Goal: Information Seeking & Learning: Find specific fact

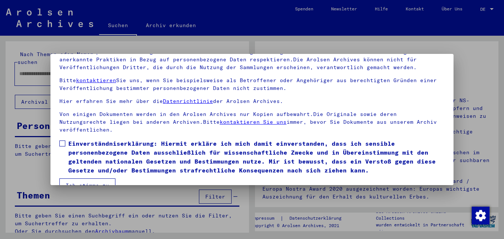
scroll to position [61, 0]
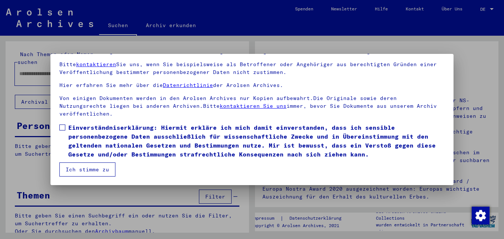
click at [64, 127] on span at bounding box center [62, 127] width 6 height 6
drag, startPoint x: 95, startPoint y: 169, endPoint x: 91, endPoint y: 165, distance: 5.8
click at [95, 168] on button "Ich stimme zu" at bounding box center [87, 169] width 56 height 14
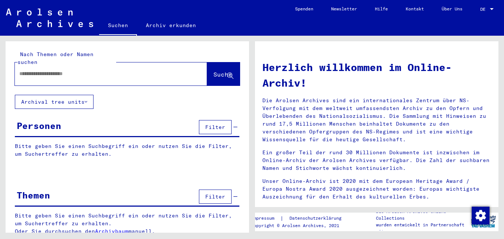
click at [23, 70] on input "text" at bounding box center [102, 74] width 166 height 8
click at [214, 71] on span "Suche" at bounding box center [224, 75] width 20 height 8
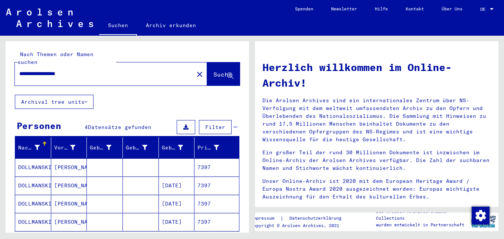
click at [68, 159] on mat-cell "[PERSON_NAME]" at bounding box center [69, 167] width 36 height 18
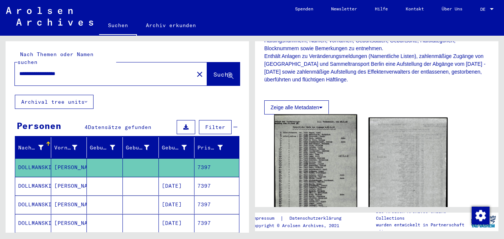
scroll to position [111, 0]
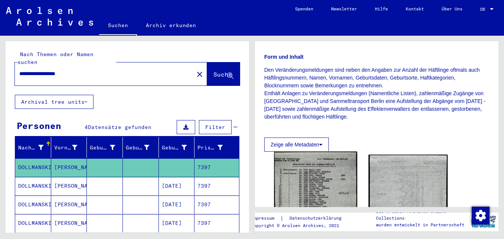
click at [316, 192] on img at bounding box center [316, 213] width 83 height 123
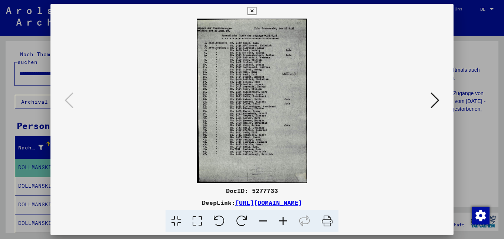
click at [280, 218] on icon at bounding box center [283, 221] width 20 height 23
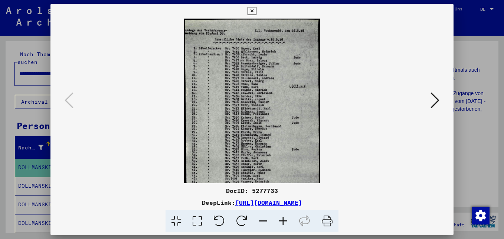
click at [280, 218] on icon at bounding box center [283, 221] width 20 height 23
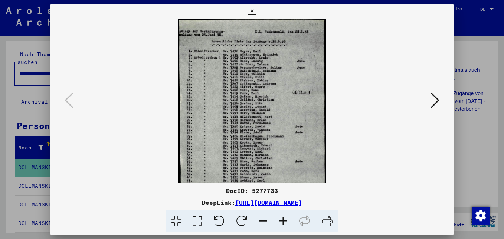
click at [280, 218] on icon at bounding box center [283, 221] width 20 height 23
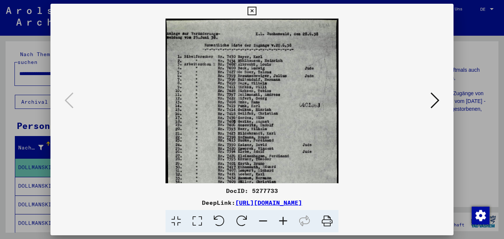
click at [280, 218] on icon at bounding box center [283, 221] width 20 height 23
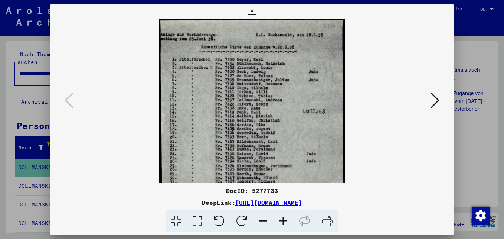
click at [282, 219] on icon at bounding box center [283, 221] width 20 height 23
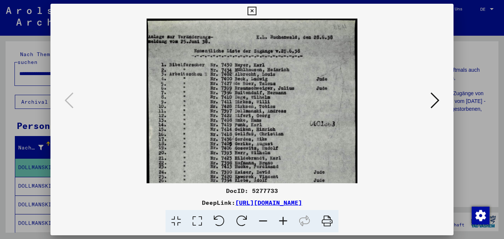
click at [283, 219] on icon at bounding box center [283, 221] width 20 height 23
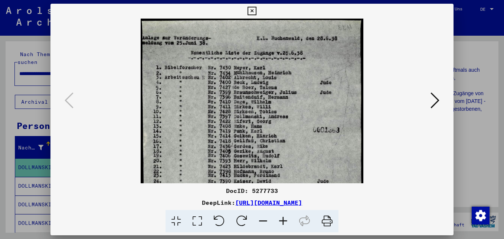
click at [284, 219] on icon at bounding box center [283, 221] width 20 height 23
click at [285, 219] on icon at bounding box center [283, 221] width 20 height 23
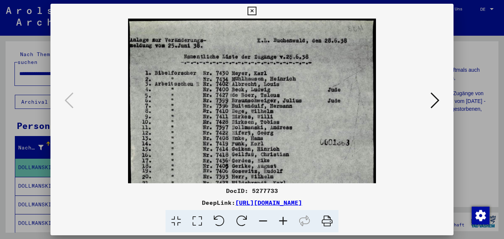
click at [286, 219] on icon at bounding box center [283, 221] width 20 height 23
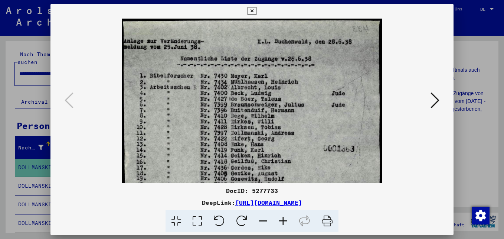
click at [287, 219] on icon at bounding box center [283, 221] width 20 height 23
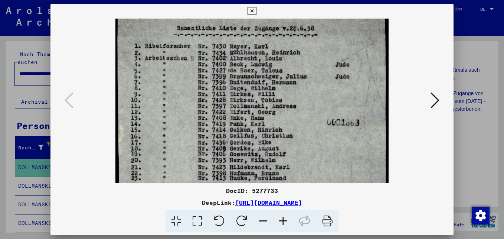
scroll to position [35, 0]
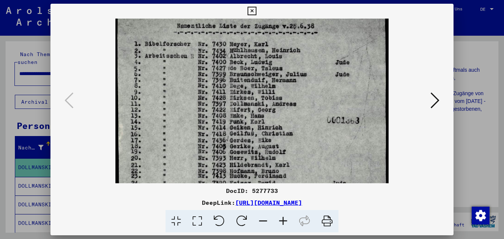
drag, startPoint x: 194, startPoint y: 134, endPoint x: 244, endPoint y: 100, distance: 61.0
click at [244, 100] on img at bounding box center [252, 187] width 273 height 406
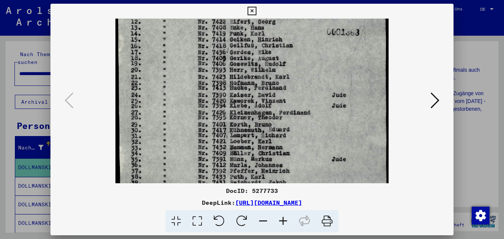
drag, startPoint x: 246, startPoint y: 136, endPoint x: 255, endPoint y: 66, distance: 70.8
click at [255, 66] on img at bounding box center [252, 99] width 273 height 406
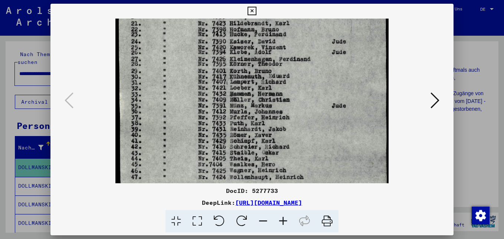
drag, startPoint x: 252, startPoint y: 130, endPoint x: 253, endPoint y: 77, distance: 53.5
click at [253, 77] on img at bounding box center [252, 45] width 273 height 406
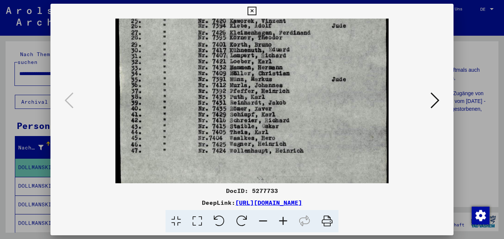
scroll to position [204, 0]
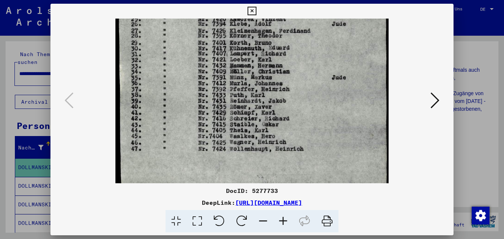
drag, startPoint x: 252, startPoint y: 135, endPoint x: 251, endPoint y: 115, distance: 20.1
click at [251, 115] on img at bounding box center [252, 17] width 273 height 406
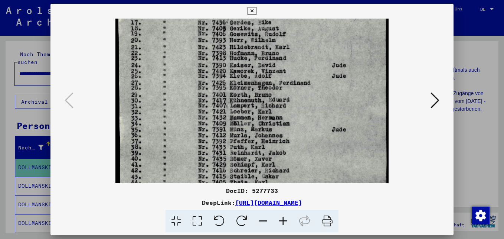
drag, startPoint x: 251, startPoint y: 115, endPoint x: 253, endPoint y: 167, distance: 52.1
click at [253, 167] on img at bounding box center [252, 69] width 273 height 406
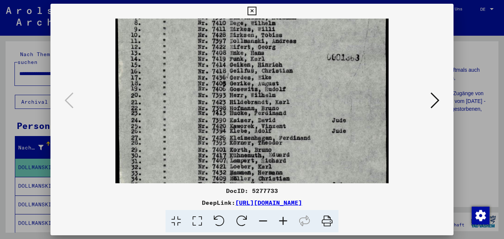
drag, startPoint x: 260, startPoint y: 94, endPoint x: 253, endPoint y: 140, distance: 47.0
click at [257, 148] on img at bounding box center [252, 124] width 273 height 406
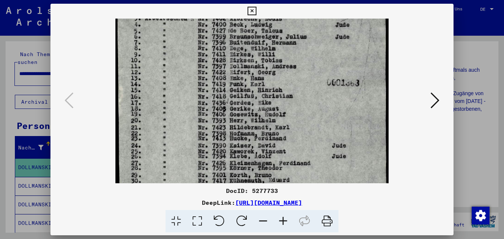
scroll to position [71, 0]
drag, startPoint x: 250, startPoint y: 93, endPoint x: 253, endPoint y: 119, distance: 26.2
click at [253, 119] on img at bounding box center [252, 150] width 273 height 406
click at [437, 98] on icon at bounding box center [435, 100] width 9 height 18
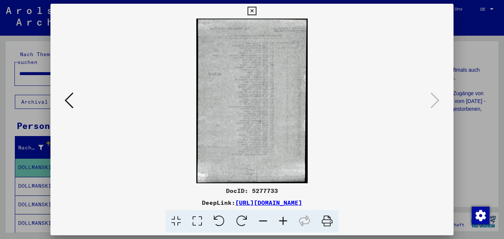
click at [71, 102] on icon at bounding box center [69, 100] width 9 height 18
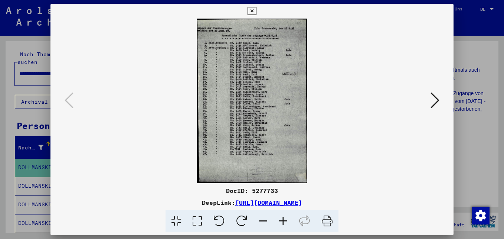
click at [254, 10] on icon at bounding box center [252, 11] width 9 height 9
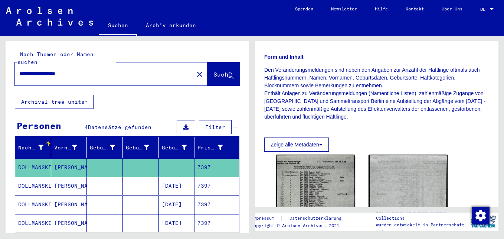
click at [185, 177] on mat-cell "[DATE]" at bounding box center [177, 186] width 36 height 18
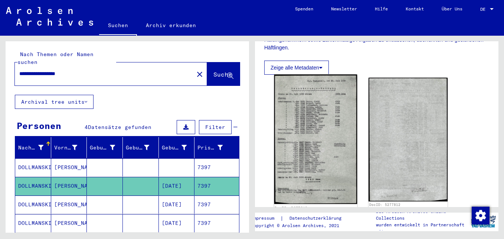
scroll to position [186, 0]
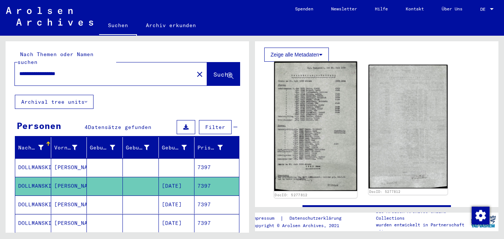
click at [316, 143] on img at bounding box center [316, 126] width 83 height 130
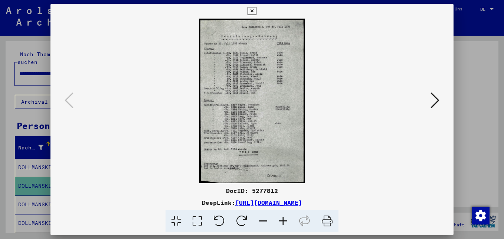
click at [283, 219] on icon at bounding box center [283, 221] width 20 height 23
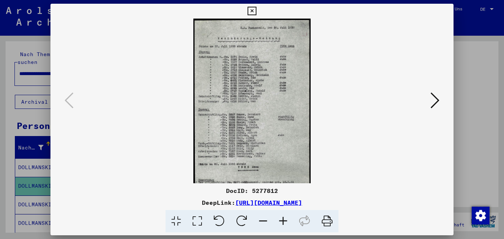
click at [283, 218] on icon at bounding box center [283, 221] width 20 height 23
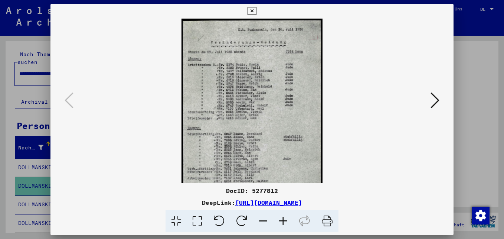
click at [283, 218] on icon at bounding box center [283, 221] width 20 height 23
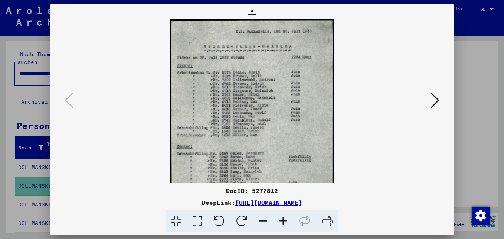
click at [283, 218] on icon at bounding box center [283, 221] width 20 height 23
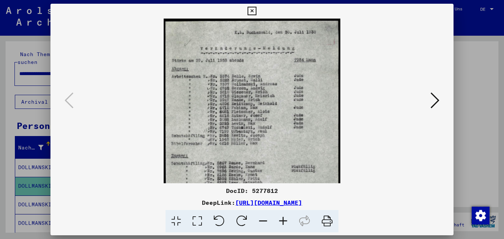
click at [283, 218] on icon at bounding box center [283, 221] width 20 height 23
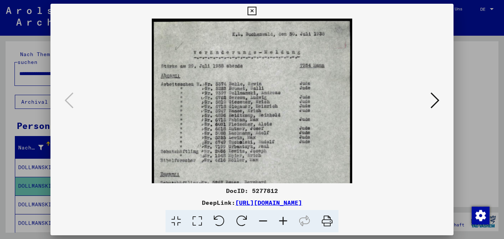
click at [283, 218] on icon at bounding box center [283, 221] width 20 height 23
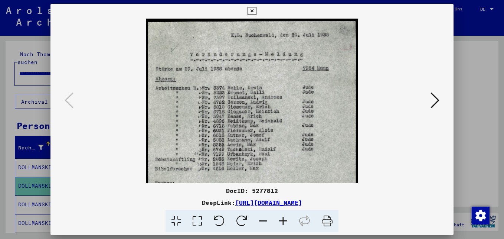
click at [283, 218] on icon at bounding box center [283, 221] width 20 height 23
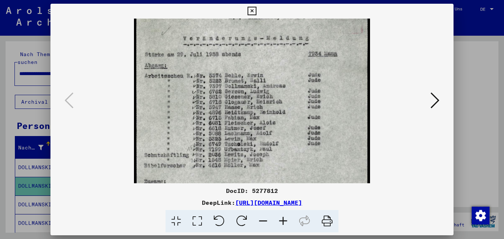
scroll to position [21, 0]
drag, startPoint x: 227, startPoint y: 151, endPoint x: 230, endPoint y: 130, distance: 21.1
click at [230, 130] on img at bounding box center [252, 182] width 236 height 369
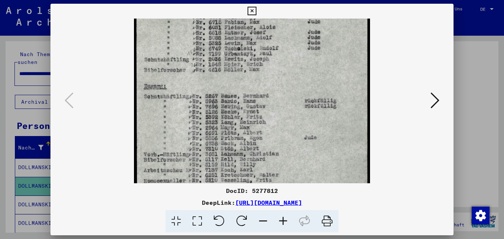
scroll to position [118, 0]
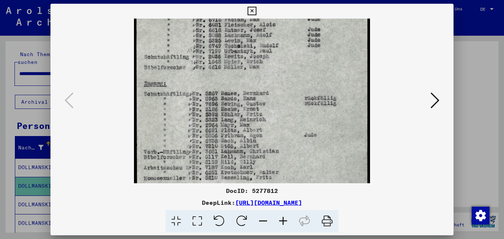
drag, startPoint x: 283, startPoint y: 171, endPoint x: 297, endPoint y: 74, distance: 98.2
click at [297, 74] on img at bounding box center [252, 84] width 236 height 369
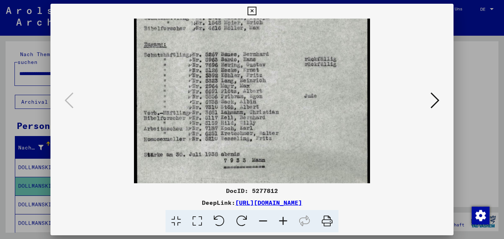
scroll to position [158, 0]
drag, startPoint x: 285, startPoint y: 154, endPoint x: 288, endPoint y: 114, distance: 40.2
click at [288, 114] on img at bounding box center [252, 44] width 236 height 369
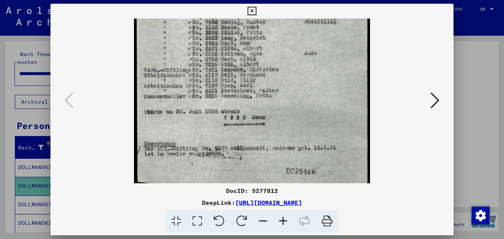
scroll to position [204, 0]
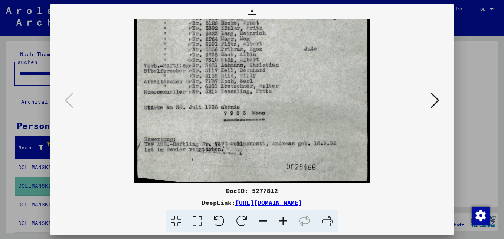
drag, startPoint x: 292, startPoint y: 144, endPoint x: 300, endPoint y: 94, distance: 51.2
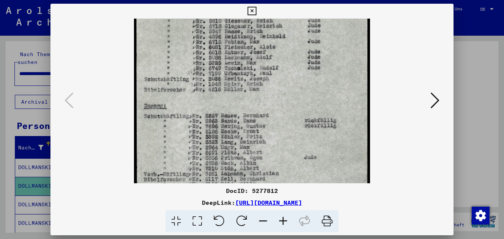
drag, startPoint x: 304, startPoint y: 91, endPoint x: 325, endPoint y: 189, distance: 100.7
click at [326, 189] on div "DocID: 5277812 DeepLink: [URL][DOMAIN_NAME]" at bounding box center [252, 118] width 403 height 229
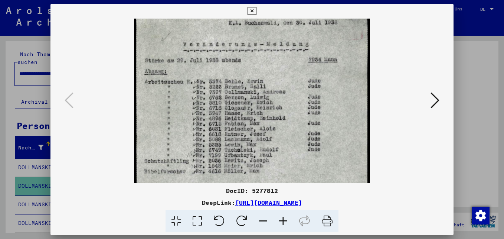
scroll to position [10, 0]
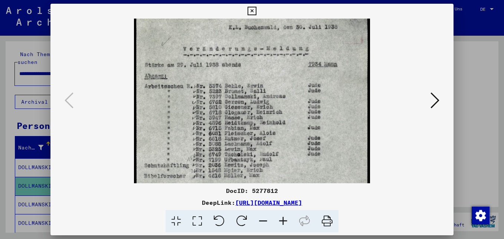
drag, startPoint x: 308, startPoint y: 126, endPoint x: 328, endPoint y: 190, distance: 67.2
click at [328, 190] on div "DocID: 5277812 DeepLink: [URL][DOMAIN_NAME]" at bounding box center [252, 118] width 403 height 229
click at [435, 96] on icon at bounding box center [435, 100] width 9 height 18
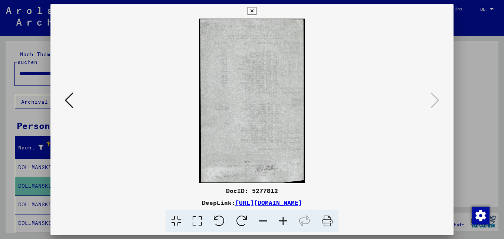
scroll to position [0, 0]
click at [251, 10] on icon at bounding box center [252, 11] width 9 height 9
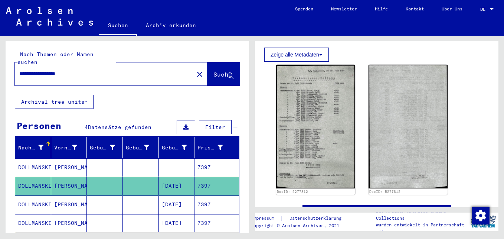
click at [179, 197] on mat-cell "[DATE]" at bounding box center [177, 204] width 36 height 18
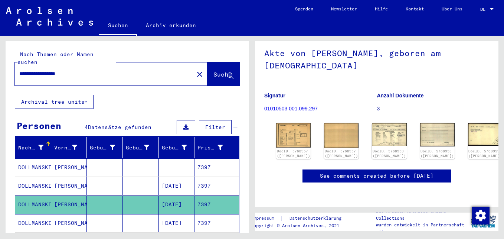
scroll to position [111, 0]
click at [284, 122] on img at bounding box center [294, 135] width 36 height 26
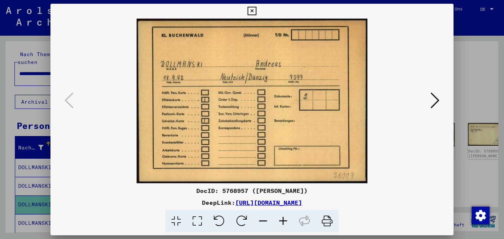
click at [437, 99] on icon at bounding box center [435, 100] width 9 height 18
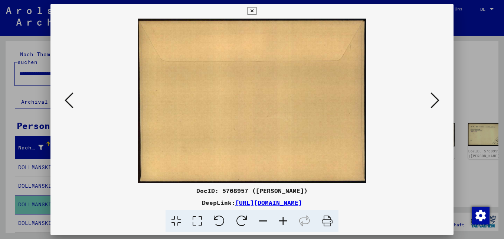
click at [437, 99] on icon at bounding box center [435, 100] width 9 height 18
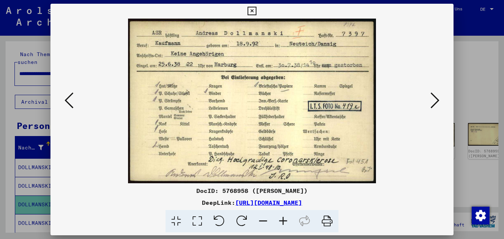
click at [437, 101] on icon at bounding box center [435, 100] width 9 height 18
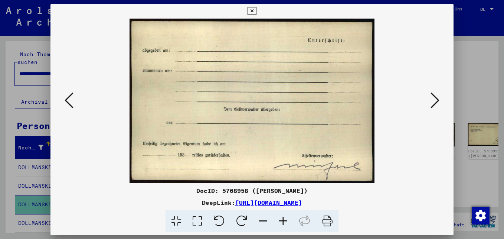
click at [437, 101] on icon at bounding box center [435, 100] width 9 height 18
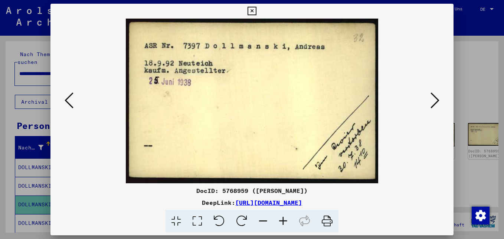
click at [437, 101] on icon at bounding box center [435, 100] width 9 height 18
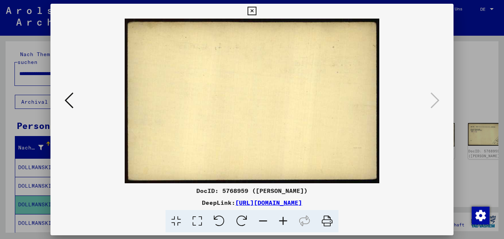
click at [254, 11] on icon at bounding box center [252, 11] width 9 height 9
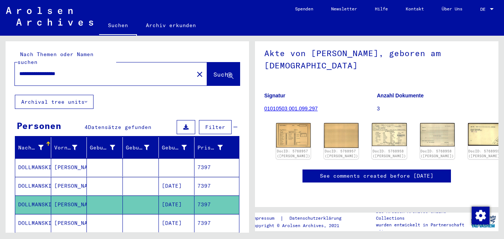
click at [172, 215] on mat-cell "[DATE]" at bounding box center [177, 223] width 36 height 18
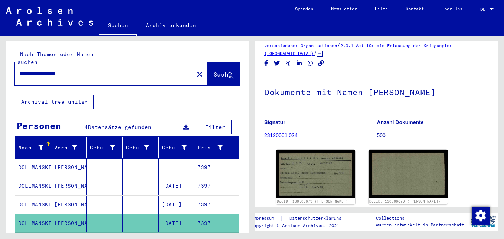
scroll to position [74, 0]
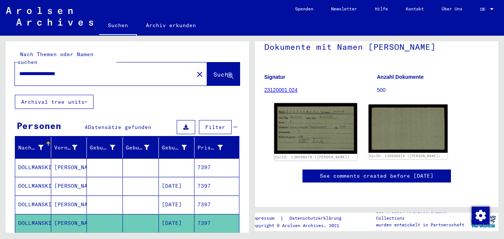
click at [294, 121] on img at bounding box center [316, 128] width 83 height 51
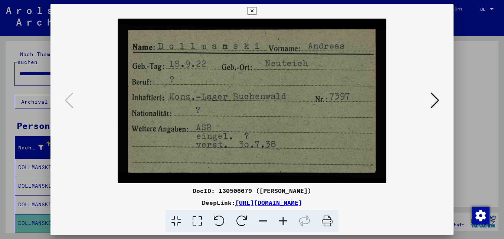
click at [434, 102] on icon at bounding box center [435, 100] width 9 height 18
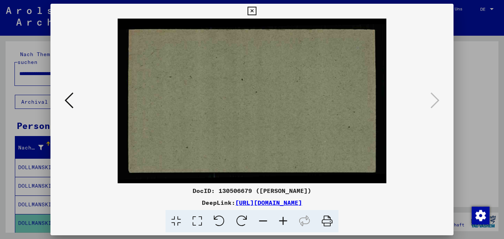
drag, startPoint x: 66, startPoint y: 100, endPoint x: 180, endPoint y: 36, distance: 130.9
click at [71, 94] on icon at bounding box center [69, 100] width 9 height 18
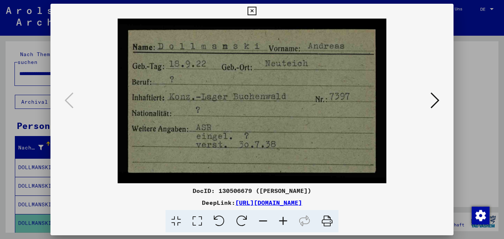
click at [251, 10] on icon at bounding box center [252, 11] width 9 height 9
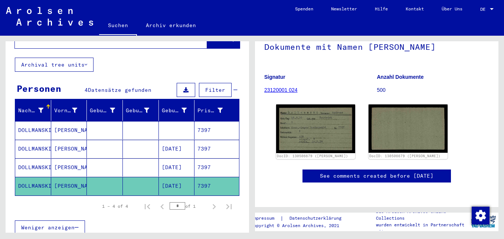
scroll to position [0, 0]
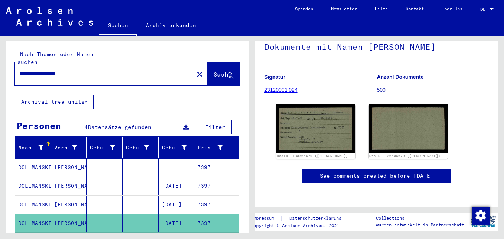
click at [84, 70] on input "**********" at bounding box center [104, 74] width 170 height 8
type input "*"
click at [214, 71] on span "Suche" at bounding box center [223, 74] width 19 height 7
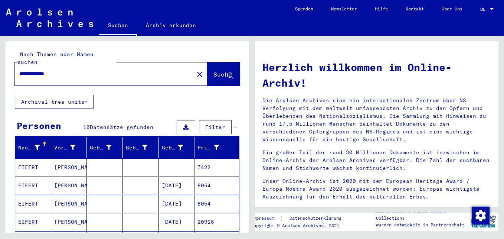
click at [200, 158] on mat-cell "7422" at bounding box center [217, 167] width 45 height 18
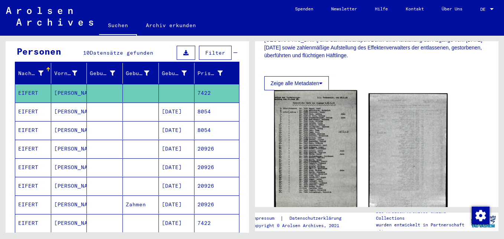
scroll to position [186, 0]
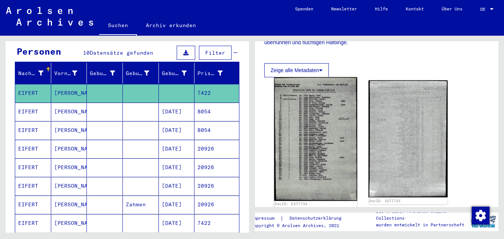
click at [319, 154] on img at bounding box center [316, 138] width 83 height 123
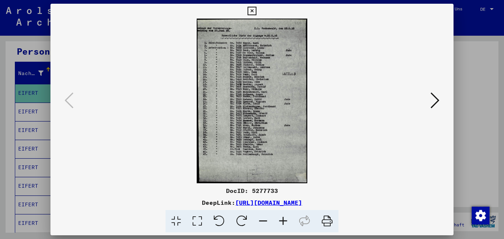
click at [284, 220] on icon at bounding box center [283, 221] width 20 height 23
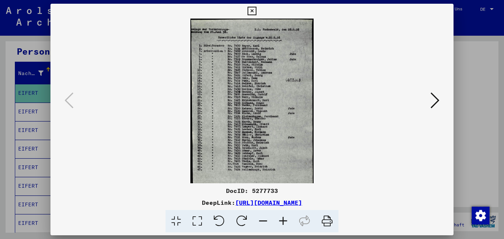
click at [284, 220] on icon at bounding box center [283, 221] width 20 height 23
click at [285, 220] on icon at bounding box center [283, 221] width 20 height 23
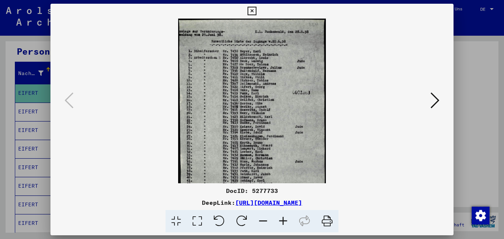
click at [285, 220] on icon at bounding box center [283, 221] width 20 height 23
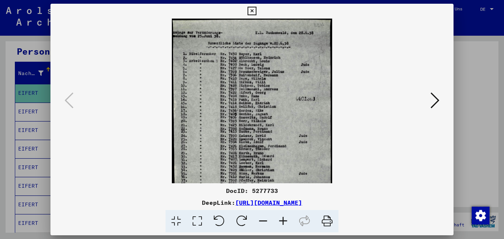
click at [285, 220] on icon at bounding box center [283, 221] width 20 height 23
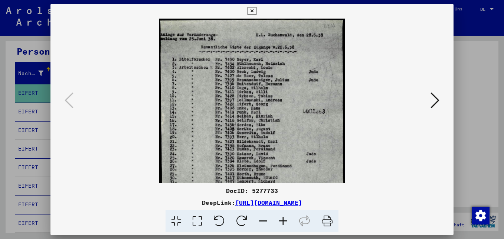
click at [285, 220] on icon at bounding box center [283, 221] width 20 height 23
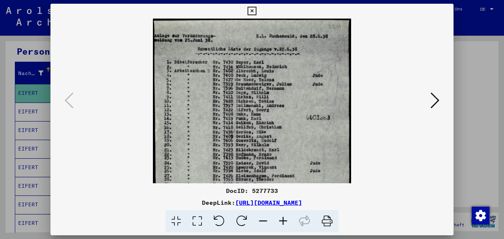
click at [285, 220] on icon at bounding box center [283, 221] width 20 height 23
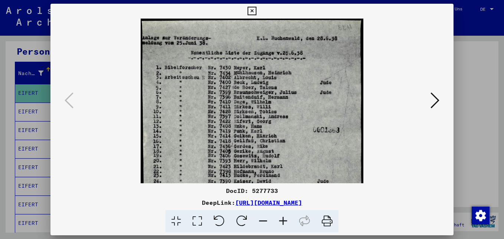
click at [285, 220] on icon at bounding box center [283, 221] width 20 height 23
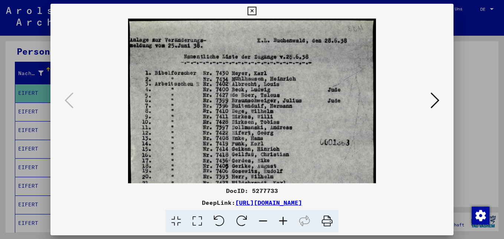
click at [285, 220] on icon at bounding box center [283, 221] width 20 height 23
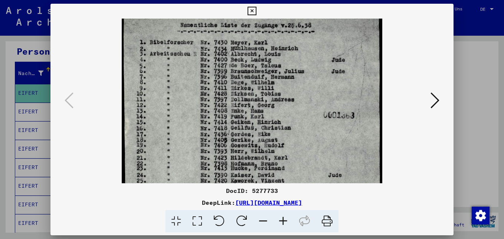
drag, startPoint x: 256, startPoint y: 125, endPoint x: 247, endPoint y: 112, distance: 15.5
click at [260, 95] on img at bounding box center [252, 178] width 261 height 387
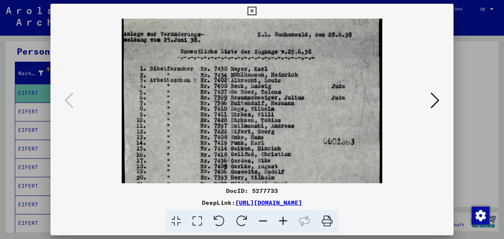
scroll to position [4, 0]
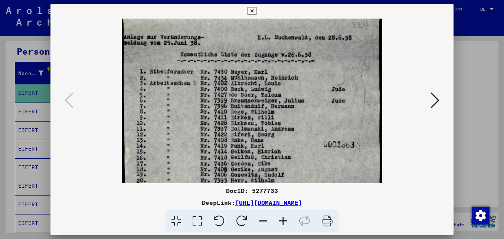
drag, startPoint x: 272, startPoint y: 121, endPoint x: 275, endPoint y: 146, distance: 25.4
click at [275, 146] on img at bounding box center [252, 207] width 261 height 387
click at [439, 98] on icon at bounding box center [435, 100] width 9 height 18
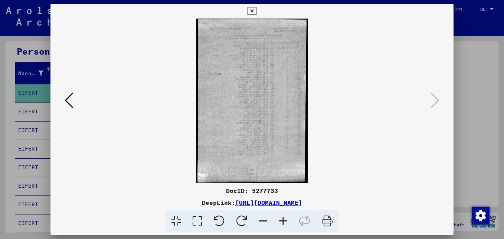
click at [256, 9] on icon at bounding box center [252, 11] width 9 height 9
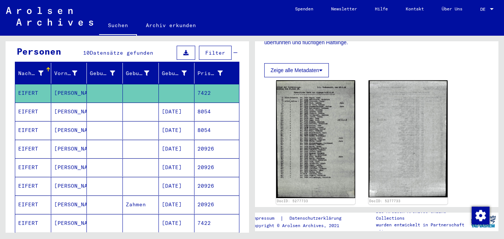
click at [181, 103] on mat-cell "[DATE]" at bounding box center [177, 112] width 36 height 18
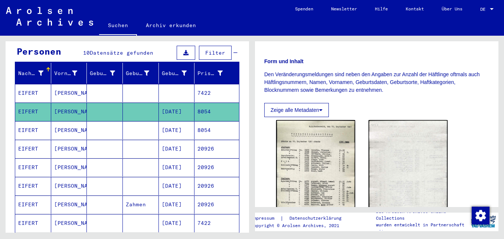
scroll to position [186, 0]
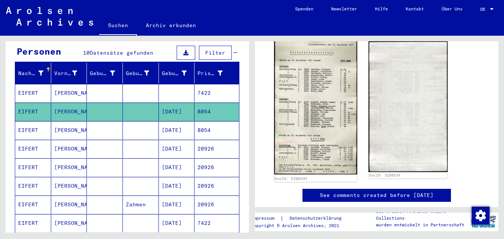
click at [319, 103] on img at bounding box center [316, 106] width 83 height 137
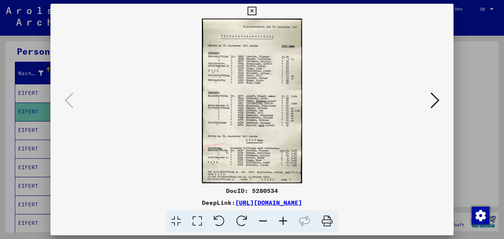
click at [283, 218] on icon at bounding box center [283, 221] width 20 height 23
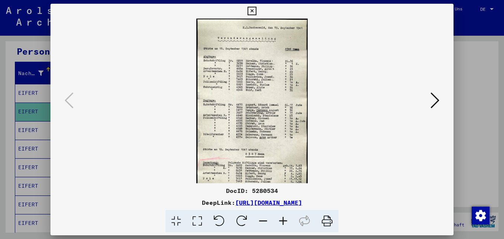
click at [285, 217] on icon at bounding box center [283, 221] width 20 height 23
click at [286, 217] on icon at bounding box center [283, 221] width 20 height 23
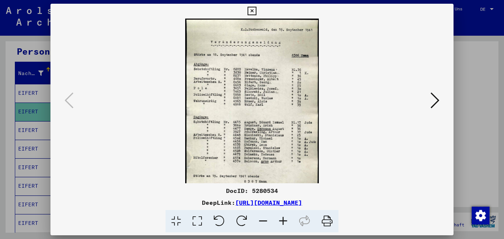
click at [286, 217] on icon at bounding box center [283, 221] width 20 height 23
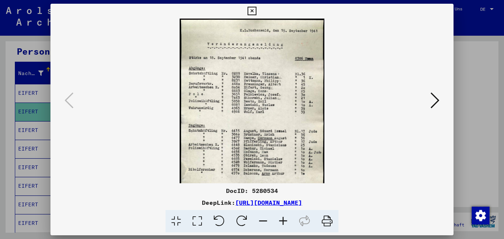
click at [286, 215] on icon at bounding box center [283, 221] width 20 height 23
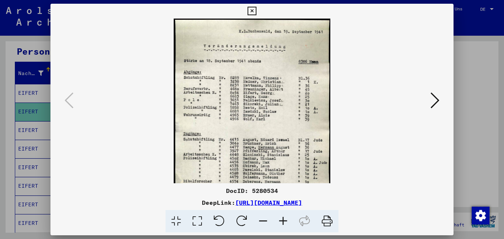
click at [286, 215] on icon at bounding box center [283, 221] width 20 height 23
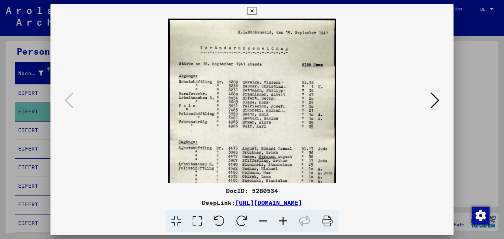
click at [286, 215] on icon at bounding box center [283, 221] width 20 height 23
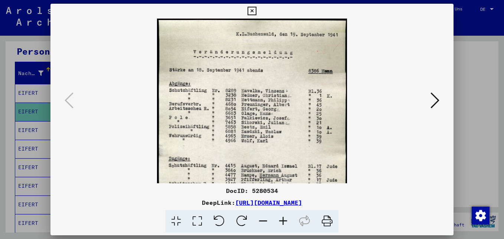
click at [286, 214] on icon at bounding box center [283, 221] width 20 height 23
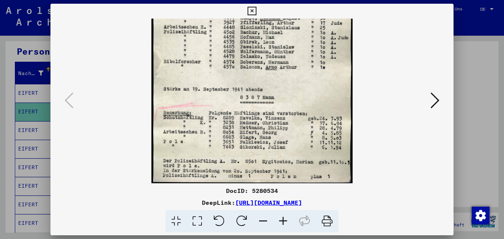
scroll to position [167, 0]
drag, startPoint x: 257, startPoint y: 175, endPoint x: 286, endPoint y: 4, distance: 173.3
click at [287, 3] on div "DocID: 5280534 DeepLink: [URL][DOMAIN_NAME]" at bounding box center [252, 119] width 504 height 239
click at [439, 97] on icon at bounding box center [435, 100] width 9 height 18
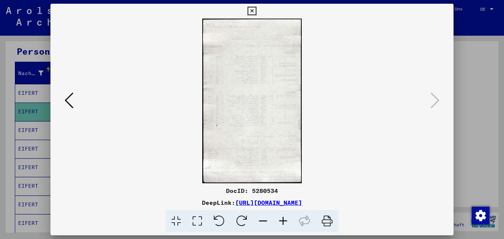
scroll to position [0, 0]
click at [68, 100] on icon at bounding box center [69, 100] width 9 height 18
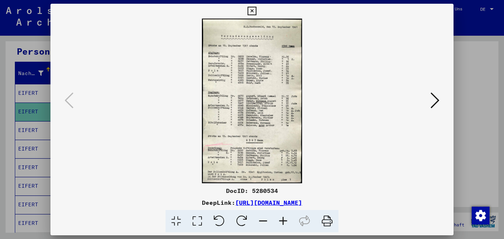
drag, startPoint x: 255, startPoint y: 162, endPoint x: 243, endPoint y: 139, distance: 25.9
click at [254, 111] on img at bounding box center [252, 101] width 100 height 165
click at [283, 220] on icon at bounding box center [283, 221] width 20 height 23
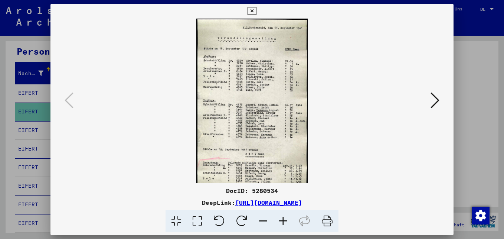
click at [283, 220] on icon at bounding box center [283, 221] width 20 height 23
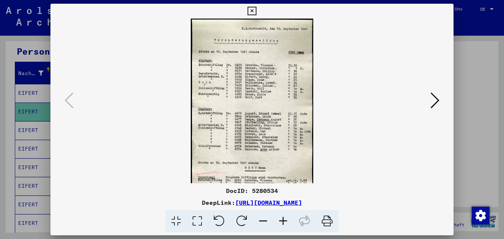
click at [283, 220] on icon at bounding box center [283, 221] width 20 height 23
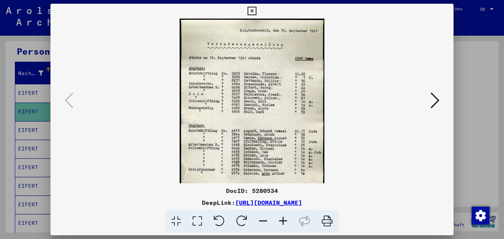
click at [283, 220] on icon at bounding box center [283, 221] width 20 height 23
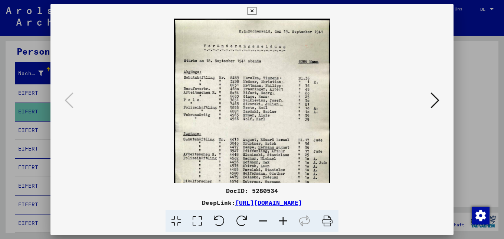
click at [283, 220] on icon at bounding box center [283, 221] width 20 height 23
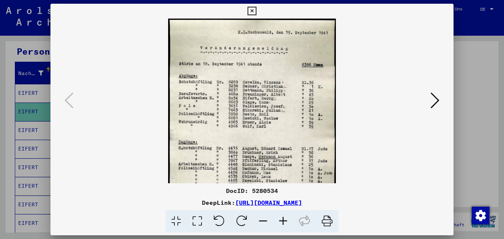
drag, startPoint x: 244, startPoint y: 169, endPoint x: 245, endPoint y: 65, distance: 104.0
click at [245, 65] on div "DocID: 5280534 DeepLink: [URL][DOMAIN_NAME]" at bounding box center [252, 118] width 403 height 229
click at [360, 77] on viewer-one-image at bounding box center [252, 101] width 353 height 165
click at [251, 10] on icon at bounding box center [252, 11] width 9 height 9
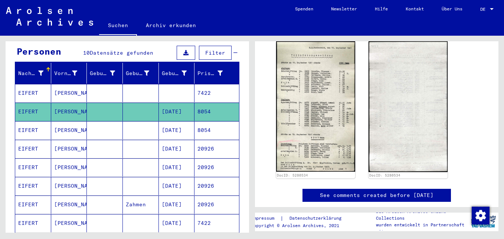
click at [172, 124] on mat-cell "[DATE]" at bounding box center [177, 130] width 36 height 18
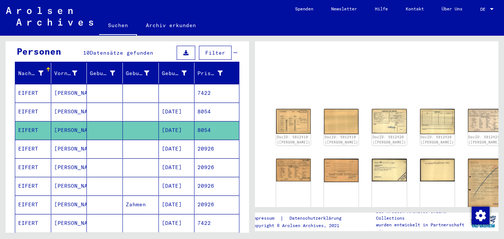
scroll to position [21, 0]
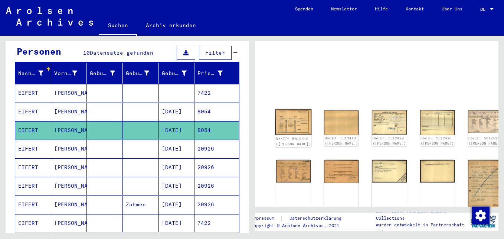
click at [289, 122] on img at bounding box center [294, 122] width 36 height 26
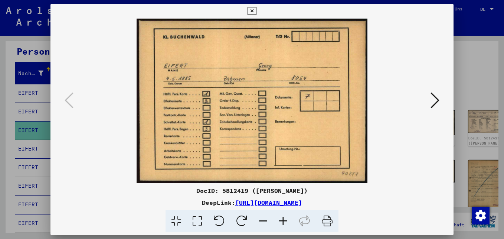
click at [438, 103] on icon at bounding box center [435, 100] width 9 height 18
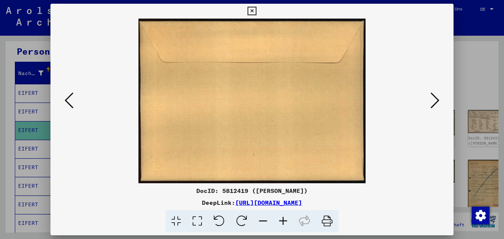
click at [438, 103] on icon at bounding box center [435, 100] width 9 height 18
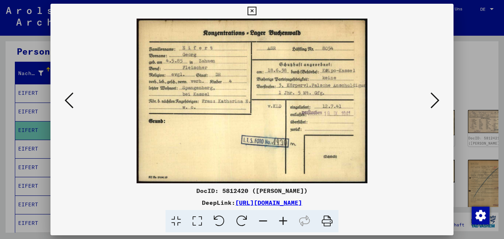
click at [436, 100] on icon at bounding box center [435, 100] width 9 height 18
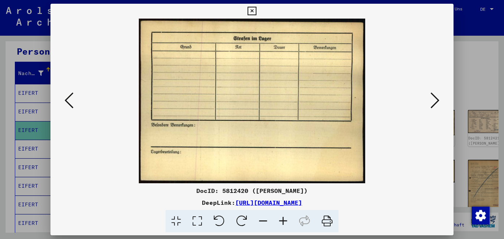
click at [436, 100] on icon at bounding box center [435, 100] width 9 height 18
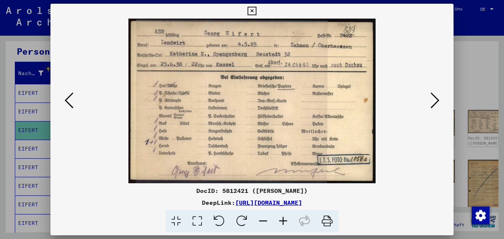
click at [436, 100] on icon at bounding box center [435, 100] width 9 height 18
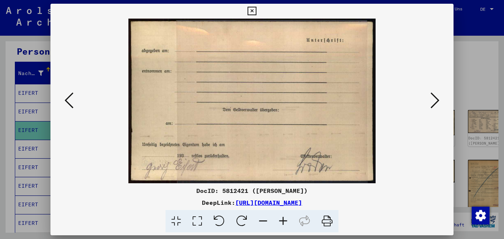
click at [436, 100] on icon at bounding box center [435, 100] width 9 height 18
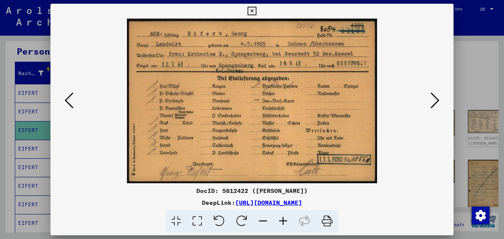
click at [435, 100] on icon at bounding box center [435, 100] width 9 height 18
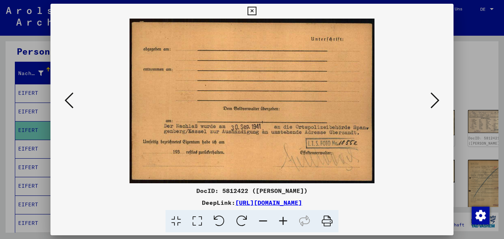
click at [435, 100] on icon at bounding box center [435, 100] width 9 height 18
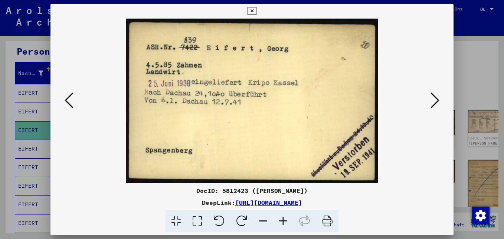
click at [435, 100] on icon at bounding box center [435, 100] width 9 height 18
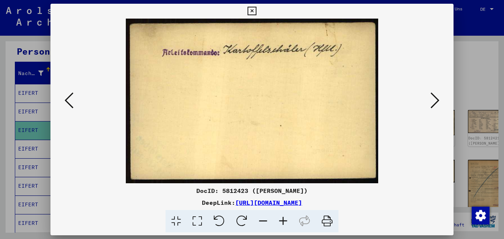
click at [435, 100] on icon at bounding box center [435, 100] width 9 height 18
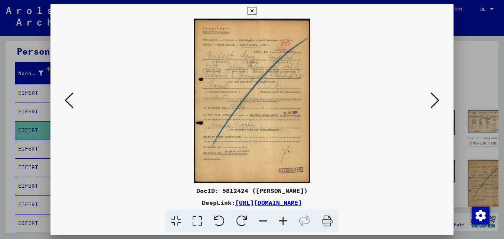
click at [68, 99] on icon at bounding box center [69, 100] width 9 height 18
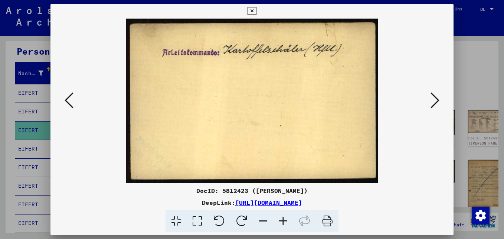
click at [438, 100] on icon at bounding box center [435, 100] width 9 height 18
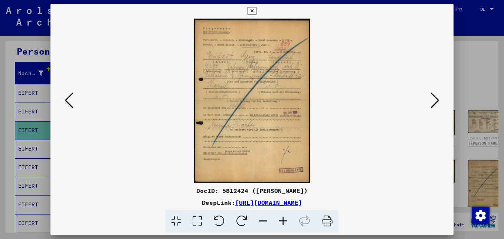
click at [284, 219] on icon at bounding box center [283, 221] width 20 height 23
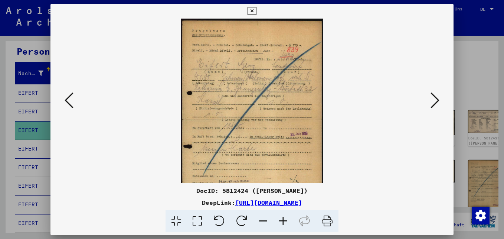
click at [284, 218] on icon at bounding box center [283, 221] width 20 height 23
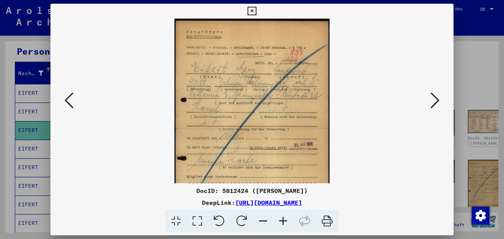
click at [283, 218] on icon at bounding box center [283, 221] width 20 height 23
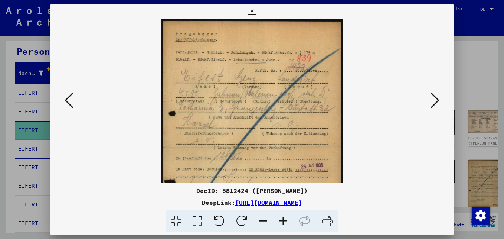
click at [283, 218] on icon at bounding box center [283, 221] width 20 height 23
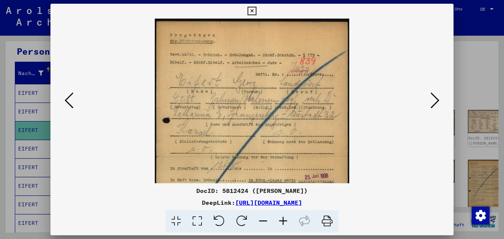
click at [283, 218] on icon at bounding box center [283, 221] width 20 height 23
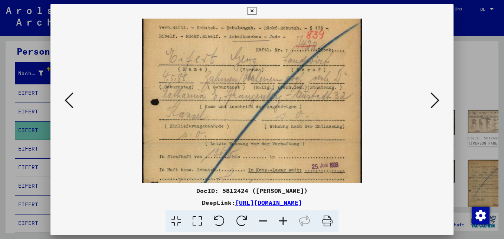
scroll to position [32, 0]
drag, startPoint x: 243, startPoint y: 132, endPoint x: 248, endPoint y: 100, distance: 32.7
click at [248, 100] on img at bounding box center [252, 142] width 221 height 313
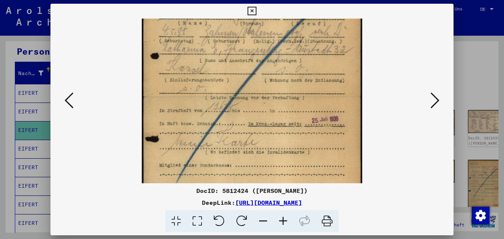
scroll to position [78, 0]
drag, startPoint x: 263, startPoint y: 155, endPoint x: 280, endPoint y: 109, distance: 49.0
click at [280, 109] on img at bounding box center [252, 96] width 221 height 313
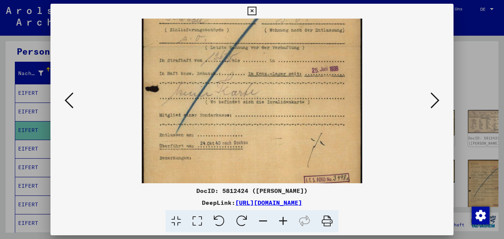
drag, startPoint x: 275, startPoint y: 158, endPoint x: 290, endPoint y: 108, distance: 52.0
click at [290, 108] on img at bounding box center [252, 46] width 221 height 313
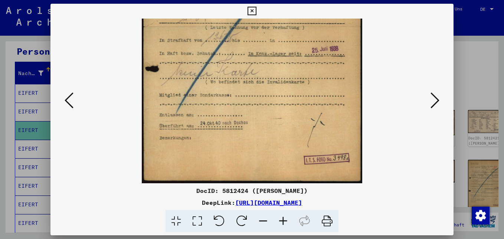
scroll to position [149, 0]
drag, startPoint x: 274, startPoint y: 152, endPoint x: 280, endPoint y: 124, distance: 28.6
click at [280, 124] on img at bounding box center [252, 26] width 221 height 313
click at [435, 103] on icon at bounding box center [435, 100] width 9 height 18
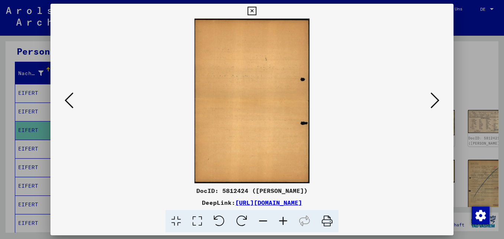
click at [434, 101] on icon at bounding box center [435, 100] width 9 height 18
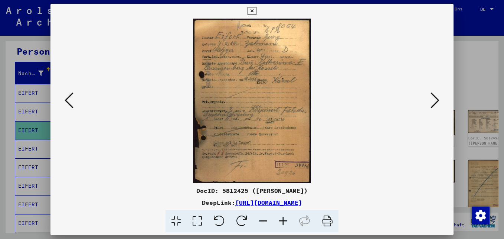
click at [284, 220] on icon at bounding box center [283, 221] width 20 height 23
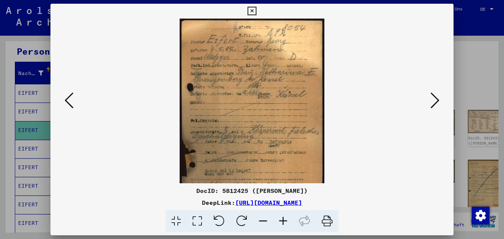
click at [284, 220] on icon at bounding box center [283, 221] width 20 height 23
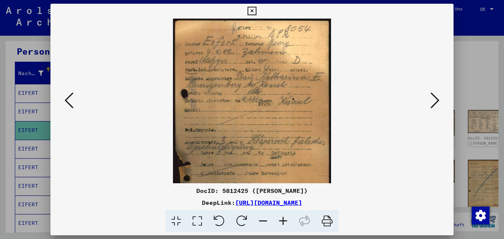
click at [284, 220] on icon at bounding box center [283, 221] width 20 height 23
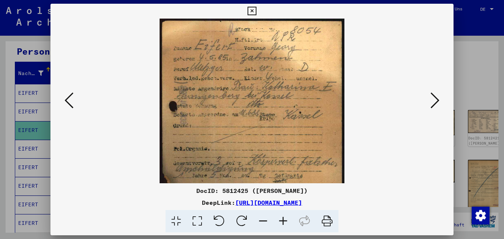
click at [284, 220] on icon at bounding box center [283, 221] width 20 height 23
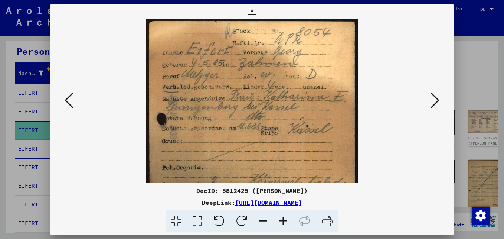
click at [284, 220] on icon at bounding box center [283, 221] width 20 height 23
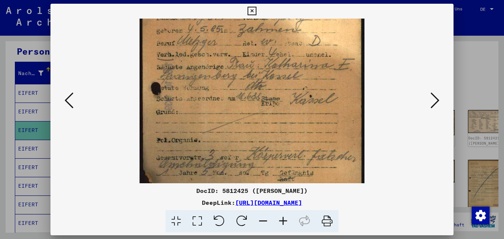
scroll to position [39, 0]
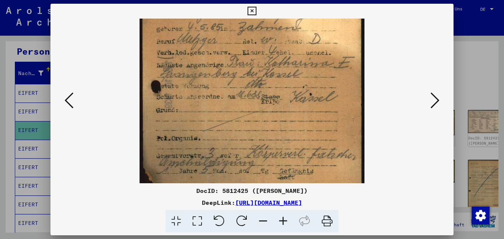
drag, startPoint x: 223, startPoint y: 168, endPoint x: 234, endPoint y: 130, distance: 40.2
click at [234, 130] on img at bounding box center [252, 136] width 225 height 313
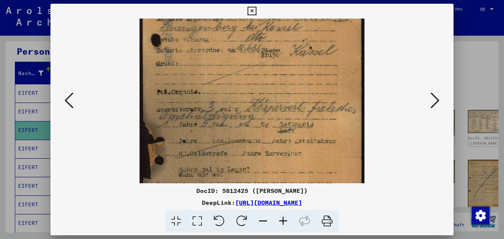
scroll to position [87, 0]
drag, startPoint x: 257, startPoint y: 144, endPoint x: 270, endPoint y: 99, distance: 46.5
click at [270, 99] on img at bounding box center [252, 88] width 225 height 313
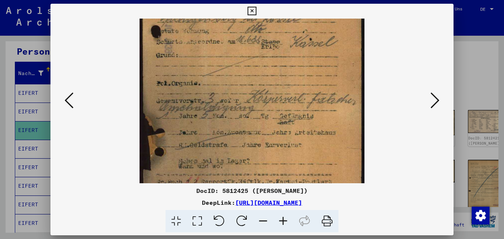
scroll to position [94, 0]
drag, startPoint x: 244, startPoint y: 146, endPoint x: 249, endPoint y: 139, distance: 8.5
click at [249, 139] on img at bounding box center [252, 81] width 225 height 313
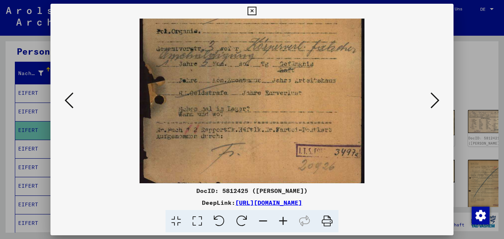
scroll to position [149, 0]
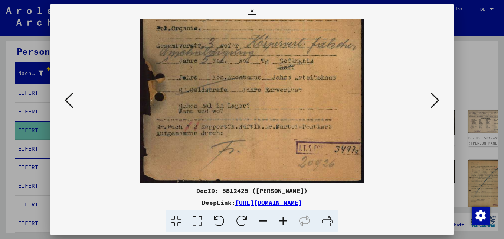
drag, startPoint x: 238, startPoint y: 156, endPoint x: 278, endPoint y: 88, distance: 79.3
click at [276, 88] on img at bounding box center [252, 26] width 225 height 313
click at [437, 101] on icon at bounding box center [435, 100] width 9 height 18
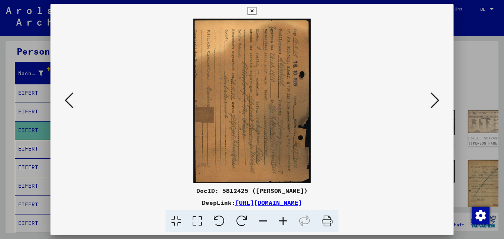
scroll to position [0, 0]
click at [243, 219] on icon at bounding box center [242, 221] width 23 height 23
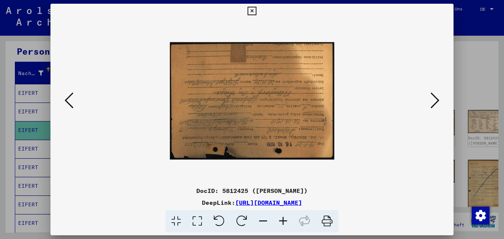
click at [243, 219] on icon at bounding box center [242, 221] width 23 height 23
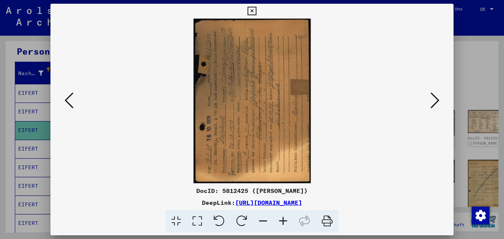
click at [243, 219] on icon at bounding box center [242, 221] width 23 height 23
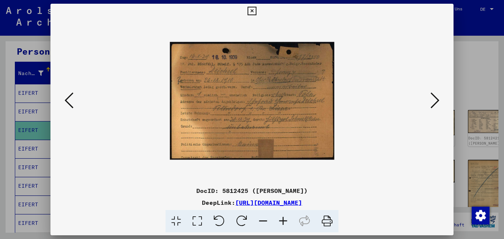
click at [283, 222] on icon at bounding box center [283, 221] width 20 height 23
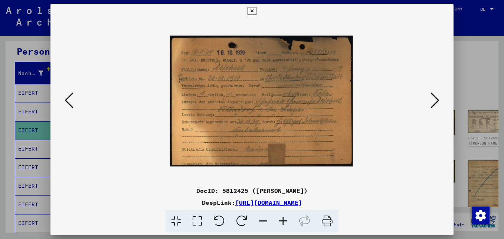
click at [284, 222] on icon at bounding box center [283, 221] width 20 height 23
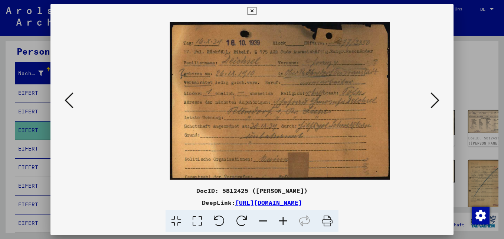
click at [284, 222] on icon at bounding box center [283, 221] width 20 height 23
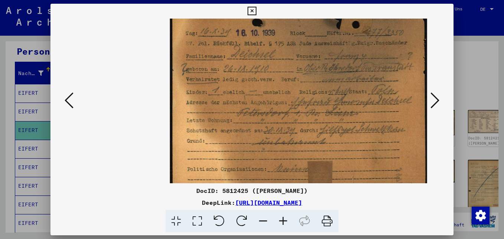
click at [284, 222] on icon at bounding box center [283, 221] width 20 height 23
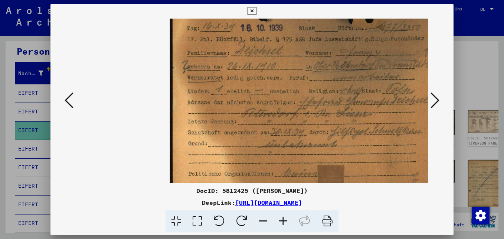
click at [284, 222] on icon at bounding box center [283, 221] width 20 height 23
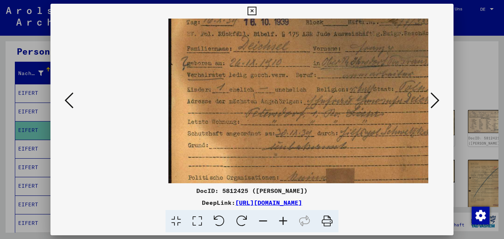
scroll to position [0, 36]
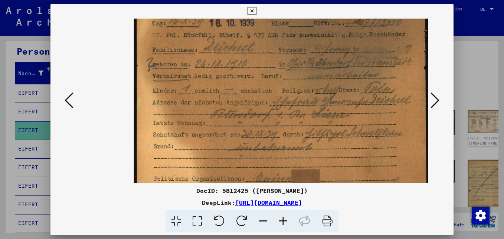
drag, startPoint x: 299, startPoint y: 99, endPoint x: 242, endPoint y: 123, distance: 61.5
click at [242, 123] on img at bounding box center [281, 101] width 295 height 211
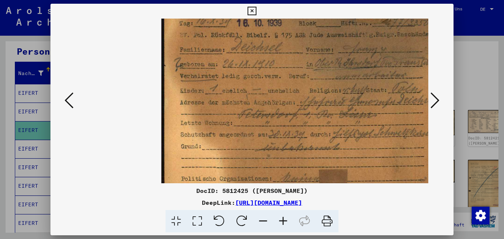
scroll to position [0, 8]
drag, startPoint x: 273, startPoint y: 77, endPoint x: 301, endPoint y: 112, distance: 45.3
click at [301, 112] on img at bounding box center [309, 101] width 295 height 211
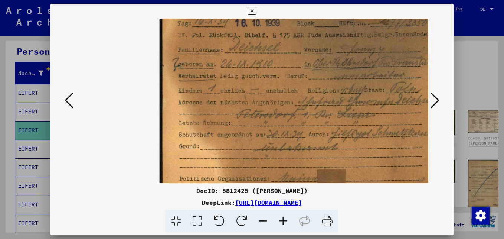
scroll to position [0, 11]
drag, startPoint x: 306, startPoint y: 74, endPoint x: 304, endPoint y: 125, distance: 51.0
click at [304, 125] on img at bounding box center [306, 101] width 295 height 211
click at [439, 99] on icon at bounding box center [435, 100] width 9 height 18
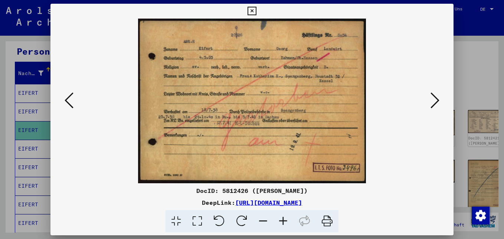
click at [436, 100] on icon at bounding box center [435, 100] width 9 height 18
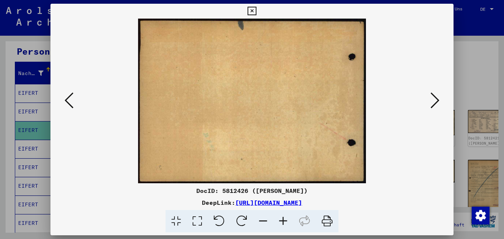
click at [436, 100] on icon at bounding box center [435, 100] width 9 height 18
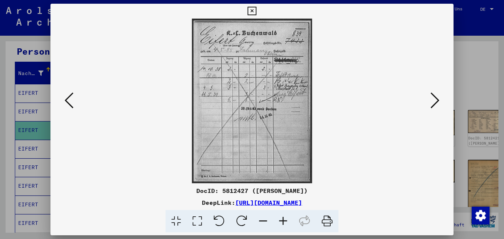
click at [283, 220] on icon at bounding box center [283, 221] width 20 height 23
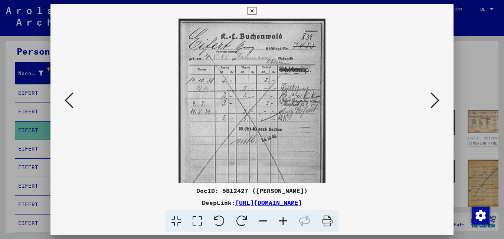
click at [283, 220] on icon at bounding box center [283, 221] width 20 height 23
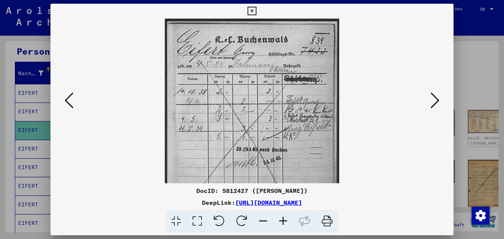
click at [283, 220] on icon at bounding box center [283, 221] width 20 height 23
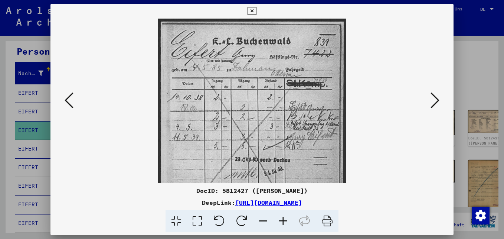
click at [283, 220] on icon at bounding box center [283, 221] width 20 height 23
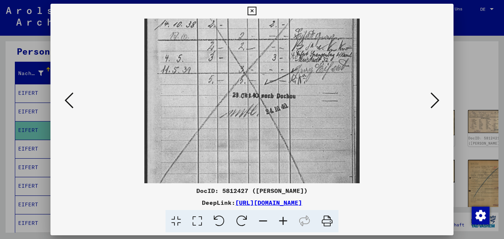
drag, startPoint x: 273, startPoint y: 148, endPoint x: 282, endPoint y: 61, distance: 88.2
click at [282, 61] on img at bounding box center [252, 81] width 215 height 295
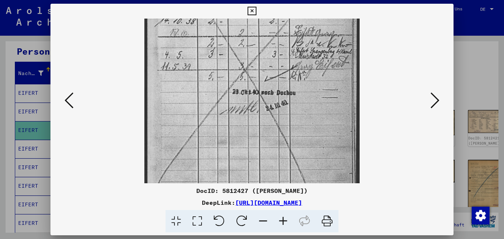
click at [438, 100] on icon at bounding box center [435, 100] width 9 height 18
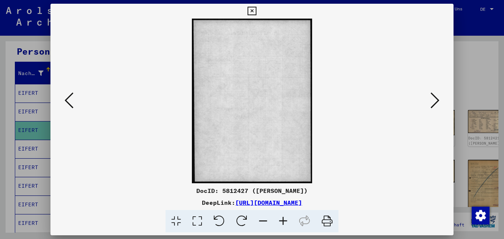
click at [438, 100] on icon at bounding box center [435, 100] width 9 height 18
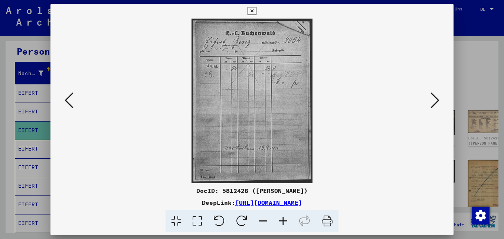
click at [75, 102] on div at bounding box center [252, 101] width 403 height 165
click at [65, 98] on icon at bounding box center [69, 100] width 9 height 18
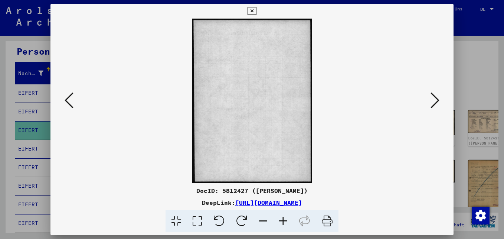
click at [65, 98] on icon at bounding box center [69, 100] width 9 height 18
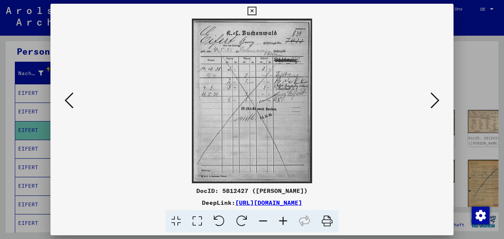
click at [434, 101] on icon at bounding box center [435, 100] width 9 height 18
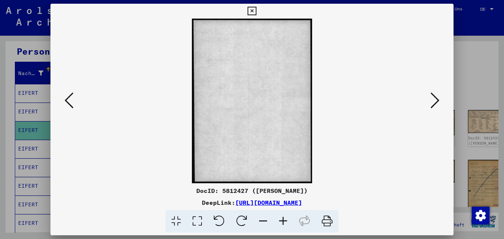
click at [434, 101] on icon at bounding box center [435, 100] width 9 height 18
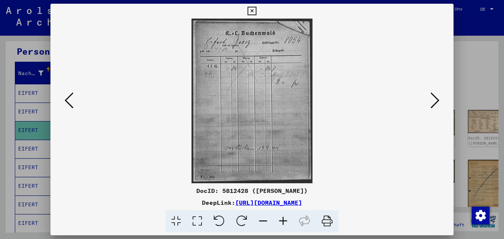
click at [434, 101] on icon at bounding box center [435, 100] width 9 height 18
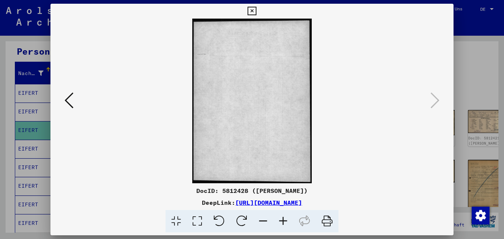
click at [253, 12] on icon at bounding box center [252, 11] width 9 height 9
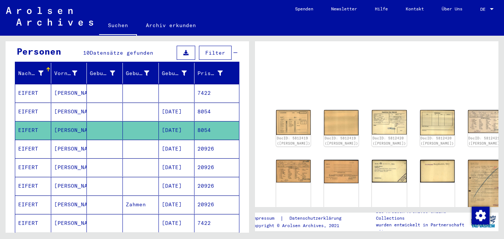
click at [176, 145] on mat-cell "[DATE]" at bounding box center [177, 149] width 36 height 18
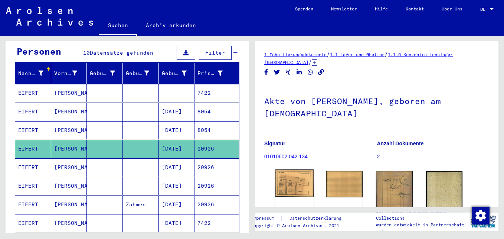
click at [288, 186] on img at bounding box center [295, 182] width 38 height 27
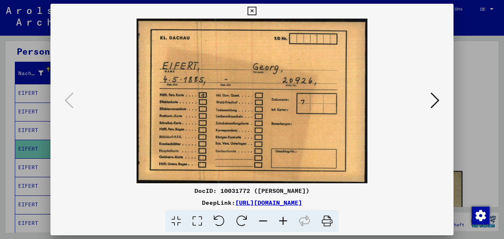
click at [436, 99] on icon at bounding box center [435, 100] width 9 height 18
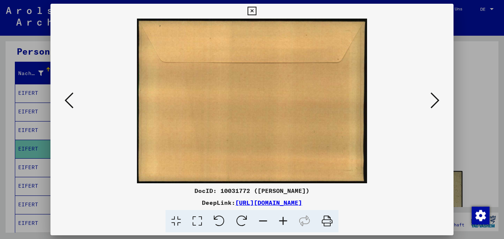
click at [436, 99] on icon at bounding box center [435, 100] width 9 height 18
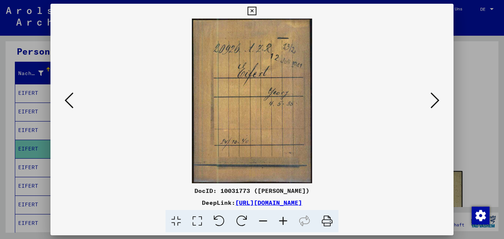
click at [436, 99] on icon at bounding box center [435, 100] width 9 height 18
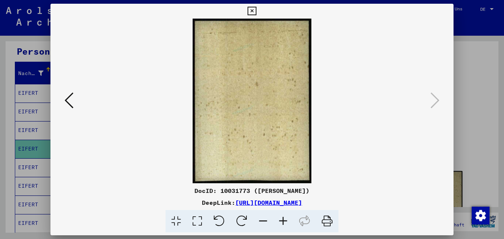
click at [253, 12] on icon at bounding box center [252, 11] width 9 height 9
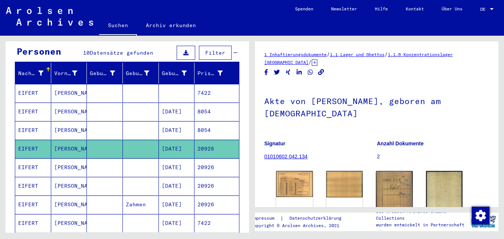
click at [200, 162] on mat-cell "20926" at bounding box center [217, 167] width 45 height 18
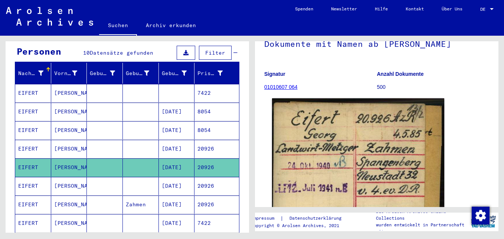
scroll to position [74, 0]
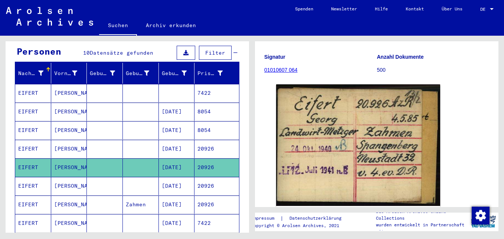
click at [195, 177] on mat-cell "20926" at bounding box center [217, 186] width 45 height 18
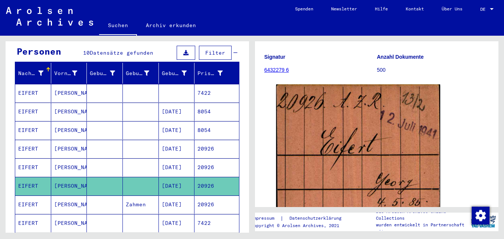
scroll to position [111, 0]
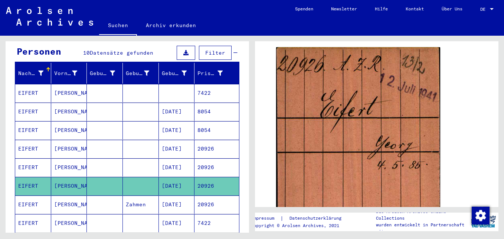
click at [197, 196] on mat-cell "20926" at bounding box center [217, 204] width 45 height 18
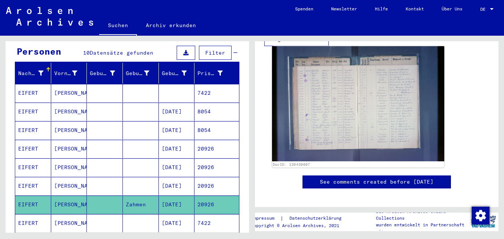
scroll to position [186, 0]
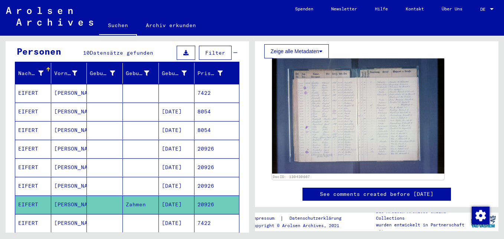
click at [371, 151] on img at bounding box center [358, 115] width 172 height 115
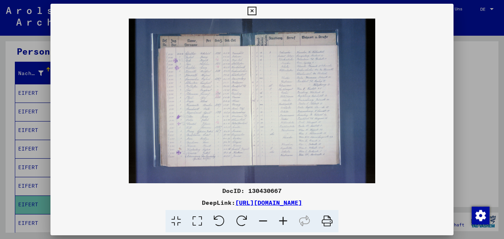
click at [283, 224] on icon at bounding box center [283, 221] width 20 height 23
click at [283, 223] on icon at bounding box center [283, 221] width 20 height 23
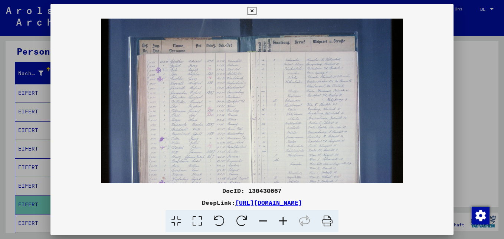
click at [284, 223] on icon at bounding box center [283, 221] width 20 height 23
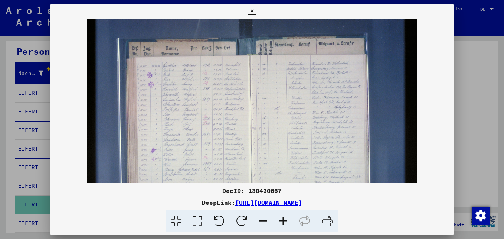
click at [284, 223] on icon at bounding box center [283, 221] width 20 height 23
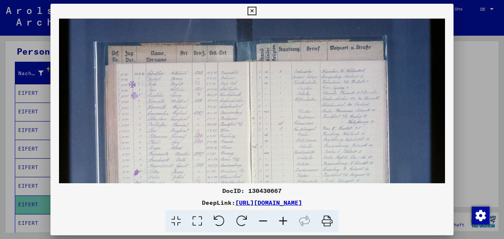
click at [284, 223] on icon at bounding box center [283, 221] width 20 height 23
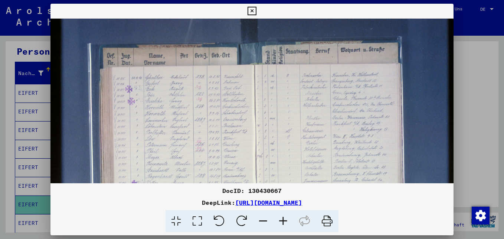
click at [284, 223] on icon at bounding box center [283, 221] width 20 height 23
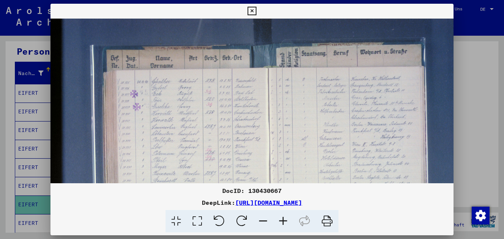
click at [284, 223] on icon at bounding box center [283, 221] width 20 height 23
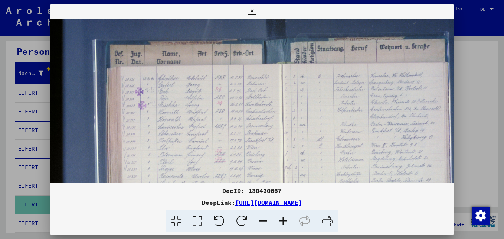
scroll to position [7, 0]
drag, startPoint x: 215, startPoint y: 156, endPoint x: 216, endPoint y: 151, distance: 4.9
click at [216, 151] on img at bounding box center [286, 167] width 470 height 313
click at [255, 12] on icon at bounding box center [252, 11] width 9 height 9
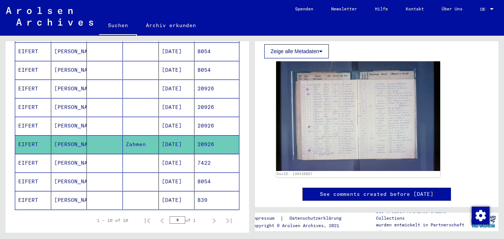
scroll to position [149, 0]
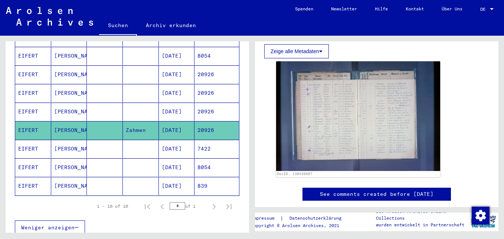
click at [174, 142] on mat-cell "[DATE]" at bounding box center [177, 149] width 36 height 18
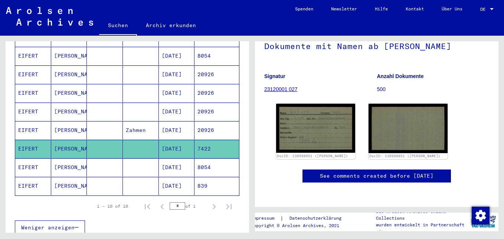
scroll to position [74, 0]
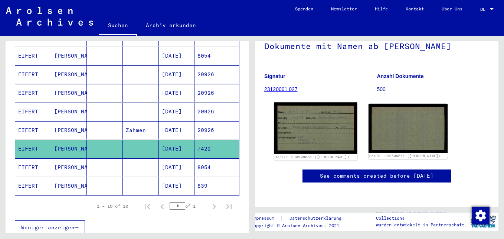
click at [318, 120] on img at bounding box center [316, 127] width 83 height 51
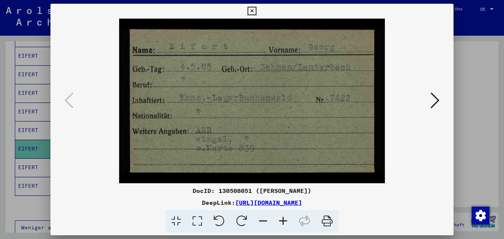
click at [434, 100] on icon at bounding box center [435, 100] width 9 height 18
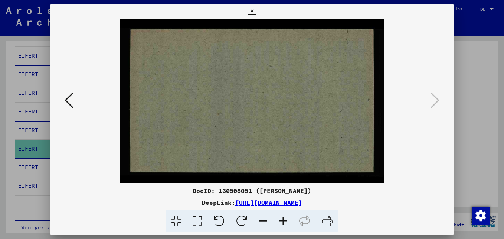
drag, startPoint x: 256, startPoint y: 12, endPoint x: 146, endPoint y: 69, distance: 123.5
click at [256, 12] on icon at bounding box center [252, 11] width 9 height 9
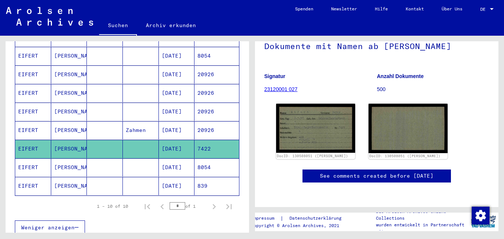
click at [188, 159] on mat-cell "[DATE]" at bounding box center [177, 167] width 36 height 18
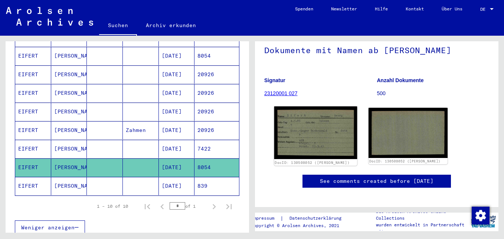
scroll to position [111, 0]
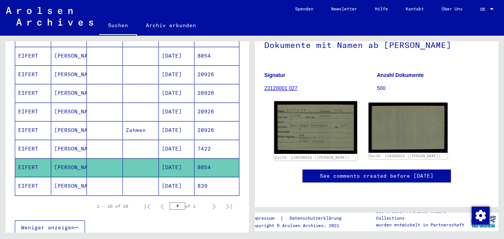
click at [319, 101] on img at bounding box center [316, 127] width 83 height 52
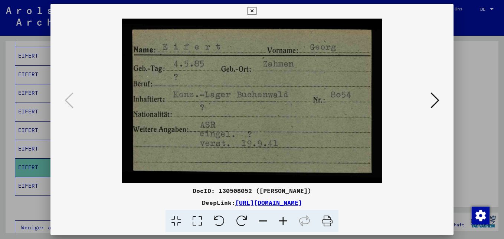
click at [437, 101] on icon at bounding box center [435, 100] width 9 height 18
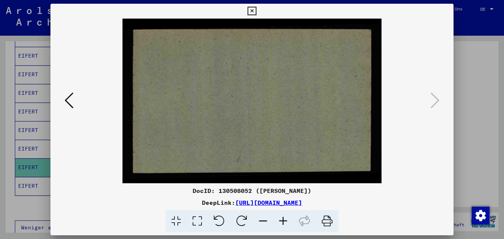
click at [251, 12] on icon at bounding box center [252, 11] width 9 height 9
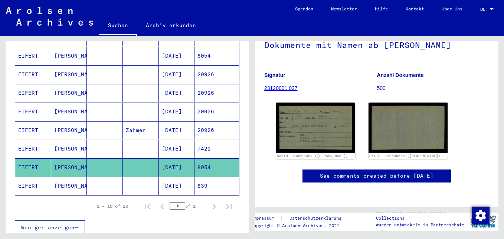
scroll to position [0, 0]
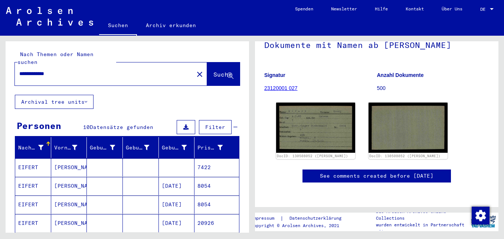
click at [66, 70] on input "**********" at bounding box center [104, 74] width 170 height 8
type input "*"
click at [217, 71] on span "Suche" at bounding box center [223, 74] width 19 height 7
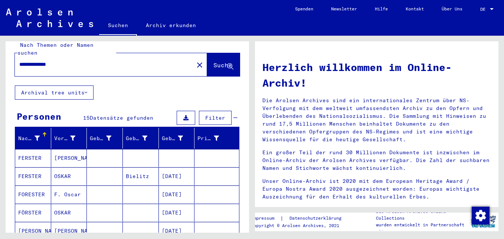
scroll to position [37, 0]
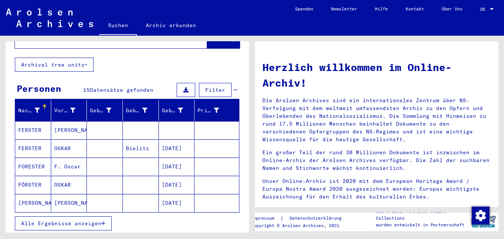
click at [164, 124] on mat-cell at bounding box center [177, 130] width 36 height 18
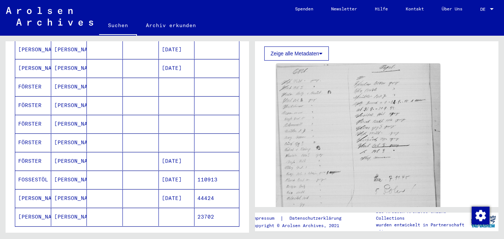
scroll to position [223, 0]
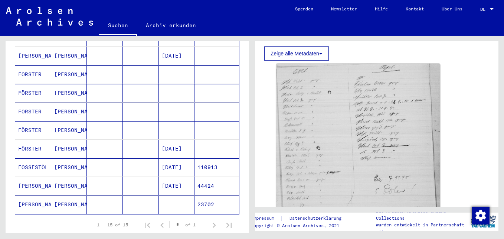
click at [169, 140] on mat-cell "[DATE]" at bounding box center [177, 149] width 36 height 18
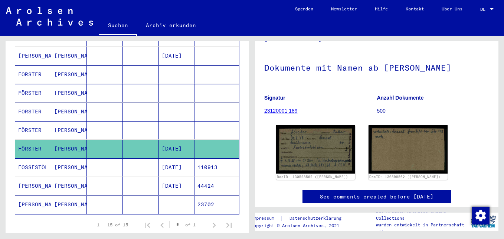
scroll to position [111, 0]
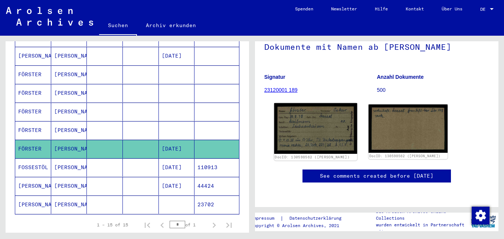
click at [311, 103] on img at bounding box center [316, 128] width 83 height 51
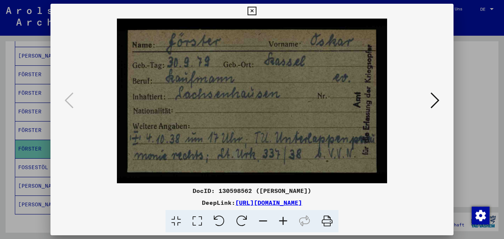
click at [436, 98] on icon at bounding box center [435, 100] width 9 height 18
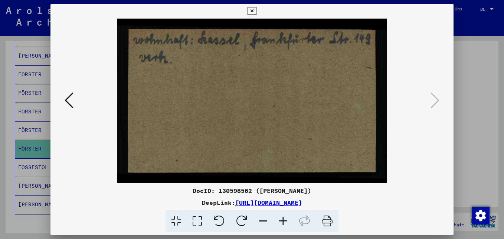
click at [69, 103] on icon at bounding box center [69, 100] width 9 height 18
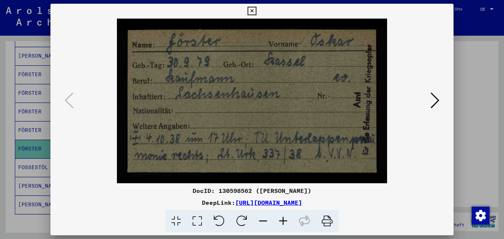
click at [253, 10] on icon at bounding box center [252, 11] width 9 height 9
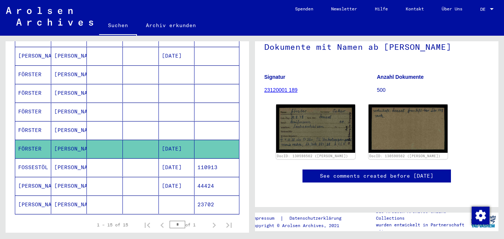
click at [67, 195] on mat-cell "[PERSON_NAME]" at bounding box center [69, 204] width 36 height 18
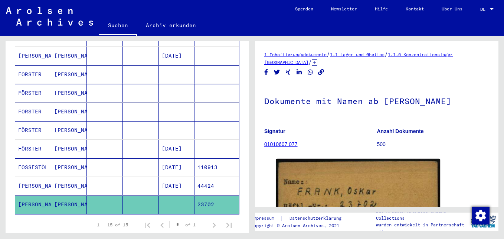
click at [62, 142] on mat-cell "[PERSON_NAME]" at bounding box center [69, 149] width 36 height 18
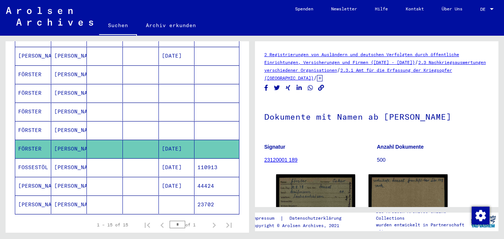
click at [63, 121] on mat-cell "[PERSON_NAME]" at bounding box center [69, 130] width 36 height 18
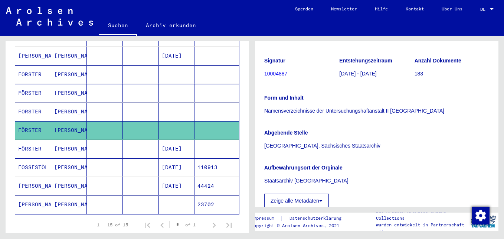
scroll to position [74, 0]
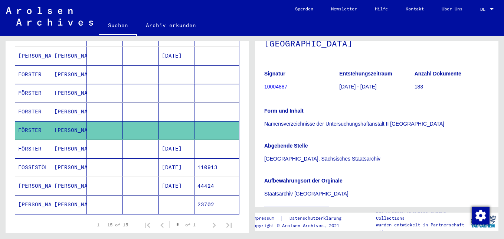
click at [64, 105] on mat-cell "[PERSON_NAME]" at bounding box center [69, 112] width 36 height 18
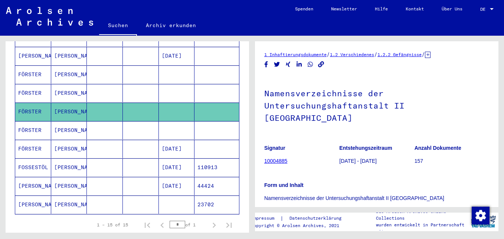
click at [70, 86] on mat-cell "[PERSON_NAME]" at bounding box center [69, 93] width 36 height 18
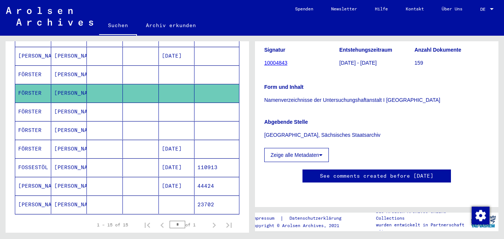
scroll to position [186, 0]
click at [45, 68] on mat-cell "FÖRSTER" at bounding box center [33, 74] width 36 height 18
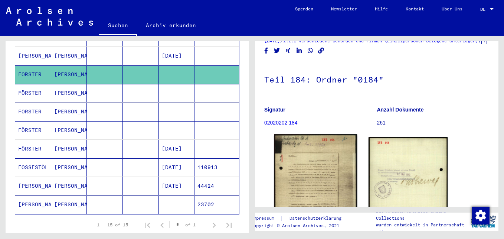
scroll to position [111, 0]
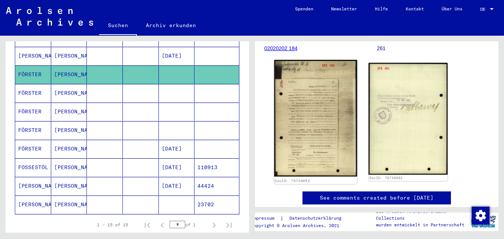
click at [311, 119] on img at bounding box center [316, 118] width 83 height 117
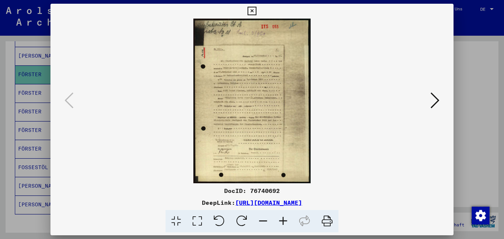
click at [284, 219] on icon at bounding box center [283, 221] width 20 height 23
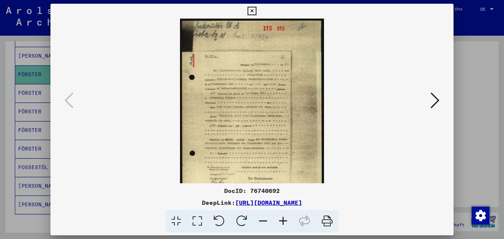
click at [284, 219] on icon at bounding box center [283, 221] width 20 height 23
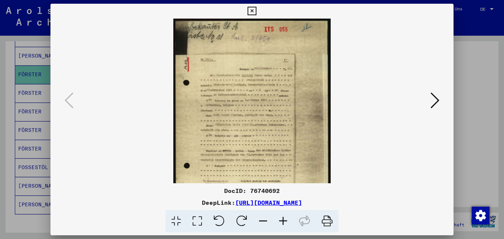
click at [284, 219] on icon at bounding box center [283, 221] width 20 height 23
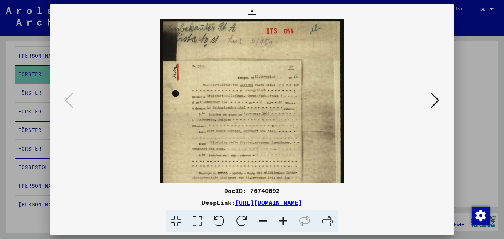
click at [284, 219] on icon at bounding box center [283, 221] width 20 height 23
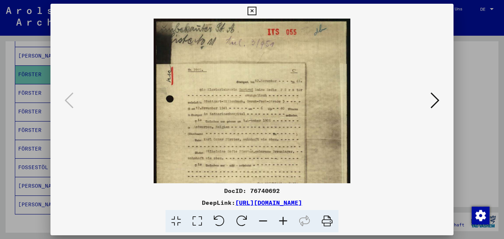
click at [284, 219] on icon at bounding box center [283, 221] width 20 height 23
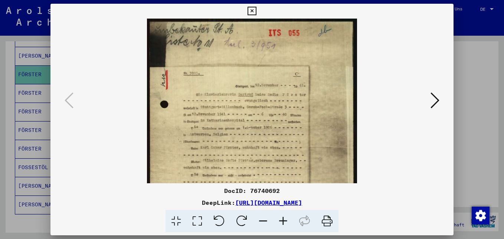
click at [284, 219] on icon at bounding box center [283, 221] width 20 height 23
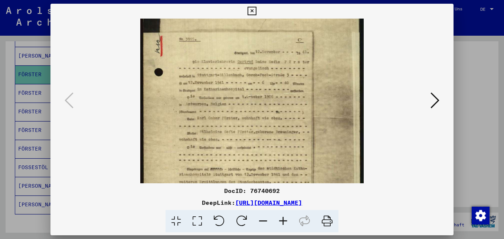
drag, startPoint x: 284, startPoint y: 153, endPoint x: 293, endPoint y: 119, distance: 36.1
click at [293, 119] on img at bounding box center [251, 137] width 223 height 313
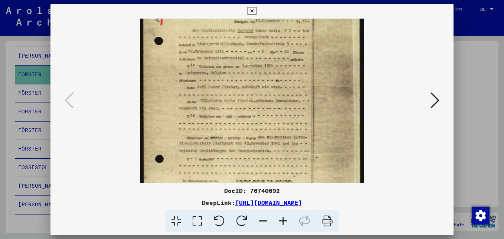
drag, startPoint x: 289, startPoint y: 130, endPoint x: 293, endPoint y: 99, distance: 31.5
click at [293, 99] on img at bounding box center [251, 106] width 223 height 313
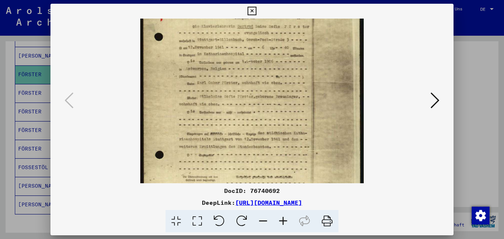
scroll to position [74, 0]
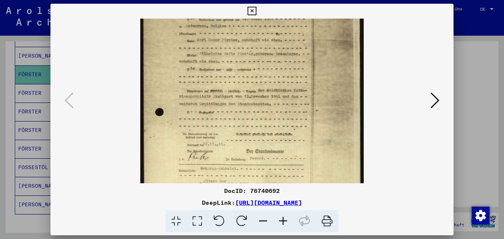
drag, startPoint x: 281, startPoint y: 160, endPoint x: 292, endPoint y: 113, distance: 49.2
click at [292, 113] on img at bounding box center [251, 59] width 223 height 313
click at [250, 10] on icon at bounding box center [252, 11] width 9 height 9
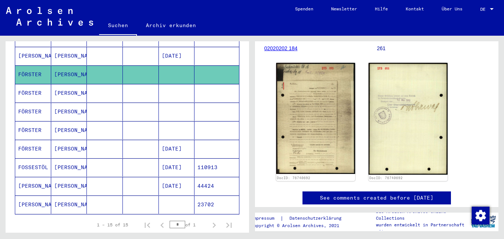
scroll to position [0, 0]
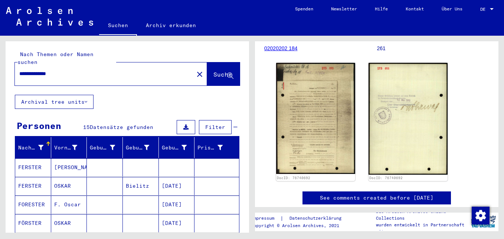
click at [69, 70] on input "**********" at bounding box center [104, 74] width 170 height 8
type input "*"
click at [214, 71] on span "Suche" at bounding box center [223, 74] width 19 height 7
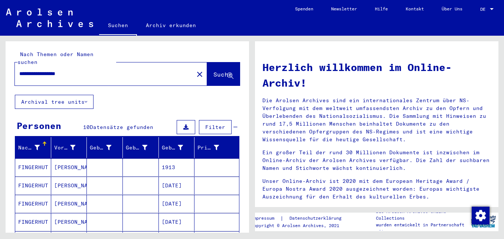
scroll to position [37, 0]
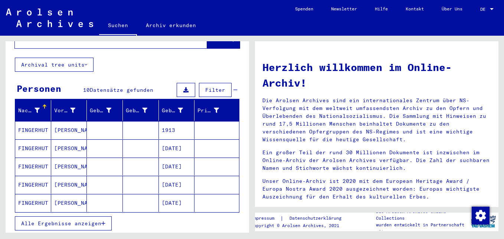
click at [161, 121] on mat-cell "1913" at bounding box center [177, 130] width 36 height 18
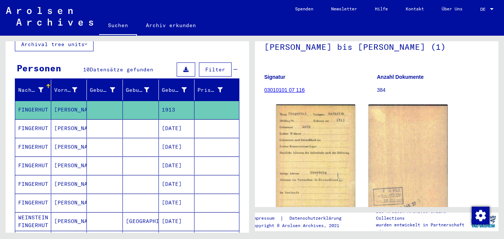
scroll to position [74, 0]
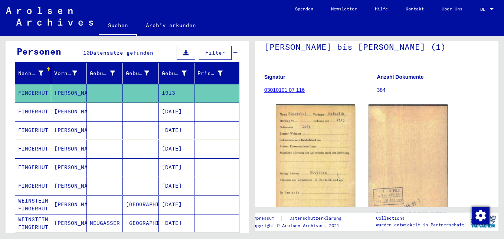
click at [182, 179] on mat-cell "[DATE]" at bounding box center [177, 186] width 36 height 18
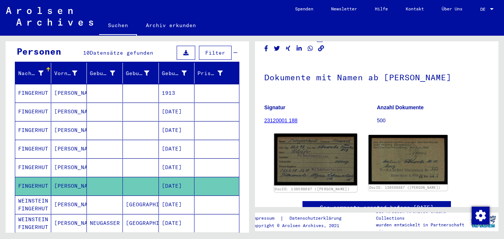
scroll to position [74, 0]
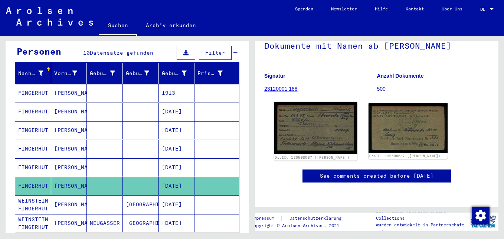
click at [295, 124] on img at bounding box center [316, 128] width 83 height 52
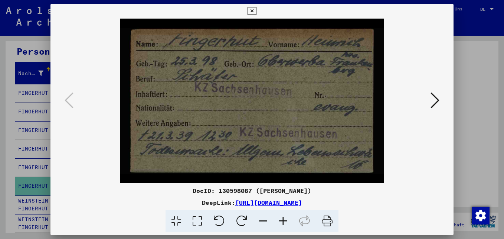
click at [435, 101] on icon at bounding box center [435, 100] width 9 height 18
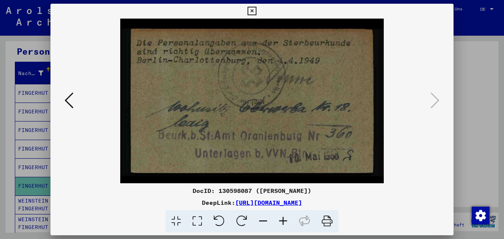
click at [256, 10] on icon at bounding box center [252, 11] width 9 height 9
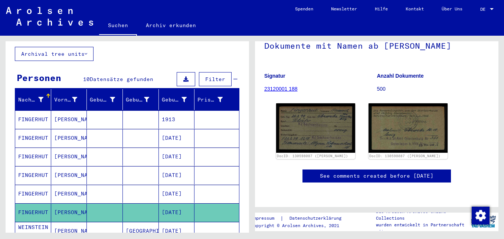
scroll to position [0, 0]
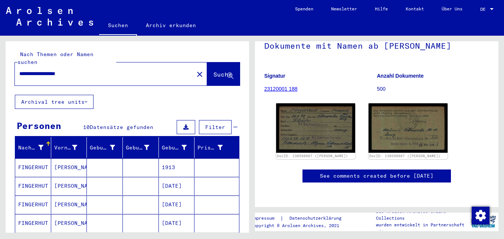
click at [85, 70] on input "**********" at bounding box center [104, 74] width 170 height 8
type input "*"
type input "**********"
click at [218, 71] on span "Suche" at bounding box center [223, 74] width 19 height 7
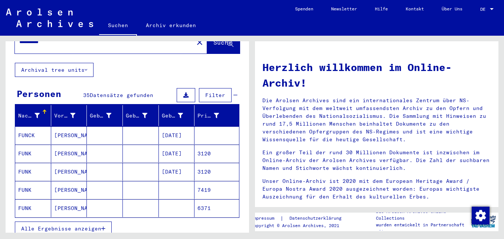
scroll to position [74, 0]
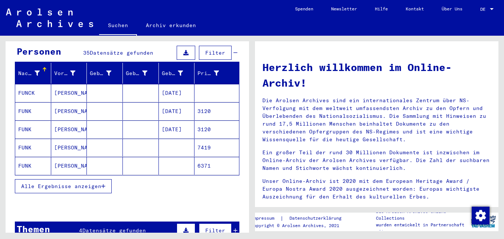
click at [101, 183] on span "Alle Ergebnisse anzeigen" at bounding box center [61, 186] width 80 height 7
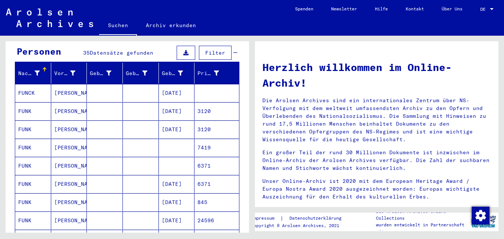
click at [184, 195] on mat-cell "[DATE]" at bounding box center [177, 202] width 36 height 18
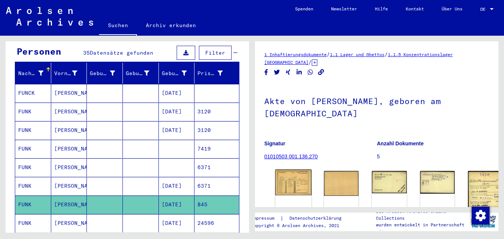
click at [289, 171] on img at bounding box center [294, 182] width 36 height 26
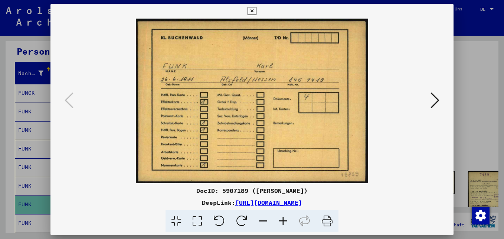
click at [437, 100] on icon at bounding box center [435, 100] width 9 height 18
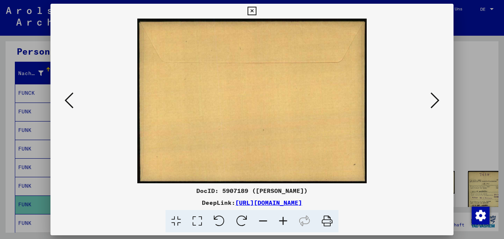
click at [437, 100] on icon at bounding box center [435, 100] width 9 height 18
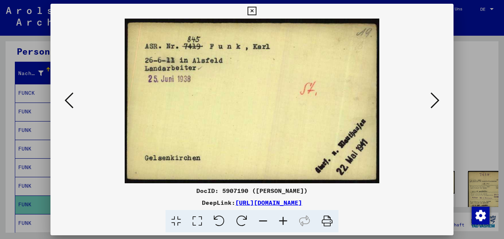
click at [437, 100] on icon at bounding box center [435, 100] width 9 height 18
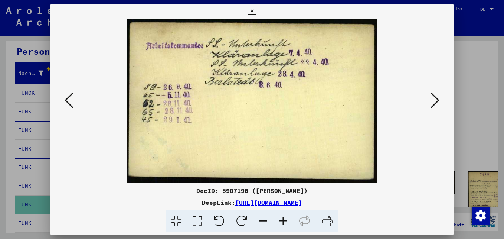
click at [77, 100] on img at bounding box center [252, 101] width 353 height 165
click at [69, 98] on icon at bounding box center [69, 100] width 9 height 18
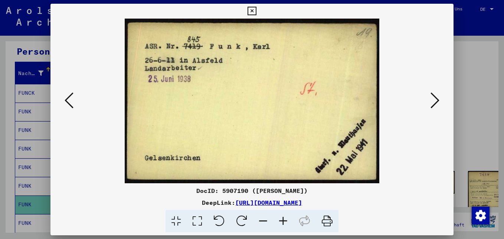
click at [69, 98] on icon at bounding box center [69, 100] width 9 height 18
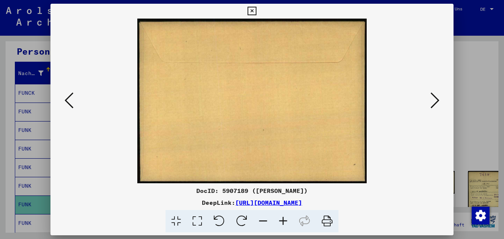
click at [69, 98] on icon at bounding box center [69, 100] width 9 height 18
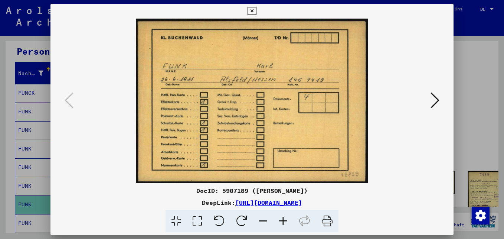
click at [437, 100] on icon at bounding box center [435, 100] width 9 height 18
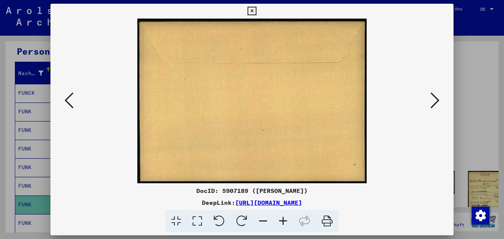
click at [437, 100] on icon at bounding box center [435, 100] width 9 height 18
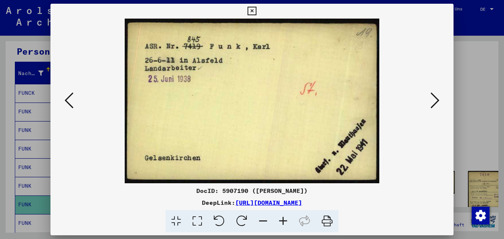
click at [437, 100] on icon at bounding box center [435, 100] width 9 height 18
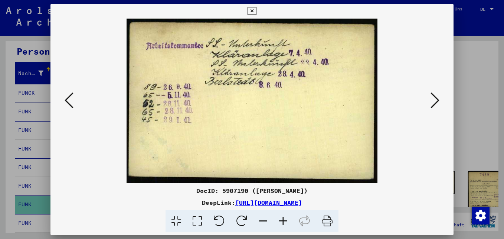
click at [437, 100] on icon at bounding box center [435, 100] width 9 height 18
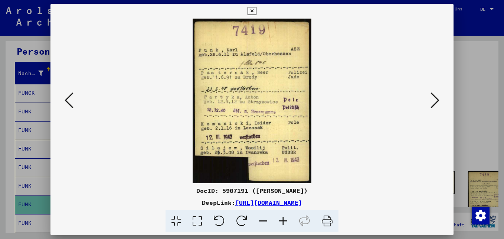
click at [436, 101] on icon at bounding box center [435, 100] width 9 height 18
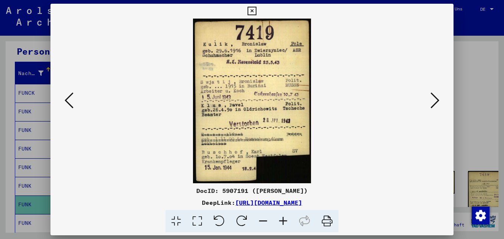
click at [71, 102] on icon at bounding box center [69, 100] width 9 height 18
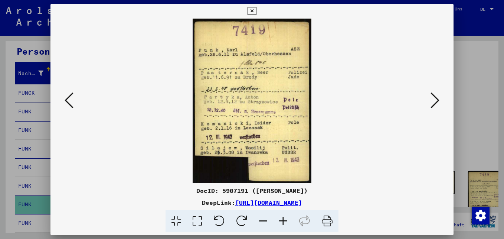
click at [432, 100] on icon at bounding box center [435, 100] width 9 height 18
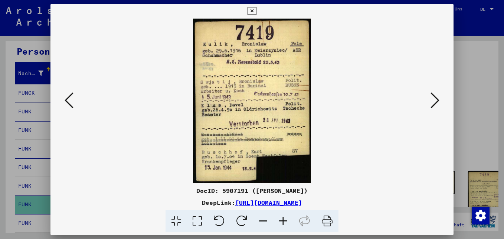
click at [432, 100] on icon at bounding box center [435, 100] width 9 height 18
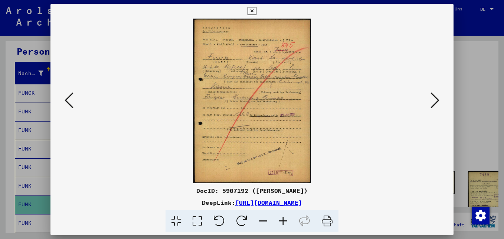
click at [283, 220] on icon at bounding box center [283, 221] width 20 height 23
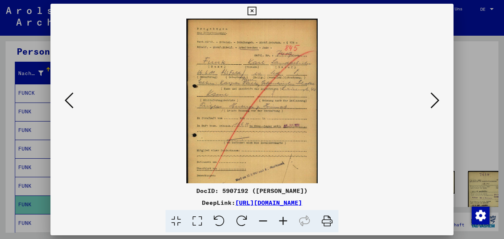
click at [284, 220] on icon at bounding box center [283, 221] width 20 height 23
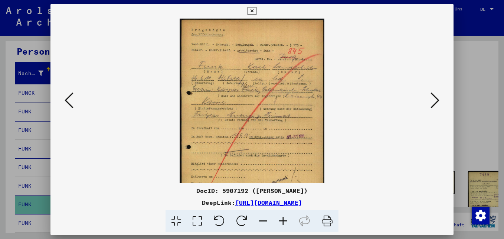
click at [285, 220] on icon at bounding box center [283, 221] width 20 height 23
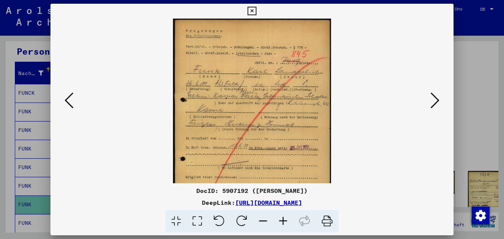
click at [285, 219] on icon at bounding box center [283, 221] width 20 height 23
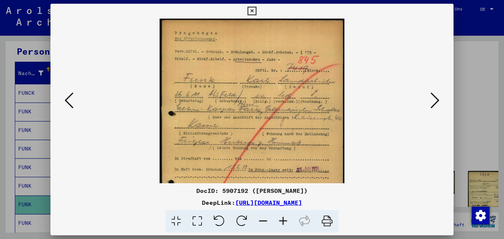
click at [286, 219] on icon at bounding box center [283, 221] width 20 height 23
click at [288, 219] on icon at bounding box center [283, 221] width 20 height 23
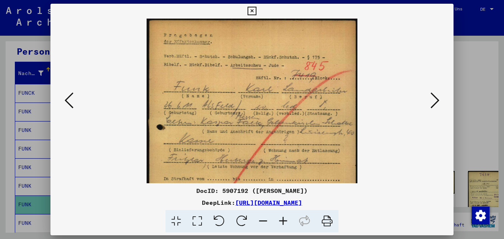
click at [289, 219] on icon at bounding box center [283, 221] width 20 height 23
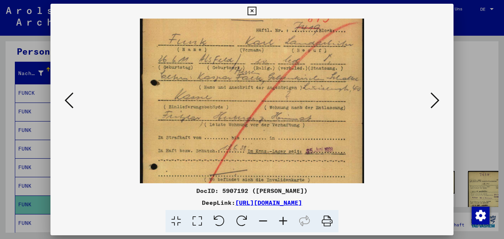
scroll to position [52, 0]
drag, startPoint x: 235, startPoint y: 153, endPoint x: 234, endPoint y: 100, distance: 52.4
click at [234, 100] on img at bounding box center [252, 122] width 225 height 313
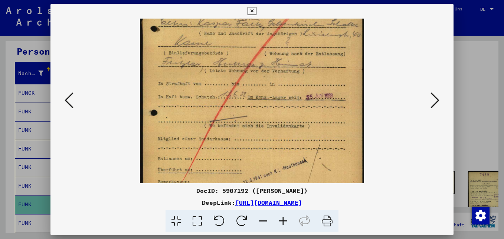
scroll to position [106, 0]
drag, startPoint x: 259, startPoint y: 156, endPoint x: 262, endPoint y: 103, distance: 53.2
click at [262, 103] on img at bounding box center [252, 69] width 225 height 313
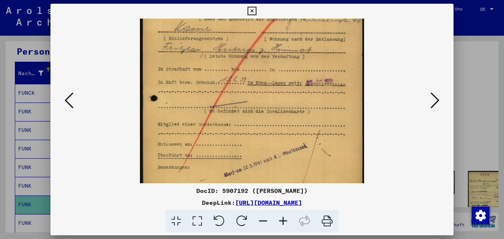
scroll to position [121, 0]
drag, startPoint x: 262, startPoint y: 139, endPoint x: 264, endPoint y: 123, distance: 15.3
click at [264, 123] on img at bounding box center [252, 54] width 225 height 313
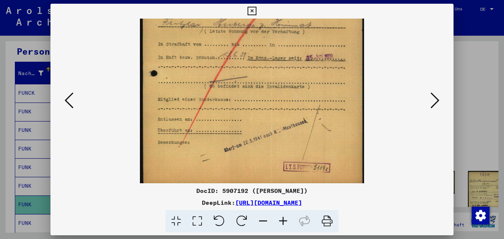
scroll to position [149, 0]
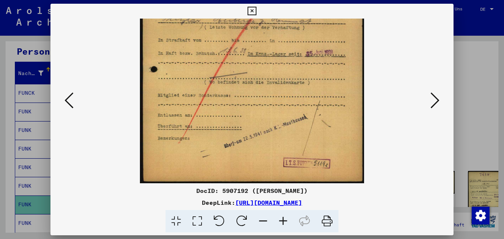
drag, startPoint x: 264, startPoint y: 171, endPoint x: 278, endPoint y: 141, distance: 33.4
click at [278, 141] on img at bounding box center [252, 26] width 225 height 313
click at [439, 102] on icon at bounding box center [435, 100] width 9 height 18
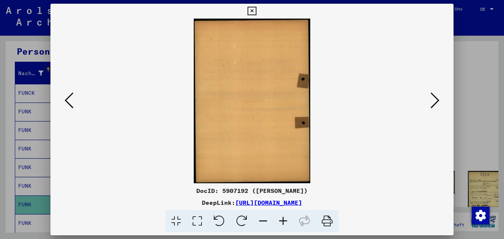
click at [439, 102] on icon at bounding box center [435, 100] width 9 height 18
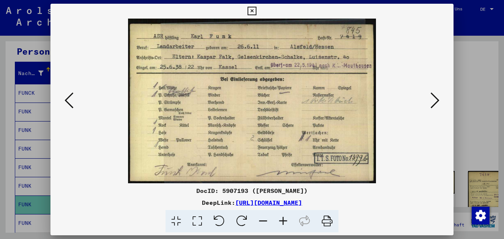
click at [438, 100] on icon at bounding box center [435, 100] width 9 height 18
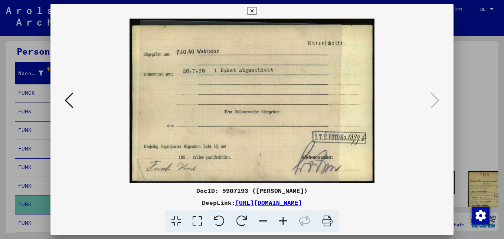
click at [256, 11] on icon at bounding box center [252, 11] width 9 height 9
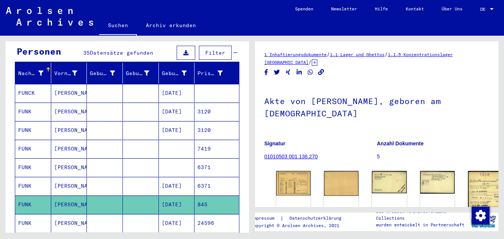
click at [175, 140] on mat-cell at bounding box center [177, 149] width 36 height 18
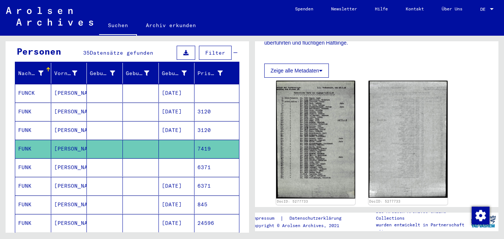
scroll to position [186, 0]
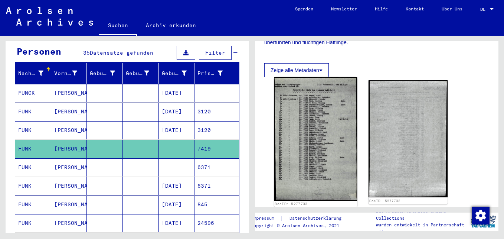
click at [311, 151] on img at bounding box center [316, 138] width 83 height 123
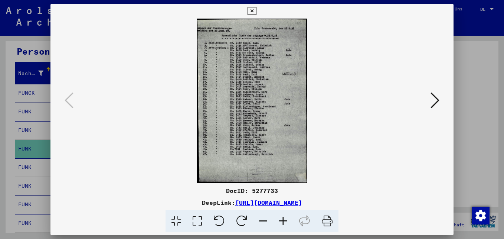
click at [282, 220] on icon at bounding box center [283, 221] width 20 height 23
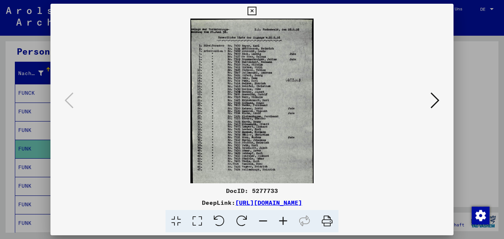
click at [282, 220] on icon at bounding box center [283, 221] width 20 height 23
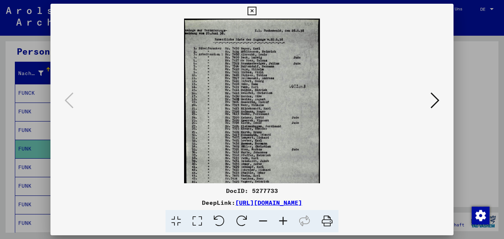
click at [282, 220] on icon at bounding box center [283, 221] width 20 height 23
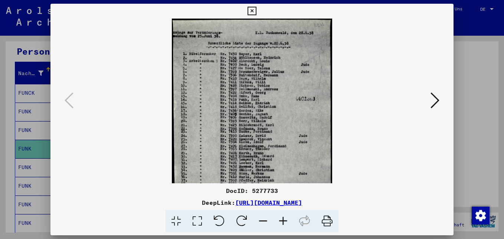
click at [283, 220] on icon at bounding box center [283, 221] width 20 height 23
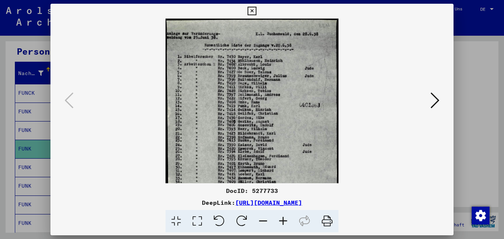
click at [285, 221] on icon at bounding box center [283, 221] width 20 height 23
click at [287, 223] on icon at bounding box center [283, 221] width 20 height 23
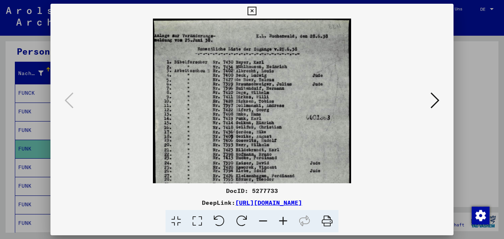
click at [249, 12] on icon at bounding box center [252, 11] width 9 height 9
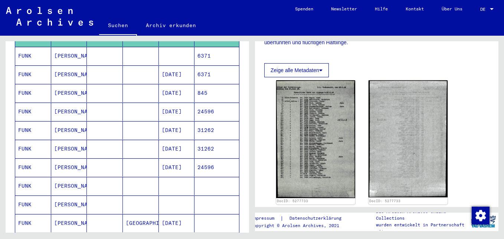
click at [67, 179] on mat-cell "[PERSON_NAME]" at bounding box center [69, 186] width 36 height 18
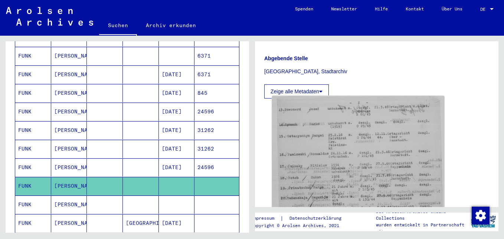
scroll to position [186, 0]
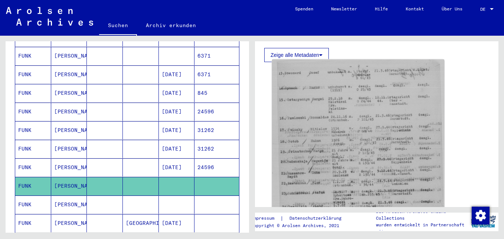
click at [362, 150] on img at bounding box center [358, 174] width 172 height 231
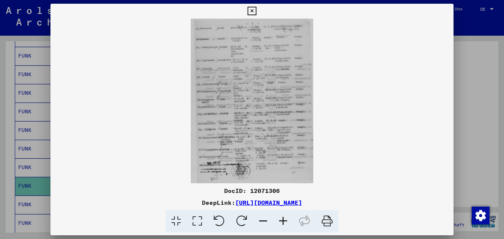
click at [286, 220] on icon at bounding box center [283, 221] width 20 height 23
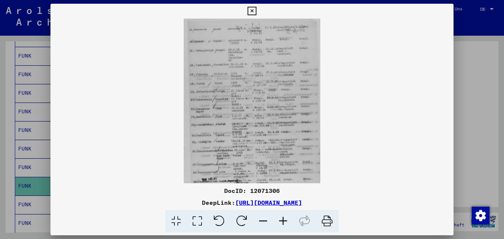
click at [286, 220] on icon at bounding box center [283, 221] width 20 height 23
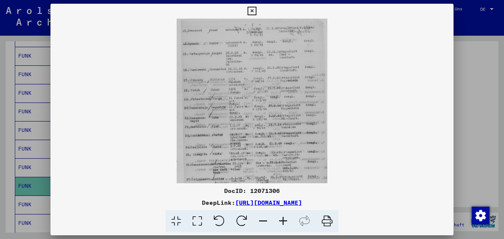
click at [286, 220] on icon at bounding box center [283, 221] width 20 height 23
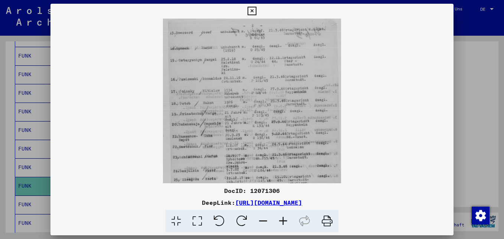
click at [286, 220] on icon at bounding box center [283, 221] width 20 height 23
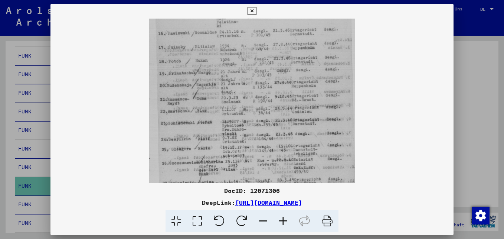
drag, startPoint x: 227, startPoint y: 126, endPoint x: 277, endPoint y: 71, distance: 74.4
click at [277, 71] on img at bounding box center [252, 101] width 206 height 276
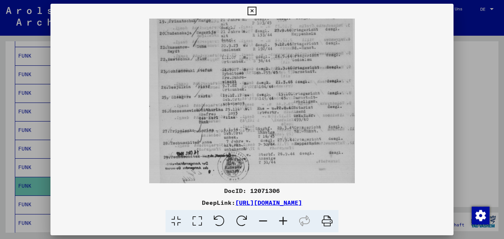
scroll to position [111, 0]
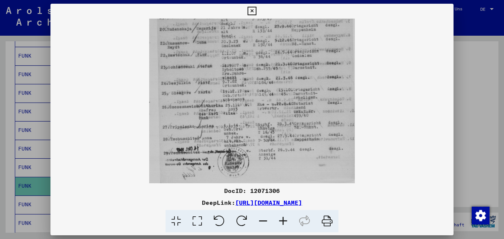
drag, startPoint x: 274, startPoint y: 131, endPoint x: 292, endPoint y: 71, distance: 62.2
click at [292, 71] on img at bounding box center [252, 45] width 206 height 276
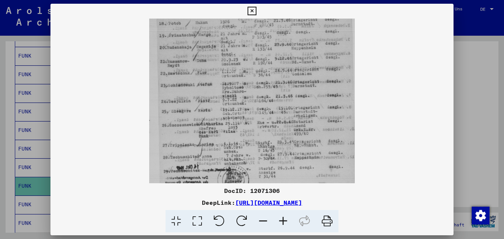
drag, startPoint x: 282, startPoint y: 131, endPoint x: 285, endPoint y: 143, distance: 12.0
click at [285, 143] on img at bounding box center [252, 63] width 206 height 276
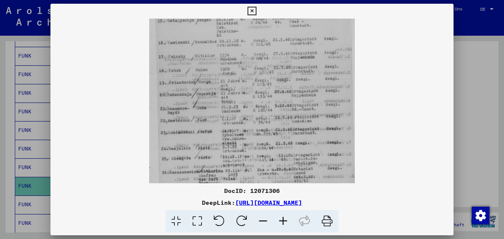
drag, startPoint x: 267, startPoint y: 76, endPoint x: 270, endPoint y: 123, distance: 46.9
click at [270, 123] on img at bounding box center [252, 111] width 206 height 276
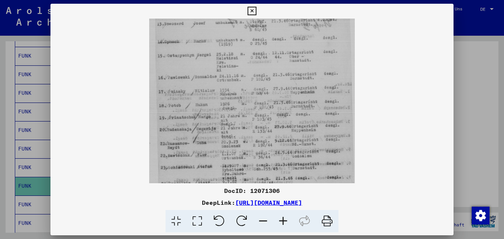
drag, startPoint x: 252, startPoint y: 83, endPoint x: 253, endPoint y: 118, distance: 34.9
click at [253, 118] on img at bounding box center [252, 145] width 206 height 276
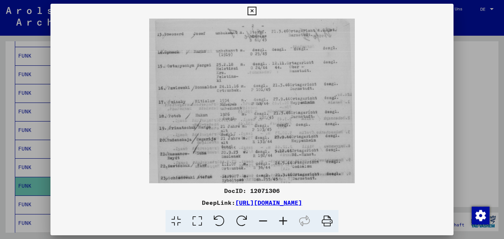
scroll to position [0, 0]
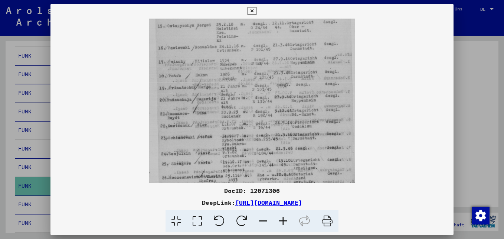
drag, startPoint x: 246, startPoint y: 89, endPoint x: 254, endPoint y: 80, distance: 12.1
click at [254, 80] on img at bounding box center [252, 116] width 206 height 276
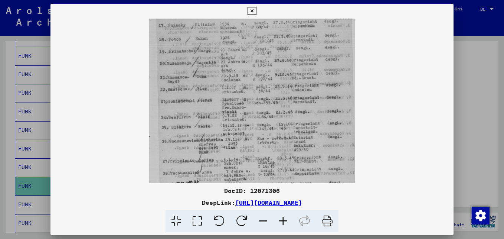
scroll to position [86, 0]
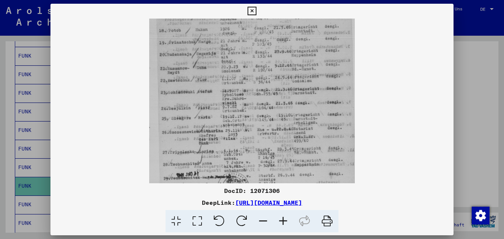
drag, startPoint x: 253, startPoint y: 116, endPoint x: 265, endPoint y: 71, distance: 46.9
click at [265, 71] on img at bounding box center [252, 70] width 206 height 276
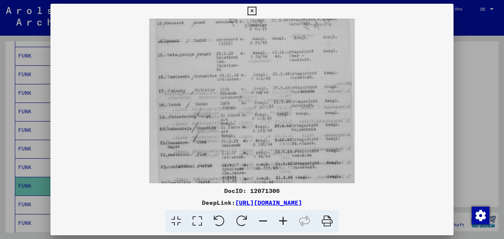
scroll to position [9, 0]
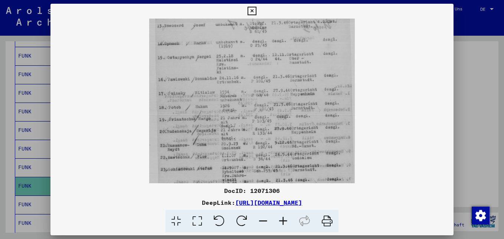
drag, startPoint x: 257, startPoint y: 113, endPoint x: 266, endPoint y: 190, distance: 77.4
click at [266, 190] on div "DocID: 12071306 DeepLink: [URL][DOMAIN_NAME]" at bounding box center [252, 118] width 403 height 229
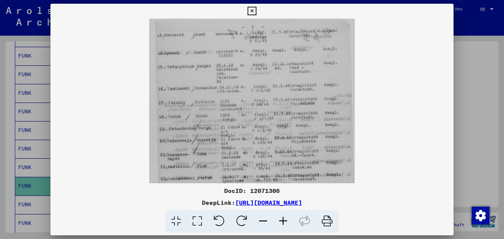
drag, startPoint x: 267, startPoint y: 150, endPoint x: 270, endPoint y: 184, distance: 33.6
click at [271, 186] on div "DocID: 12071306 DeepLink: [URL][DOMAIN_NAME]" at bounding box center [252, 118] width 403 height 229
click at [253, 9] on icon at bounding box center [252, 11] width 9 height 9
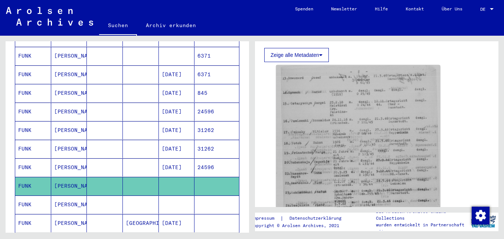
click at [61, 195] on mat-cell "[PERSON_NAME]" at bounding box center [69, 204] width 36 height 18
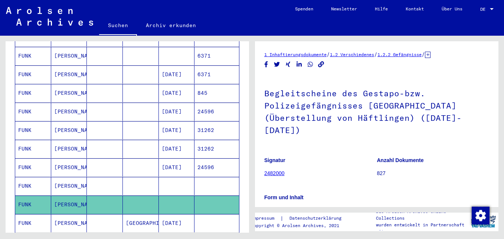
drag, startPoint x: 358, startPoint y: 170, endPoint x: 363, endPoint y: 156, distance: 14.6
click at [363, 156] on figure "Signatur 2482000" at bounding box center [321, 167] width 113 height 33
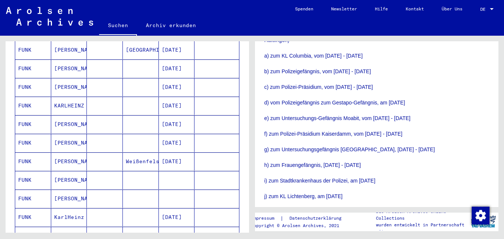
scroll to position [409, 0]
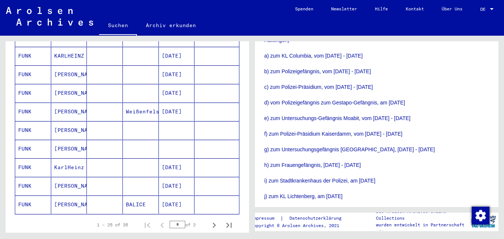
click at [61, 124] on mat-cell "[PERSON_NAME]" at bounding box center [69, 130] width 36 height 18
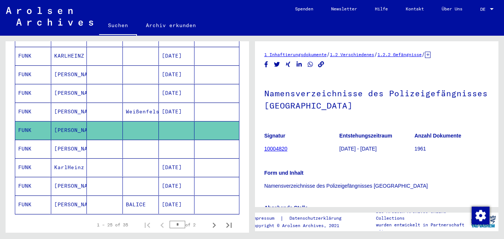
click at [67, 140] on mat-cell "[PERSON_NAME]" at bounding box center [69, 149] width 36 height 18
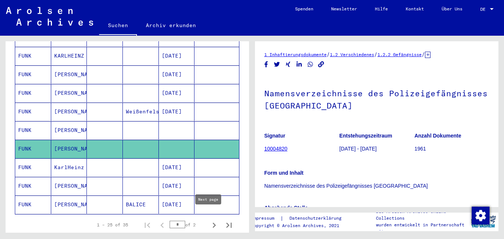
click at [209, 220] on icon "Next page" at bounding box center [214, 225] width 10 height 10
type input "*"
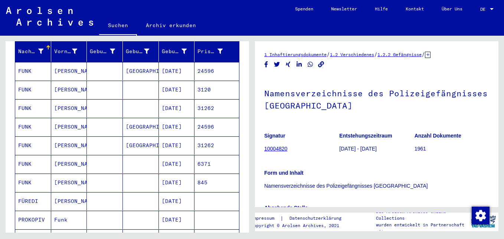
scroll to position [133, 0]
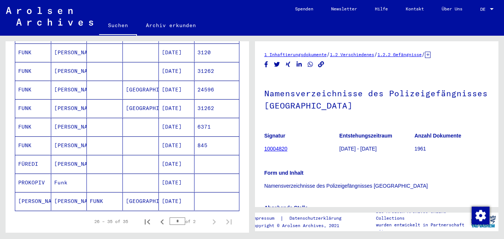
click at [178, 139] on mat-cell "[DATE]" at bounding box center [177, 145] width 36 height 18
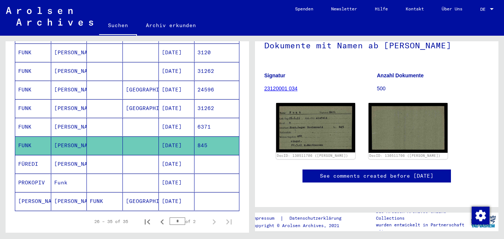
scroll to position [111, 0]
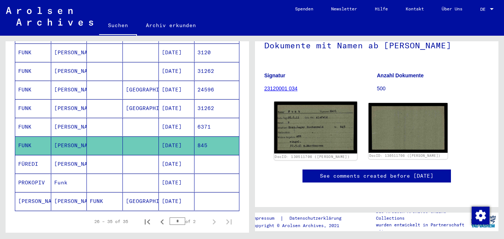
click at [321, 101] on img at bounding box center [316, 127] width 83 height 52
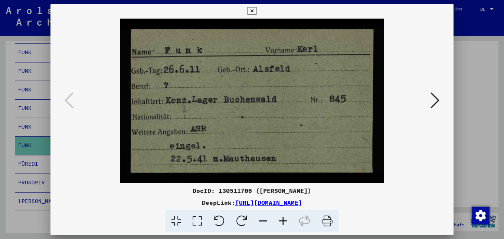
click at [439, 100] on icon at bounding box center [435, 100] width 9 height 18
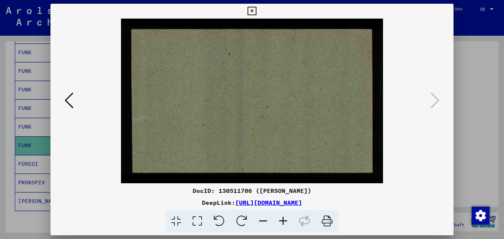
click at [253, 11] on icon at bounding box center [252, 11] width 9 height 9
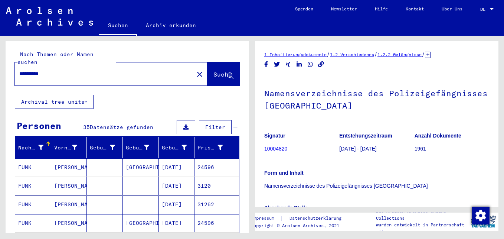
click at [54, 70] on input "**********" at bounding box center [104, 74] width 170 height 8
type input "*"
click at [214, 71] on span "Suche" at bounding box center [223, 74] width 19 height 7
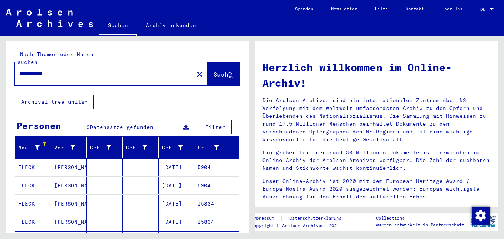
click at [179, 159] on mat-cell "[DATE]" at bounding box center [177, 167] width 36 height 18
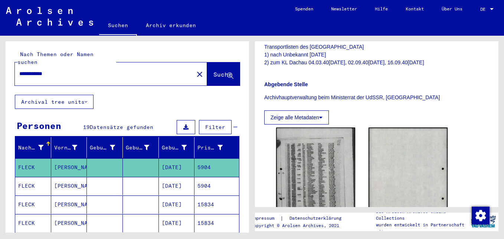
scroll to position [186, 0]
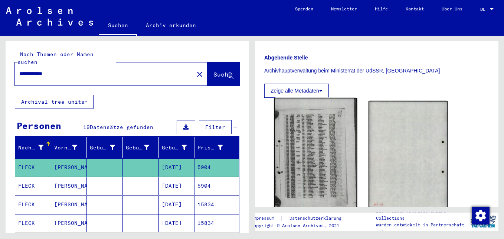
click at [319, 153] on img at bounding box center [316, 157] width 83 height 118
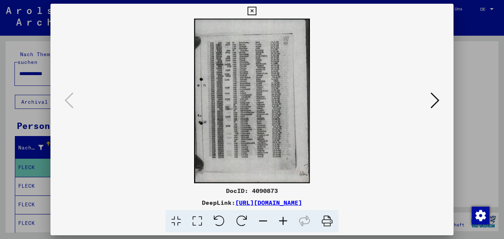
click at [284, 219] on icon at bounding box center [283, 221] width 20 height 23
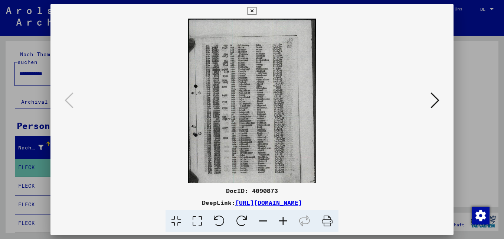
click at [284, 219] on icon at bounding box center [283, 221] width 20 height 23
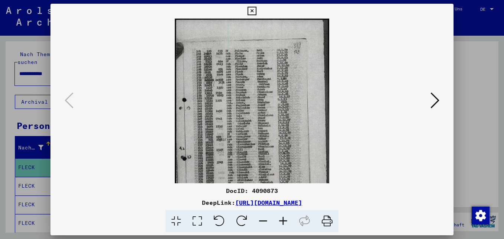
click at [284, 219] on icon at bounding box center [283, 221] width 20 height 23
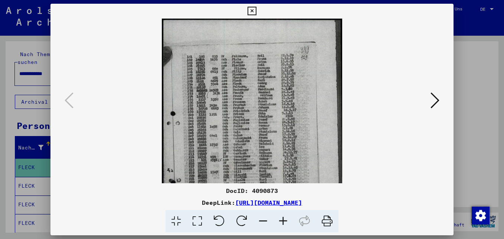
click at [284, 219] on icon at bounding box center [283, 221] width 20 height 23
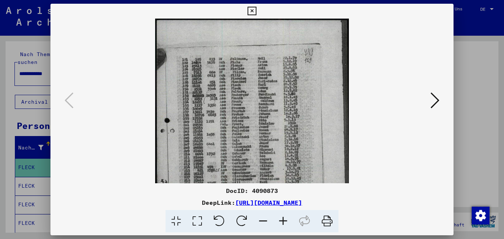
click at [284, 219] on icon at bounding box center [283, 221] width 20 height 23
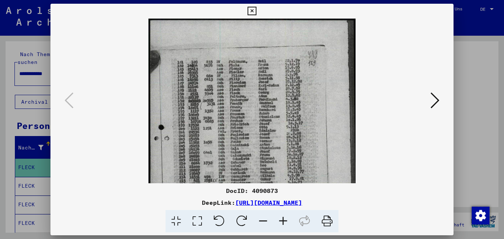
click at [284, 219] on icon at bounding box center [283, 221] width 20 height 23
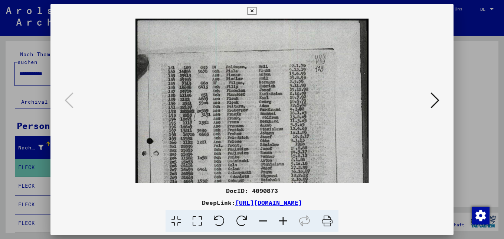
click at [284, 219] on icon at bounding box center [283, 221] width 20 height 23
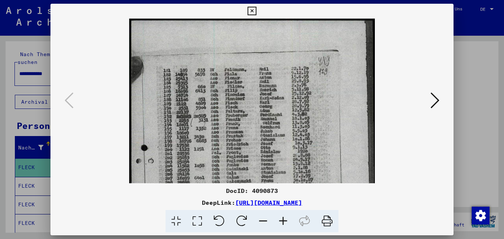
click at [284, 219] on icon at bounding box center [283, 221] width 20 height 23
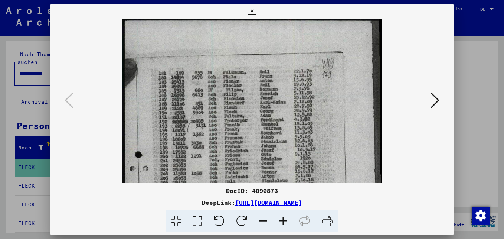
click at [438, 100] on icon at bounding box center [435, 100] width 9 height 18
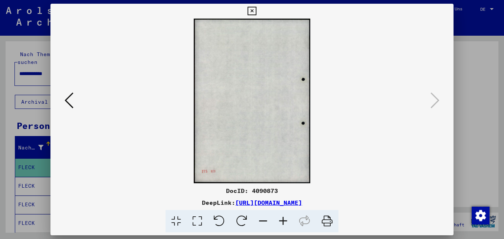
click at [253, 11] on icon at bounding box center [252, 11] width 9 height 9
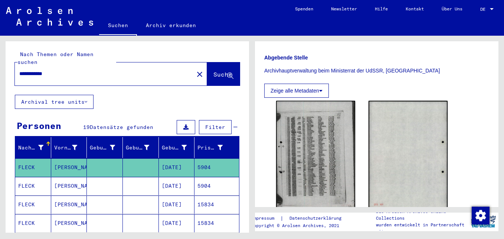
click at [177, 179] on mat-cell "[DATE]" at bounding box center [177, 186] width 36 height 18
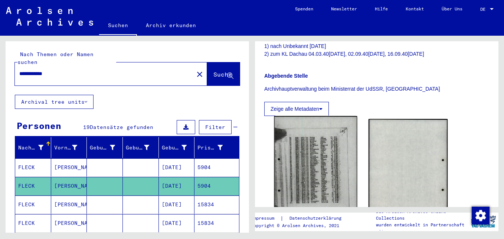
scroll to position [186, 0]
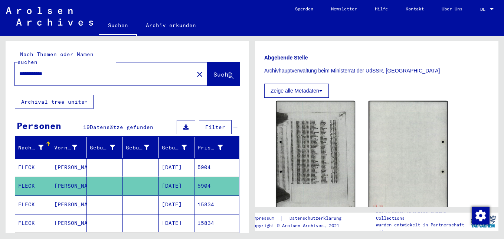
click at [178, 197] on mat-cell "[DATE]" at bounding box center [177, 204] width 36 height 18
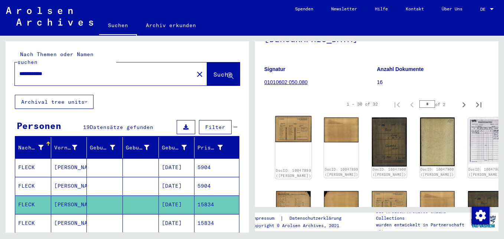
click at [286, 126] on img at bounding box center [294, 129] width 36 height 26
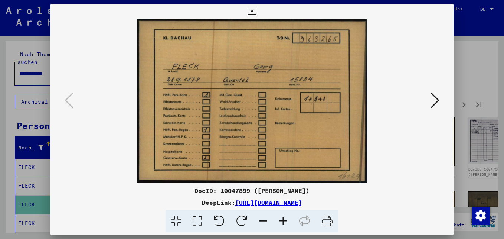
click at [438, 101] on icon at bounding box center [435, 100] width 9 height 18
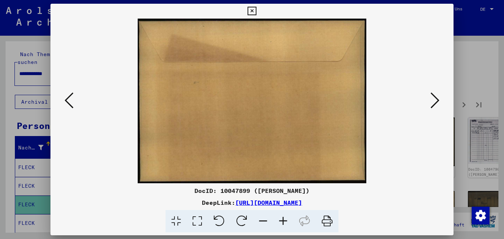
click at [438, 101] on icon at bounding box center [435, 100] width 9 height 18
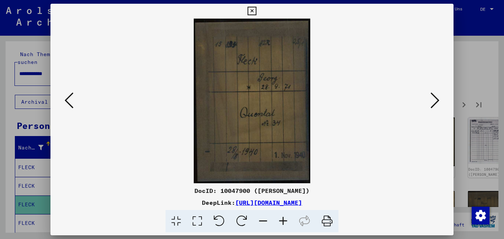
click at [74, 100] on button at bounding box center [68, 100] width 13 height 21
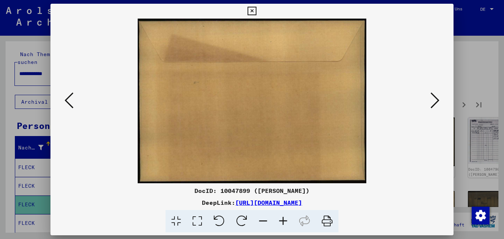
click at [74, 100] on button at bounding box center [68, 100] width 13 height 21
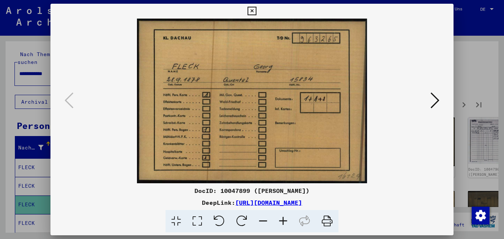
click at [436, 100] on icon at bounding box center [435, 100] width 9 height 18
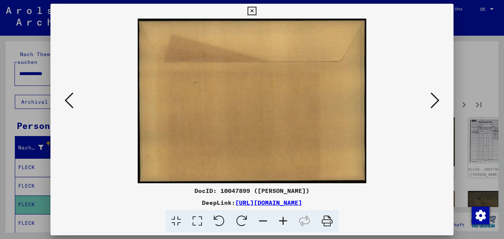
click at [436, 100] on icon at bounding box center [435, 100] width 9 height 18
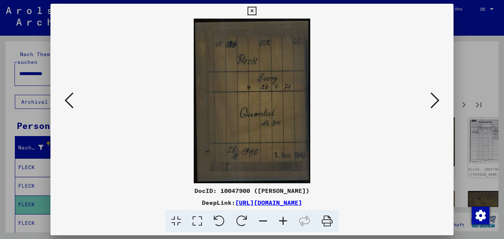
click at [436, 100] on icon at bounding box center [435, 100] width 9 height 18
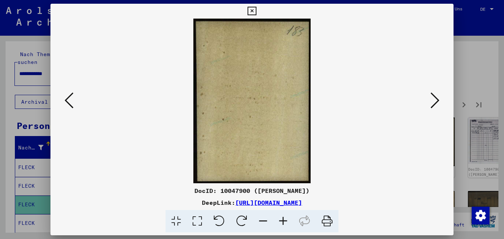
click at [436, 100] on icon at bounding box center [435, 100] width 9 height 18
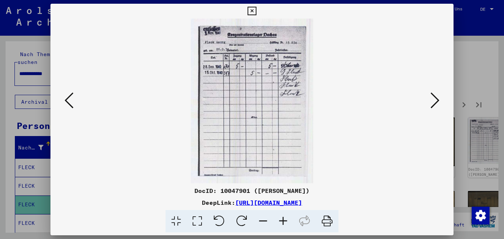
click at [436, 100] on icon at bounding box center [435, 100] width 9 height 18
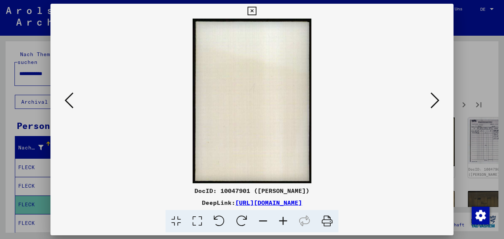
click at [436, 100] on icon at bounding box center [435, 100] width 9 height 18
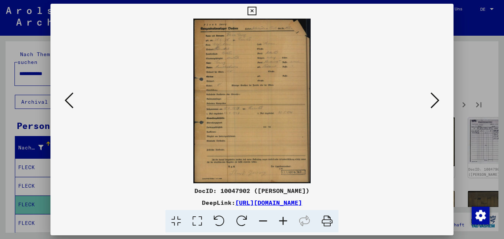
click at [283, 220] on icon at bounding box center [283, 221] width 20 height 23
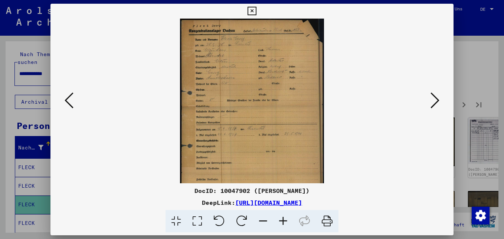
click at [283, 220] on icon at bounding box center [283, 221] width 20 height 23
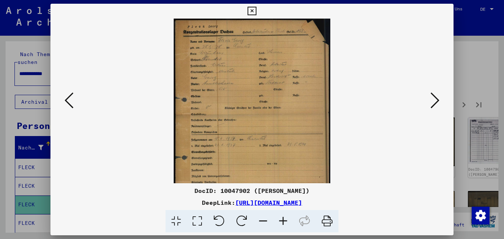
click at [282, 220] on icon at bounding box center [283, 221] width 20 height 23
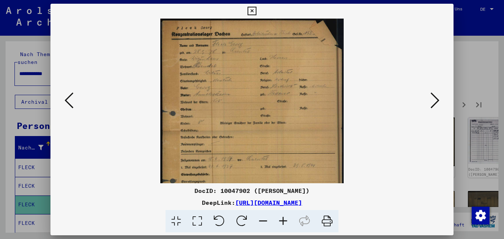
click at [282, 220] on icon at bounding box center [283, 221] width 20 height 23
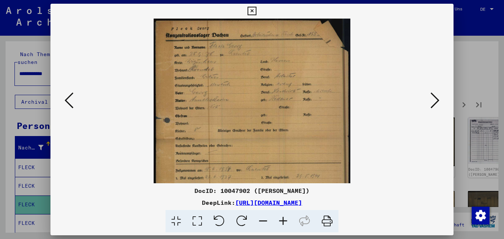
click at [282, 219] on icon at bounding box center [283, 221] width 20 height 23
click at [282, 218] on icon at bounding box center [283, 221] width 20 height 23
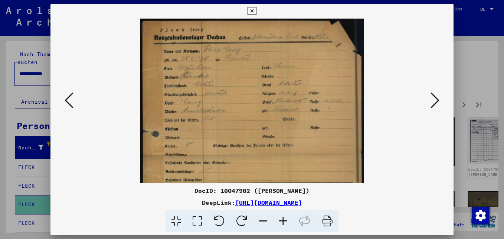
click at [283, 218] on icon at bounding box center [283, 221] width 20 height 23
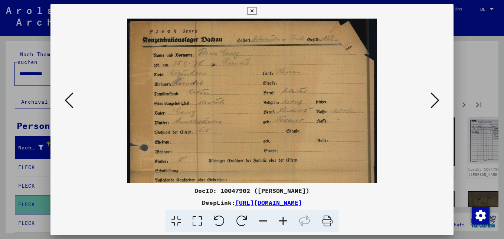
click at [283, 218] on icon at bounding box center [283, 221] width 20 height 23
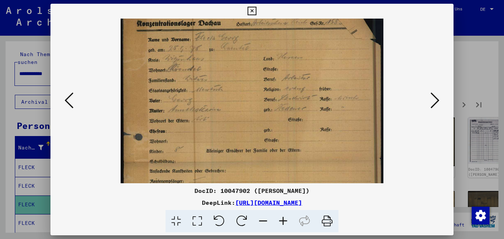
scroll to position [19, 0]
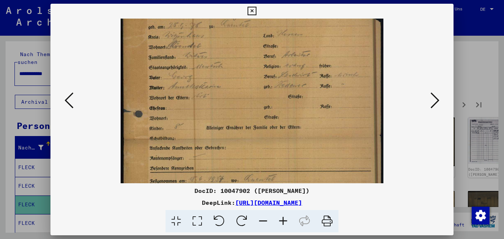
drag, startPoint x: 227, startPoint y: 129, endPoint x: 244, endPoint y: 88, distance: 44.4
click at [244, 88] on img at bounding box center [252, 162] width 263 height 369
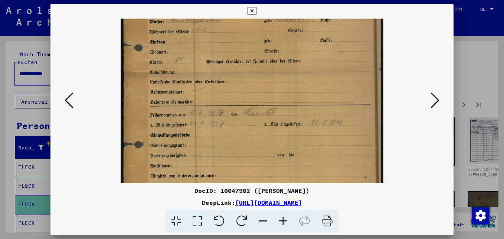
scroll to position [107, 0]
drag, startPoint x: 240, startPoint y: 138, endPoint x: 257, endPoint y: 72, distance: 68.3
click at [257, 72] on img at bounding box center [252, 96] width 263 height 369
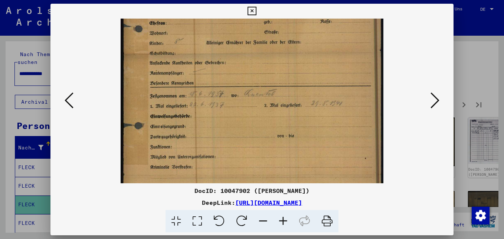
scroll to position [127, 0]
drag, startPoint x: 238, startPoint y: 139, endPoint x: 246, endPoint y: 119, distance: 21.2
click at [246, 119] on img at bounding box center [252, 76] width 263 height 369
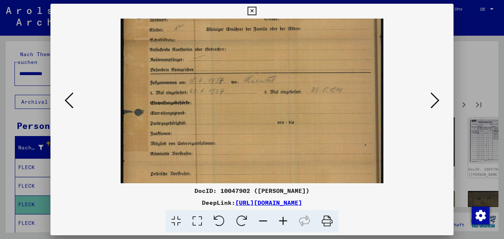
scroll to position [144, 0]
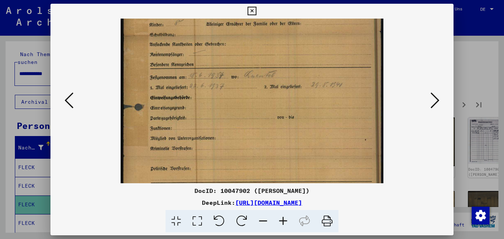
drag, startPoint x: 246, startPoint y: 137, endPoint x: 254, endPoint y: 120, distance: 19.4
click at [254, 120] on img at bounding box center [252, 58] width 263 height 369
click at [436, 100] on icon at bounding box center [435, 100] width 9 height 18
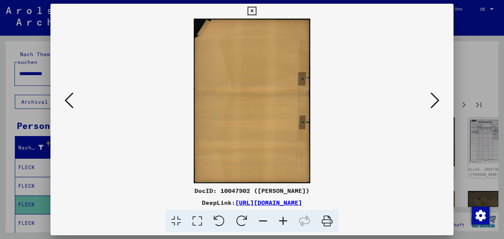
click at [436, 100] on icon at bounding box center [435, 100] width 9 height 18
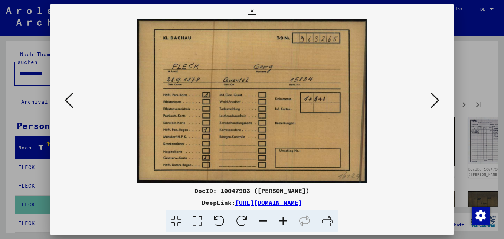
click at [438, 101] on icon at bounding box center [435, 100] width 9 height 18
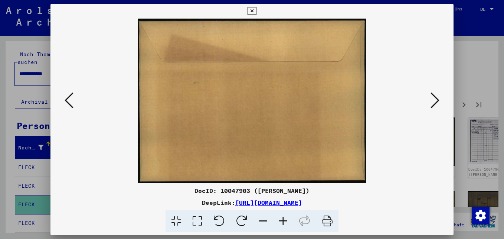
click at [437, 100] on icon at bounding box center [435, 100] width 9 height 18
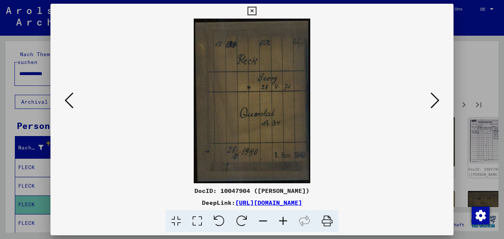
drag, startPoint x: 291, startPoint y: 141, endPoint x: 296, endPoint y: 119, distance: 22.8
click at [296, 119] on img at bounding box center [252, 101] width 117 height 165
click at [439, 100] on icon at bounding box center [435, 100] width 9 height 18
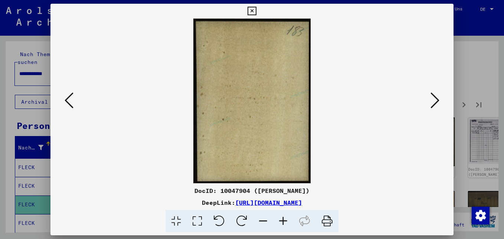
click at [436, 103] on icon at bounding box center [435, 100] width 9 height 18
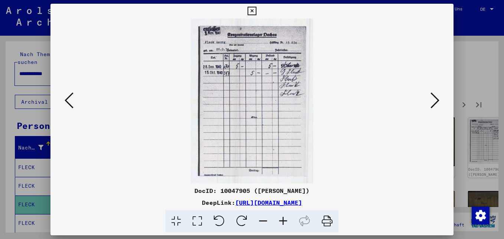
click at [432, 97] on icon at bounding box center [435, 100] width 9 height 18
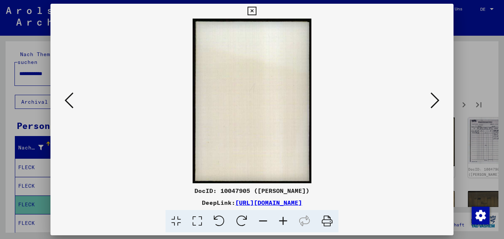
click at [439, 98] on icon at bounding box center [435, 100] width 9 height 18
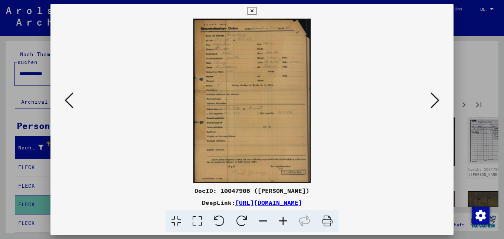
click at [283, 221] on icon at bounding box center [283, 221] width 20 height 23
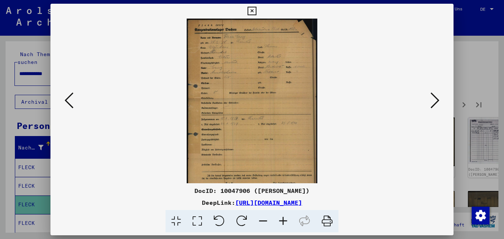
click at [283, 221] on icon at bounding box center [283, 221] width 20 height 23
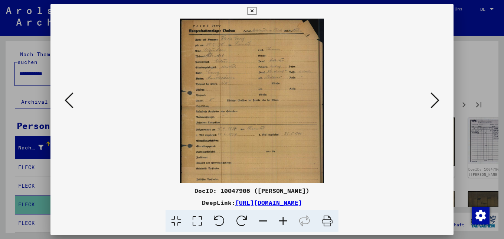
click at [283, 221] on icon at bounding box center [283, 221] width 20 height 23
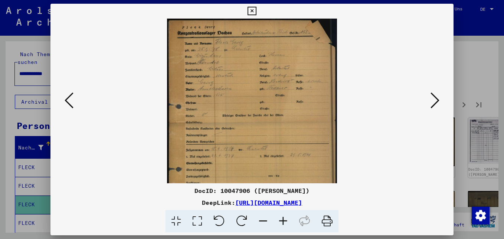
click at [283, 221] on icon at bounding box center [283, 221] width 20 height 23
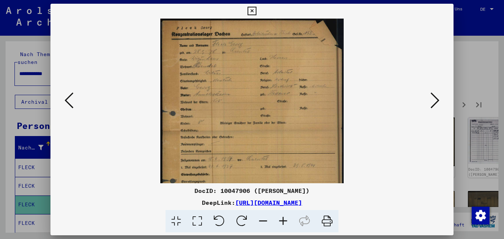
click at [283, 221] on icon at bounding box center [283, 221] width 20 height 23
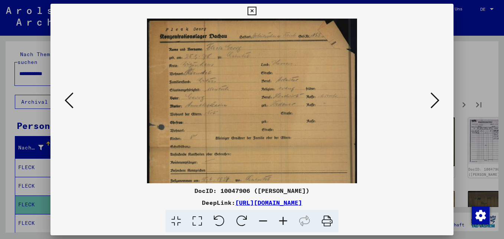
click at [283, 221] on icon at bounding box center [283, 221] width 20 height 23
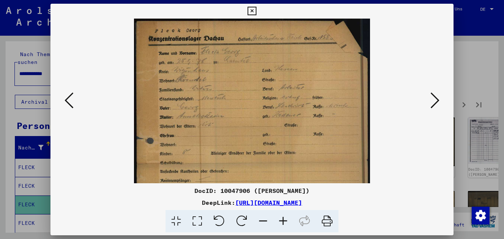
click at [283, 221] on icon at bounding box center [283, 221] width 20 height 23
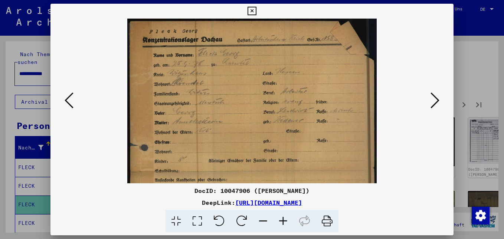
click at [283, 221] on icon at bounding box center [283, 221] width 20 height 23
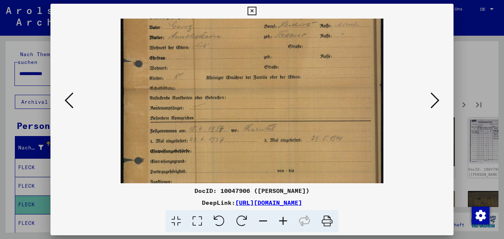
drag, startPoint x: 240, startPoint y: 148, endPoint x: 252, endPoint y: 58, distance: 91.5
click at [252, 58] on img at bounding box center [252, 112] width 263 height 369
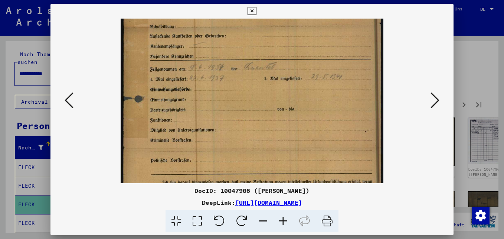
scroll to position [159, 0]
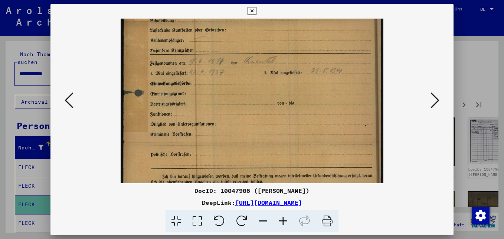
drag, startPoint x: 240, startPoint y: 159, endPoint x: 256, endPoint y: 90, distance: 70.9
click at [256, 91] on img at bounding box center [252, 44] width 263 height 369
click at [438, 102] on icon at bounding box center [435, 100] width 9 height 18
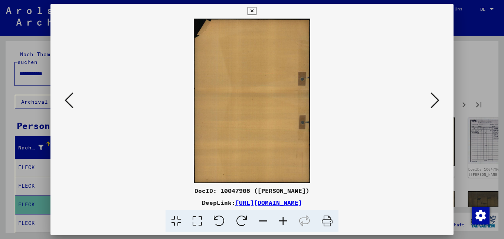
click at [438, 102] on icon at bounding box center [435, 100] width 9 height 18
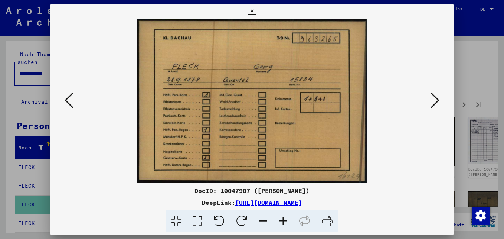
click at [438, 102] on icon at bounding box center [435, 100] width 9 height 18
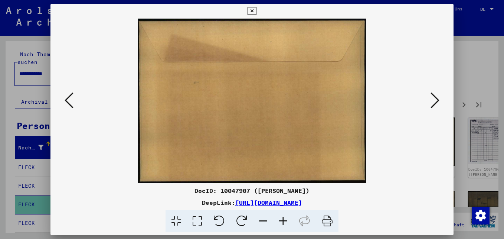
click at [438, 102] on icon at bounding box center [435, 100] width 9 height 18
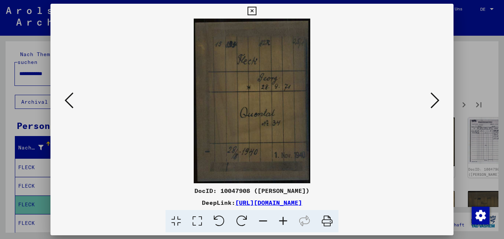
click at [438, 102] on icon at bounding box center [435, 100] width 9 height 18
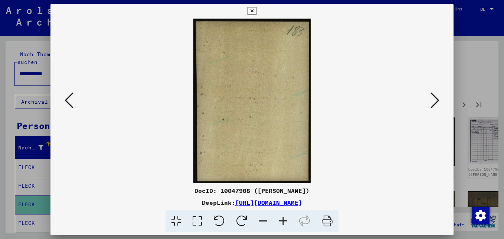
click at [438, 102] on icon at bounding box center [435, 100] width 9 height 18
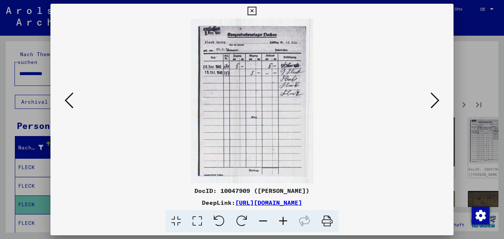
click at [438, 102] on icon at bounding box center [435, 100] width 9 height 18
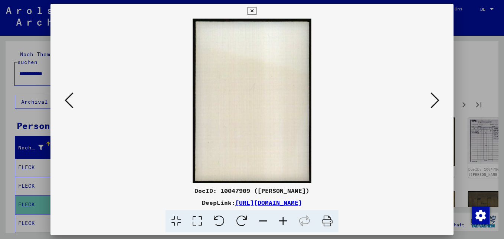
click at [438, 102] on icon at bounding box center [435, 100] width 9 height 18
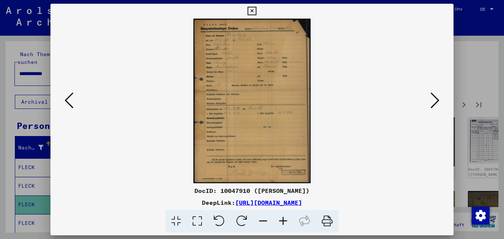
click at [438, 102] on icon at bounding box center [435, 100] width 9 height 18
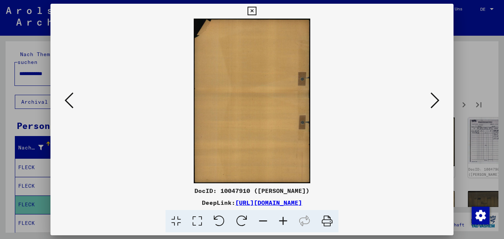
click at [255, 9] on icon at bounding box center [252, 11] width 9 height 9
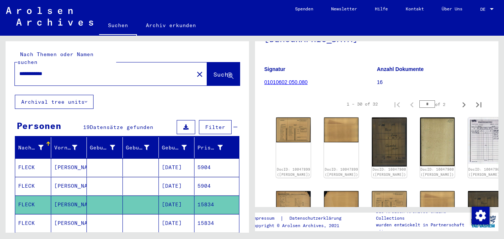
click at [178, 215] on mat-cell "[DATE]" at bounding box center [177, 223] width 36 height 18
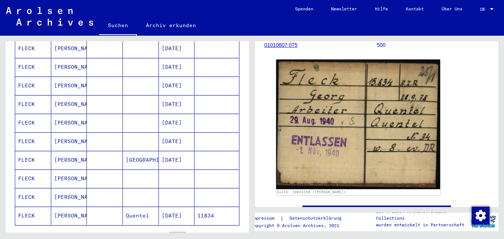
scroll to position [297, 0]
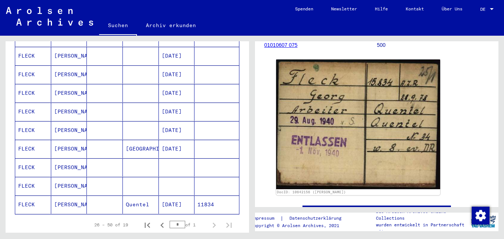
click at [170, 196] on mat-cell "[DATE]" at bounding box center [177, 204] width 36 height 18
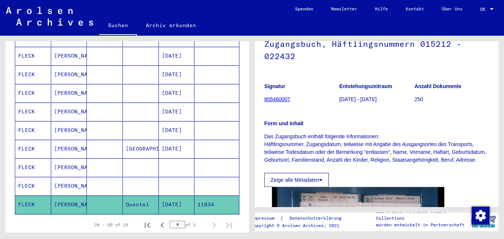
scroll to position [186, 0]
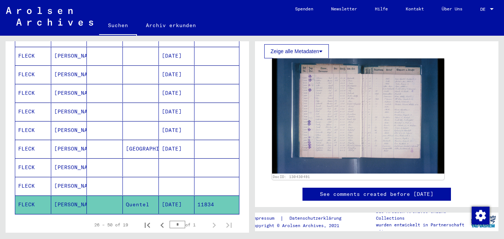
click at [327, 139] on img at bounding box center [358, 115] width 172 height 115
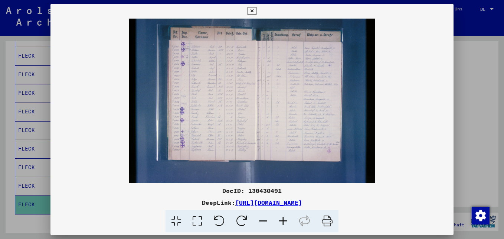
click at [285, 220] on icon at bounding box center [283, 221] width 20 height 23
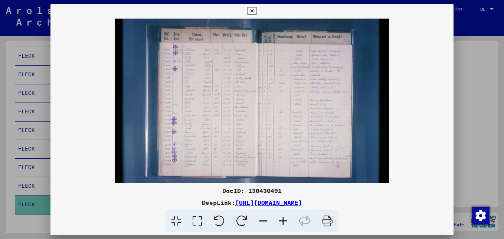
click at [285, 220] on icon at bounding box center [283, 221] width 20 height 23
click at [284, 220] on icon at bounding box center [283, 221] width 20 height 23
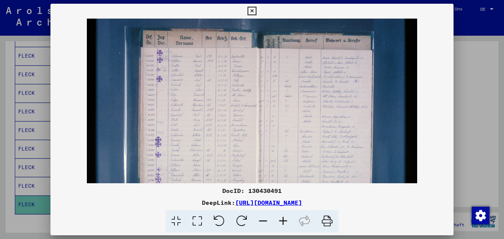
click at [284, 220] on icon at bounding box center [283, 221] width 20 height 23
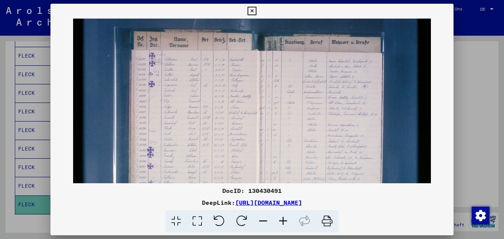
click at [283, 220] on icon at bounding box center [283, 221] width 20 height 23
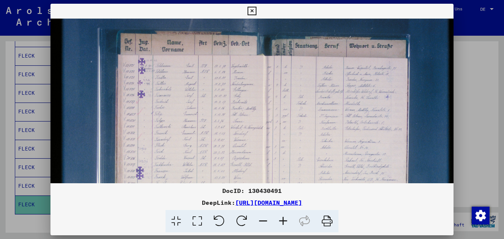
click at [283, 220] on icon at bounding box center [283, 221] width 20 height 23
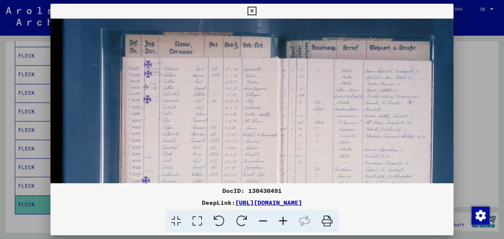
click at [283, 220] on icon at bounding box center [283, 221] width 20 height 23
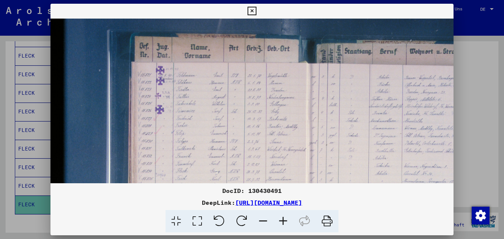
click at [284, 219] on icon at bounding box center [283, 221] width 20 height 23
click at [285, 218] on icon at bounding box center [283, 221] width 20 height 23
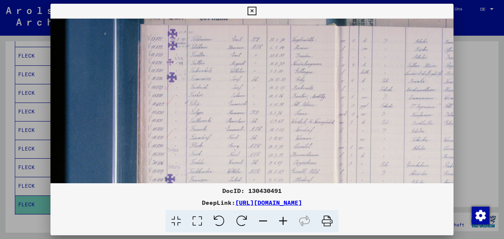
drag, startPoint x: 213, startPoint y: 134, endPoint x: 220, endPoint y: 92, distance: 42.9
click at [220, 92] on img at bounding box center [328, 160] width 554 height 369
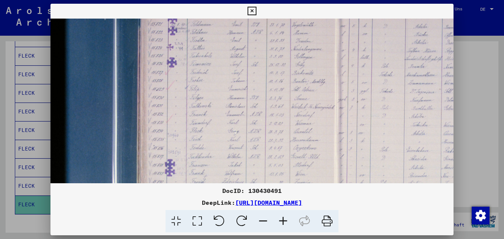
scroll to position [61, 0]
drag, startPoint x: 210, startPoint y: 153, endPoint x: 213, endPoint y: 135, distance: 18.8
click at [213, 135] on img at bounding box center [328, 142] width 554 height 369
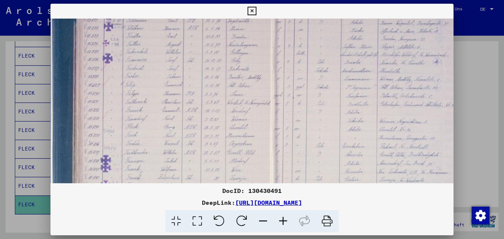
scroll to position [61, 69]
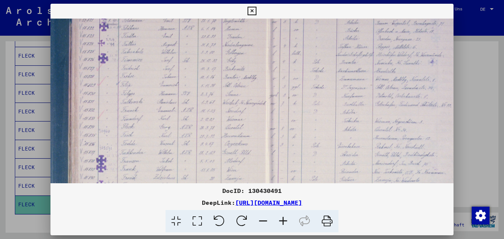
drag, startPoint x: 398, startPoint y: 139, endPoint x: 330, endPoint y: 139, distance: 68.7
click at [330, 139] on img at bounding box center [259, 141] width 554 height 369
click at [250, 12] on icon at bounding box center [252, 11] width 9 height 9
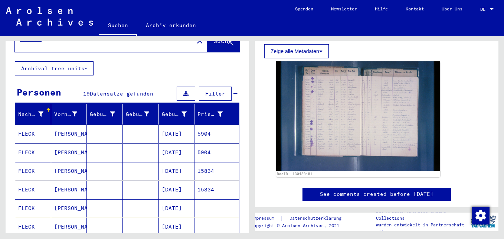
scroll to position [0, 0]
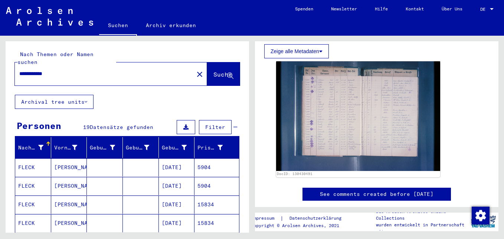
click at [58, 70] on input "**********" at bounding box center [104, 74] width 170 height 8
click at [214, 71] on span "Suche" at bounding box center [224, 75] width 20 height 8
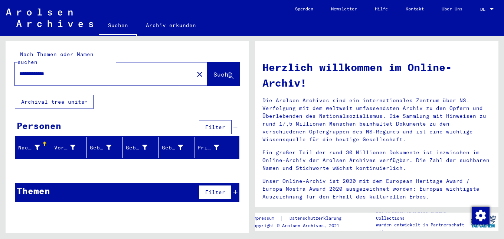
click at [66, 70] on input "**********" at bounding box center [102, 74] width 166 height 8
type input "*******"
click at [215, 71] on span "Suche" at bounding box center [223, 74] width 19 height 7
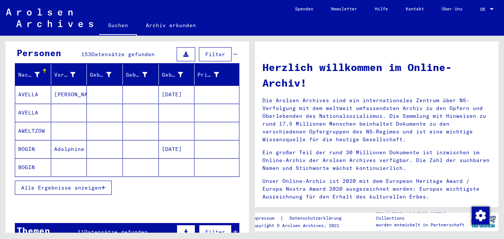
scroll to position [74, 0]
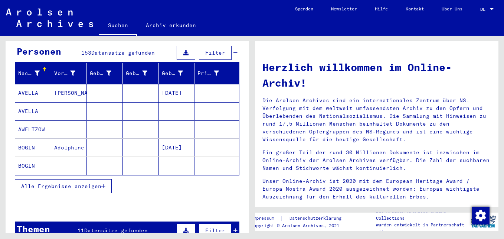
click at [106, 179] on button "Alle Ergebnisse anzeigen" at bounding box center [63, 186] width 97 height 14
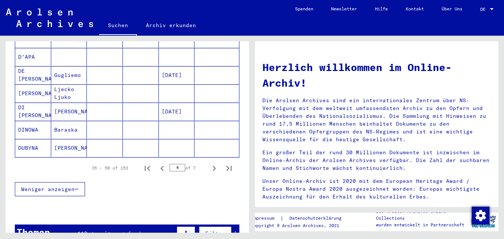
scroll to position [446, 0]
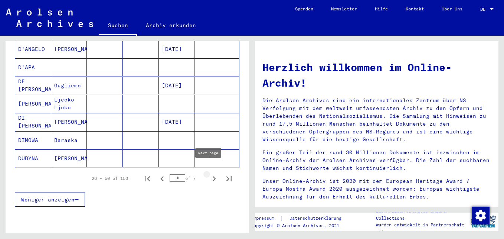
click at [209, 173] on icon "Next page" at bounding box center [214, 178] width 10 height 10
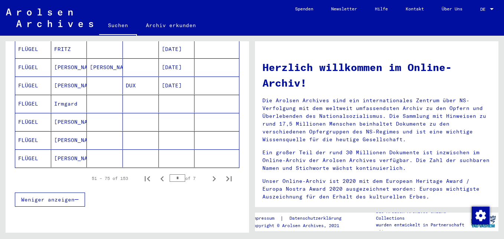
scroll to position [483, 0]
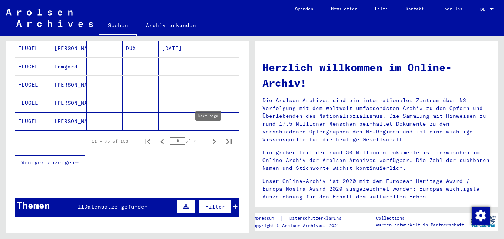
click at [209, 136] on icon "Next page" at bounding box center [214, 141] width 10 height 10
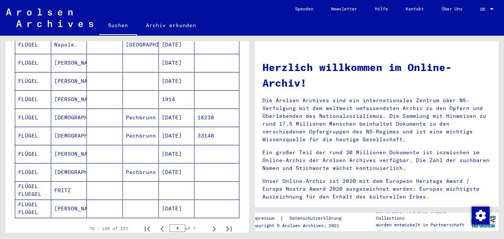
scroll to position [409, 0]
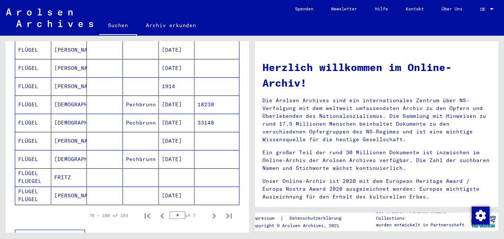
click at [174, 97] on mat-cell "[DATE]" at bounding box center [177, 104] width 36 height 18
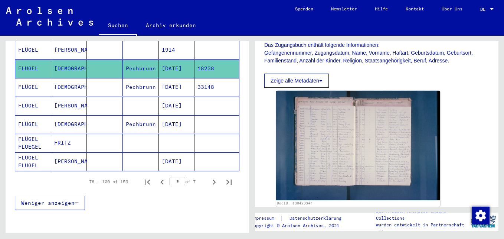
scroll to position [489, 0]
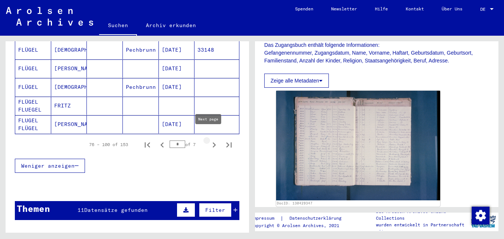
click at [209, 140] on icon "Next page" at bounding box center [214, 145] width 10 height 10
type input "*"
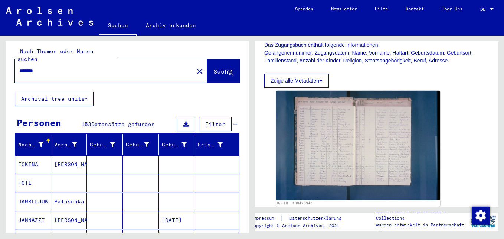
scroll to position [0, 0]
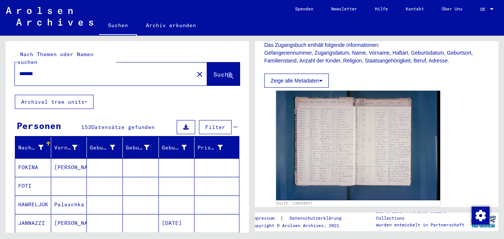
click at [48, 70] on input "*******" at bounding box center [104, 74] width 170 height 8
click at [214, 71] on span "Suche" at bounding box center [223, 74] width 19 height 7
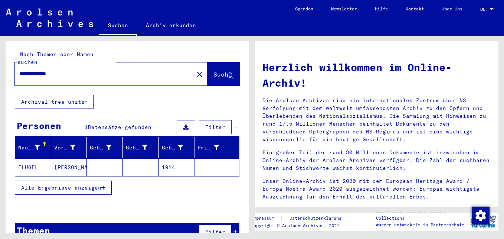
click at [66, 70] on input "**********" at bounding box center [102, 74] width 166 height 8
type input "*"
click at [216, 71] on span "Suche" at bounding box center [224, 75] width 20 height 8
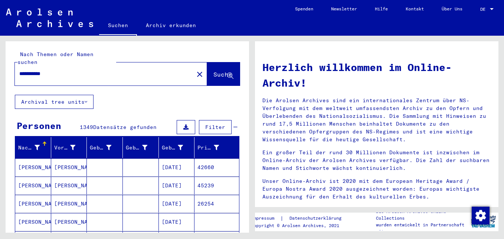
click at [42, 70] on input "**********" at bounding box center [102, 74] width 166 height 8
click at [214, 71] on span "Suche" at bounding box center [223, 74] width 19 height 7
click at [40, 70] on input "**********" at bounding box center [102, 74] width 166 height 8
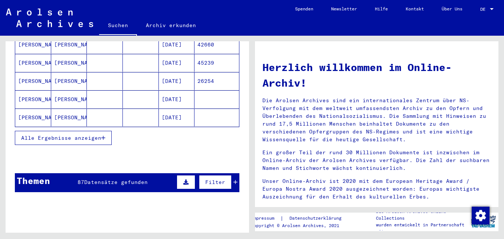
scroll to position [149, 0]
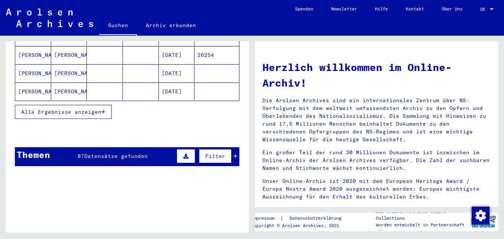
click at [105, 109] on icon "button" at bounding box center [103, 111] width 4 height 5
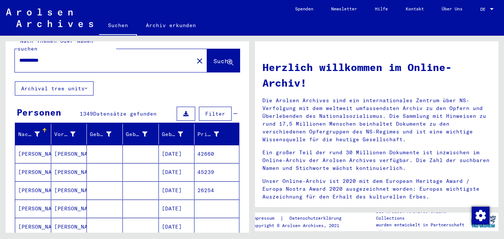
scroll to position [0, 0]
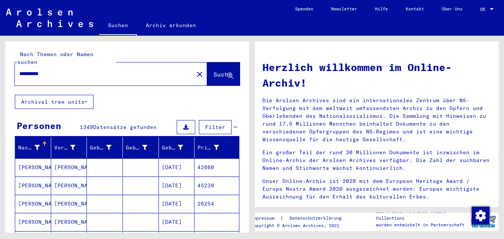
click at [38, 70] on input "**********" at bounding box center [102, 74] width 166 height 8
type input "**********"
click at [214, 71] on span "Suche" at bounding box center [223, 74] width 19 height 7
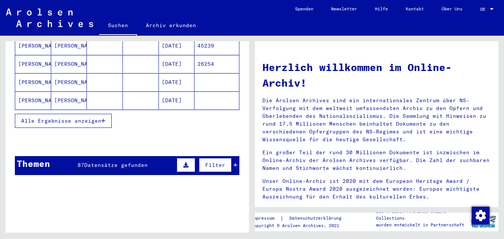
scroll to position [149, 0]
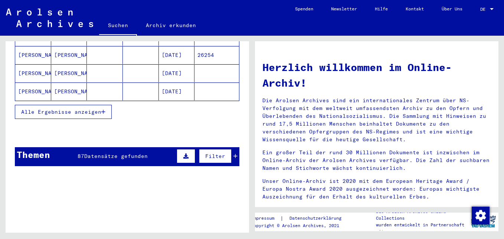
click at [105, 109] on icon "button" at bounding box center [103, 111] width 4 height 5
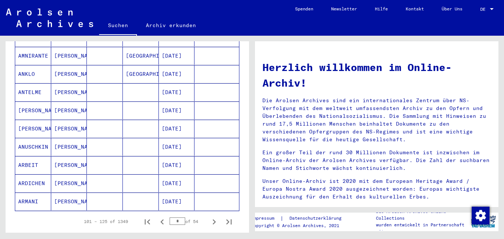
scroll to position [520, 0]
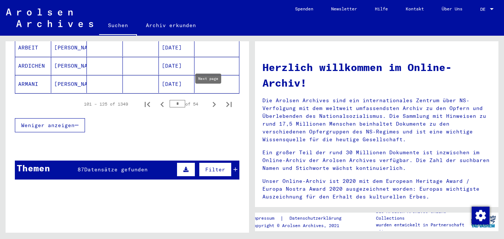
click at [210, 99] on icon "Next page" at bounding box center [214, 104] width 10 height 10
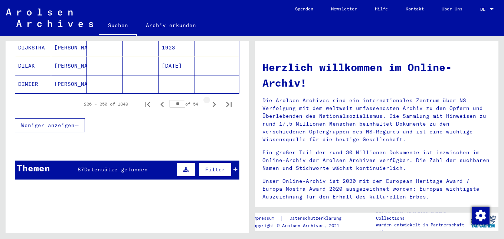
click at [210, 99] on icon "Next page" at bounding box center [214, 104] width 10 height 10
click at [213, 102] on icon "Next page" at bounding box center [214, 104] width 3 height 5
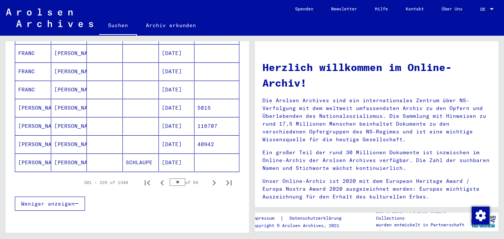
scroll to position [446, 0]
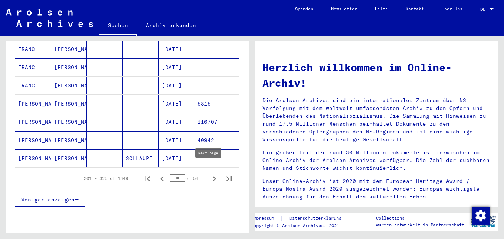
click at [210, 173] on icon "Next page" at bounding box center [214, 178] width 10 height 10
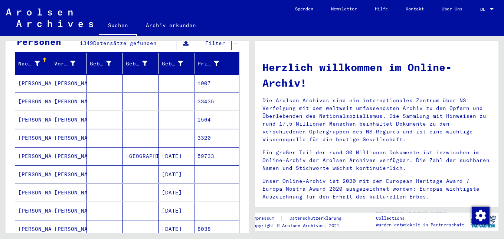
scroll to position [74, 0]
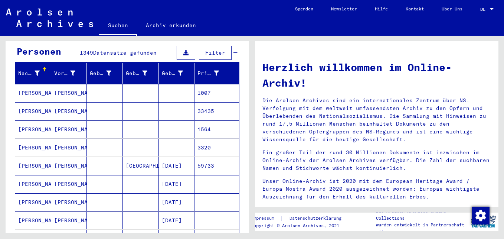
click at [62, 85] on mat-cell "[PERSON_NAME]" at bounding box center [69, 93] width 36 height 18
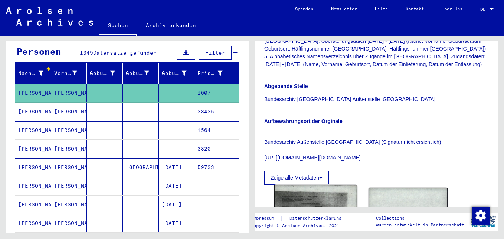
scroll to position [297, 0]
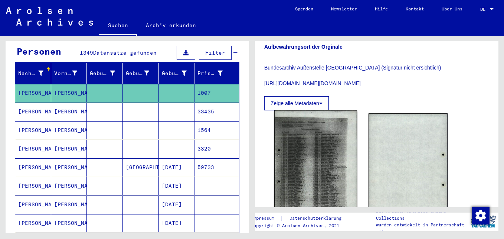
click at [309, 150] on img at bounding box center [316, 167] width 83 height 114
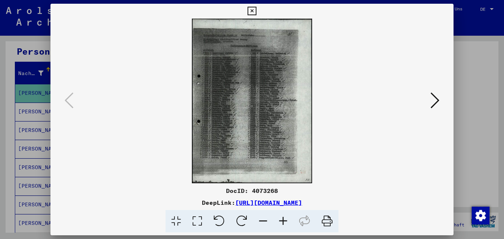
click at [285, 220] on icon at bounding box center [283, 221] width 20 height 23
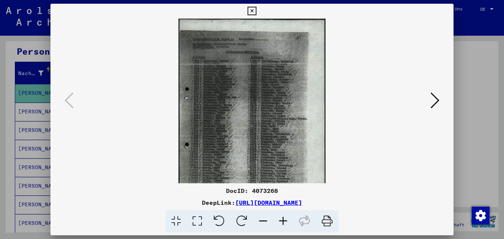
click at [285, 220] on icon at bounding box center [283, 221] width 20 height 23
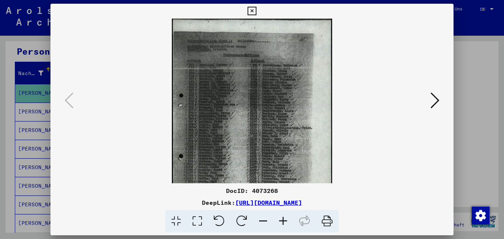
click at [285, 220] on icon at bounding box center [283, 221] width 20 height 23
click at [285, 219] on icon at bounding box center [283, 221] width 20 height 23
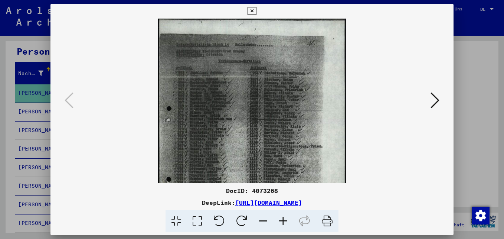
click at [285, 218] on icon at bounding box center [283, 221] width 20 height 23
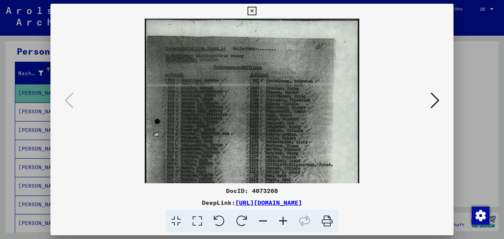
click at [285, 217] on icon at bounding box center [283, 221] width 20 height 23
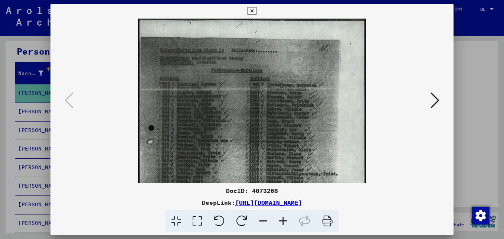
click at [285, 217] on icon at bounding box center [283, 221] width 20 height 23
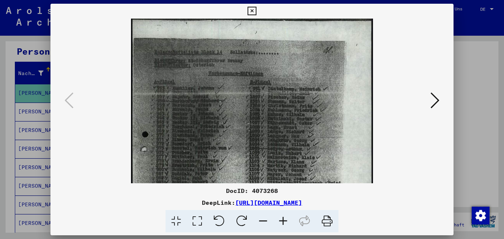
click at [285, 217] on icon at bounding box center [283, 221] width 20 height 23
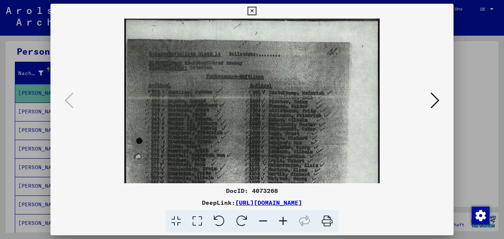
click at [286, 217] on icon at bounding box center [283, 221] width 20 height 23
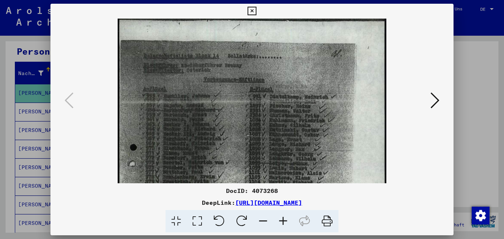
click at [286, 217] on icon at bounding box center [283, 221] width 20 height 23
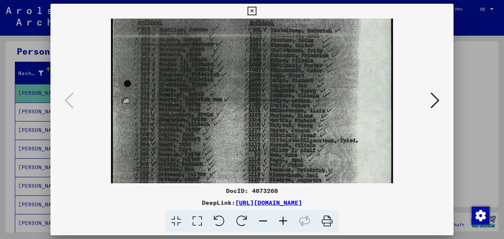
drag, startPoint x: 215, startPoint y: 139, endPoint x: 250, endPoint y: 71, distance: 77.3
click at [249, 68] on img at bounding box center [252, 141] width 283 height 387
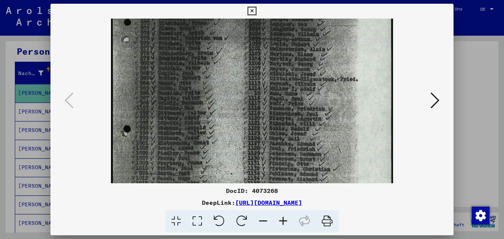
drag, startPoint x: 252, startPoint y: 130, endPoint x: 221, endPoint y: 91, distance: 50.0
click at [238, 69] on img at bounding box center [252, 80] width 283 height 387
click at [438, 100] on icon at bounding box center [435, 100] width 9 height 18
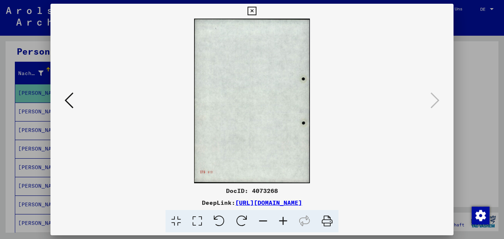
click at [252, 10] on icon at bounding box center [252, 11] width 9 height 9
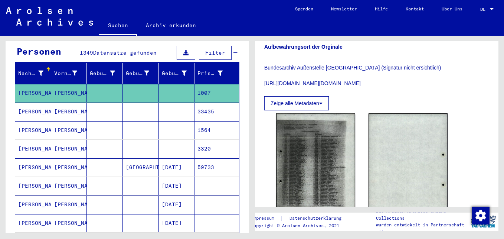
click at [201, 103] on mat-cell "33435" at bounding box center [217, 112] width 45 height 18
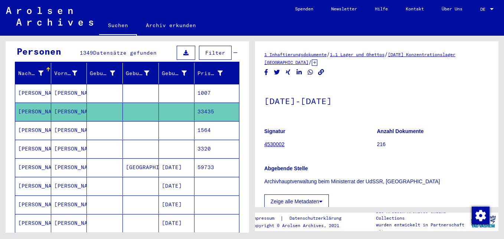
scroll to position [149, 0]
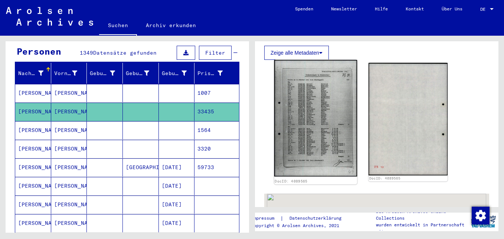
click at [299, 120] on img at bounding box center [316, 118] width 83 height 117
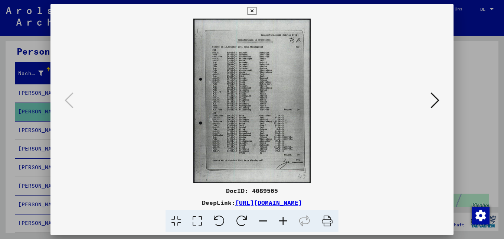
click at [285, 220] on icon at bounding box center [283, 221] width 20 height 23
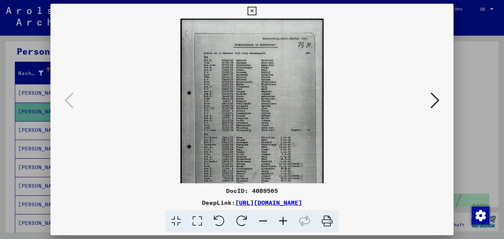
click at [285, 219] on icon at bounding box center [283, 221] width 20 height 23
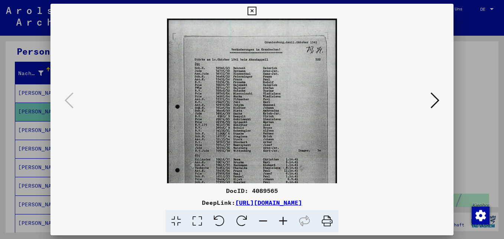
click at [285, 219] on icon at bounding box center [283, 221] width 20 height 23
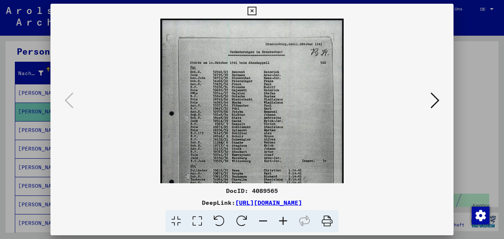
click at [285, 219] on icon at bounding box center [283, 221] width 20 height 23
click at [285, 218] on icon at bounding box center [283, 221] width 20 height 23
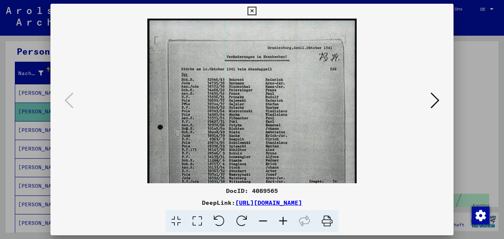
click at [285, 218] on icon at bounding box center [283, 221] width 20 height 23
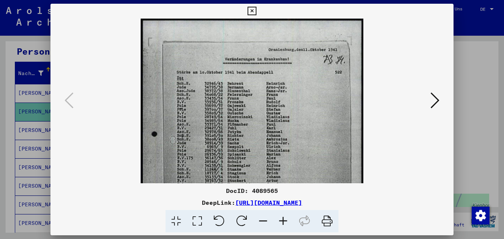
click at [286, 218] on icon at bounding box center [283, 221] width 20 height 23
click at [287, 218] on icon at bounding box center [283, 221] width 20 height 23
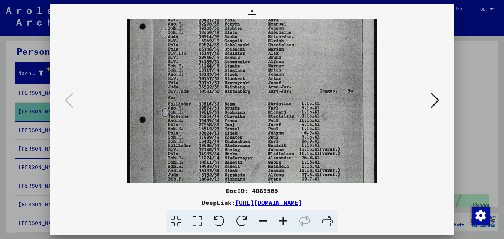
scroll to position [125, 0]
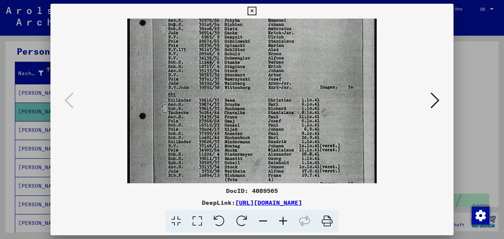
drag, startPoint x: 249, startPoint y: 140, endPoint x: 265, endPoint y: 16, distance: 125.8
click at [265, 16] on div "DocID: 4089565 DeepLink: [URL][DOMAIN_NAME]" at bounding box center [252, 118] width 403 height 229
click at [437, 102] on icon at bounding box center [435, 100] width 9 height 18
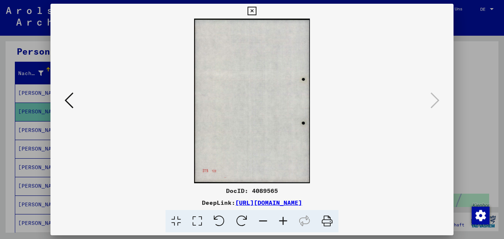
scroll to position [0, 0]
click at [254, 11] on icon at bounding box center [252, 11] width 9 height 9
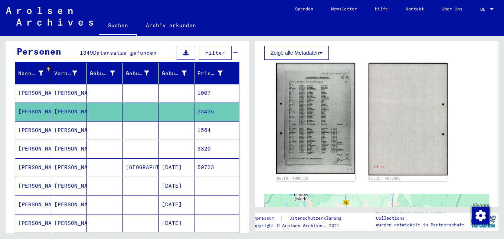
click at [175, 121] on mat-cell at bounding box center [177, 130] width 36 height 18
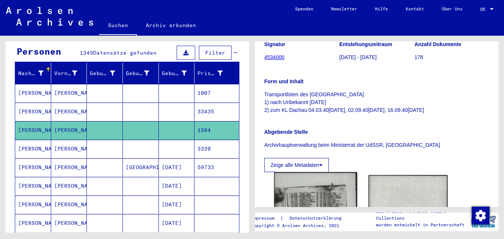
scroll to position [186, 0]
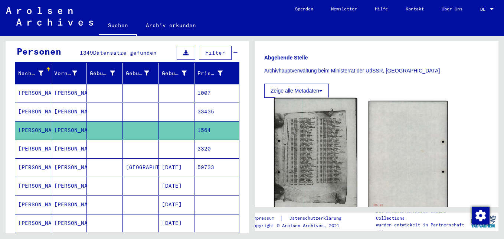
click at [293, 150] on img at bounding box center [316, 156] width 83 height 117
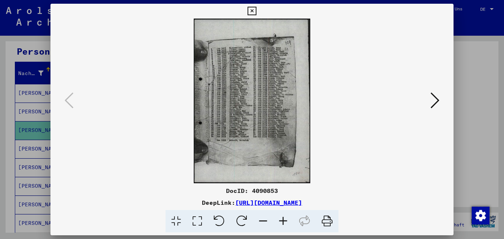
click at [283, 219] on icon at bounding box center [283, 221] width 20 height 23
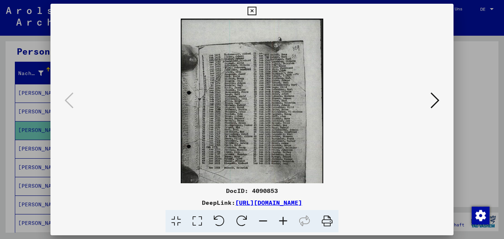
click at [284, 219] on icon at bounding box center [283, 221] width 20 height 23
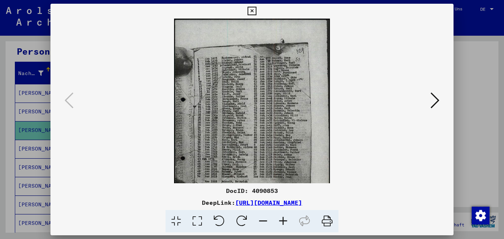
click at [285, 218] on icon at bounding box center [283, 221] width 20 height 23
click at [285, 217] on icon at bounding box center [283, 221] width 20 height 23
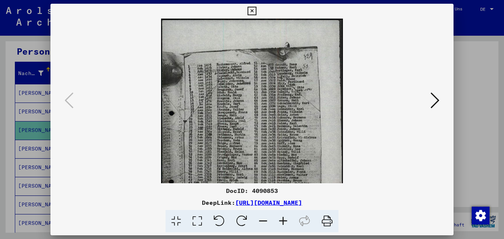
click at [286, 217] on icon at bounding box center [283, 221] width 20 height 23
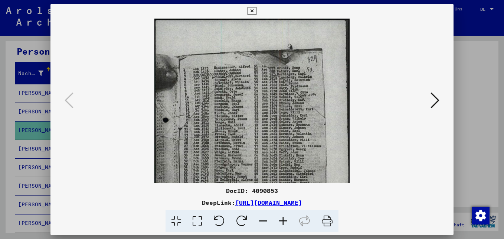
click at [286, 217] on icon at bounding box center [283, 221] width 20 height 23
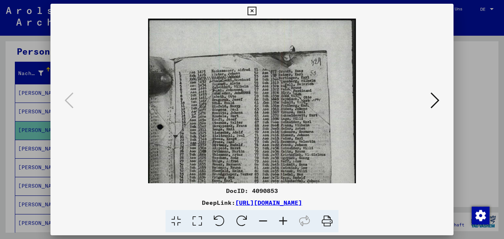
click at [286, 217] on icon at bounding box center [283, 221] width 20 height 23
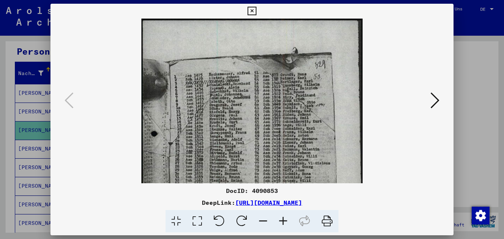
click at [286, 217] on icon at bounding box center [283, 221] width 20 height 23
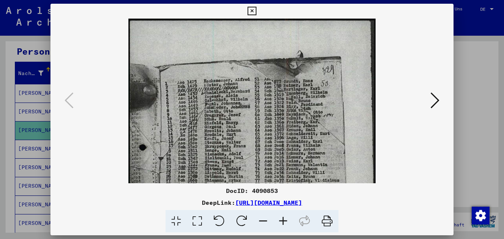
click at [287, 217] on icon at bounding box center [283, 221] width 20 height 23
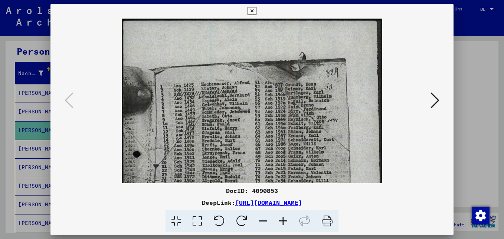
click at [287, 217] on icon at bounding box center [283, 221] width 20 height 23
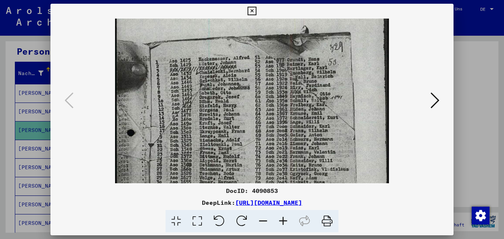
scroll to position [31, 0]
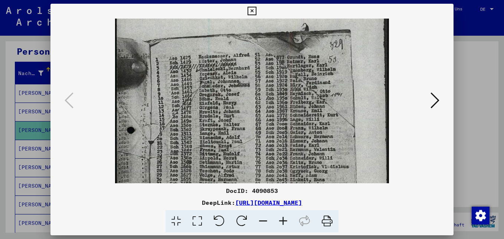
drag, startPoint x: 239, startPoint y: 147, endPoint x: 241, endPoint y: 126, distance: 21.7
click at [241, 126] on img at bounding box center [252, 181] width 274 height 387
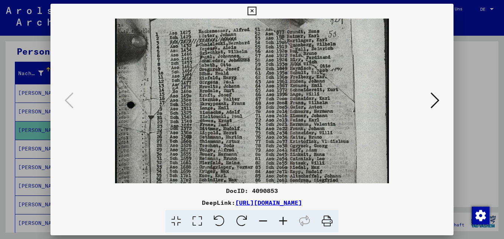
drag, startPoint x: 236, startPoint y: 139, endPoint x: 241, endPoint y: 114, distance: 24.6
click at [242, 113] on img at bounding box center [252, 155] width 274 height 387
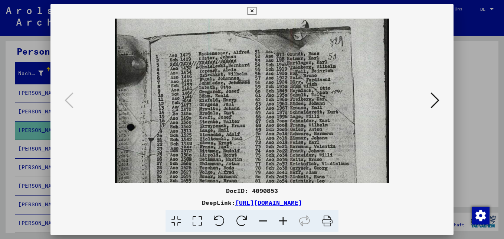
drag, startPoint x: 252, startPoint y: 122, endPoint x: 219, endPoint y: 71, distance: 60.6
click at [246, 144] on img at bounding box center [252, 178] width 274 height 387
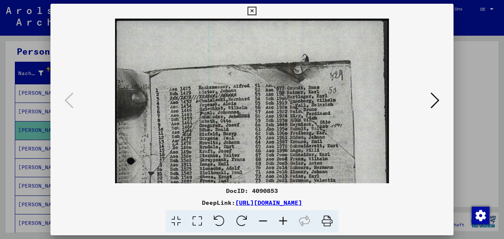
drag, startPoint x: 226, startPoint y: 95, endPoint x: 227, endPoint y: 112, distance: 17.5
click at [227, 112] on img at bounding box center [252, 212] width 274 height 387
click at [249, 11] on icon at bounding box center [252, 11] width 9 height 9
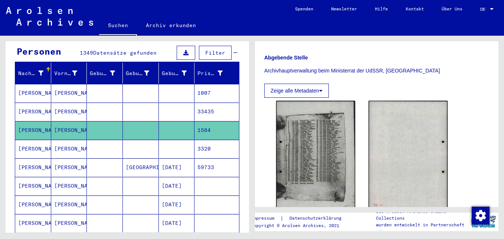
click at [205, 140] on mat-cell "3320" at bounding box center [217, 149] width 45 height 18
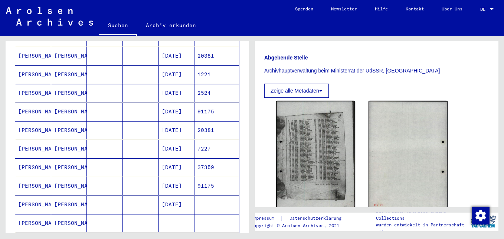
scroll to position [409, 0]
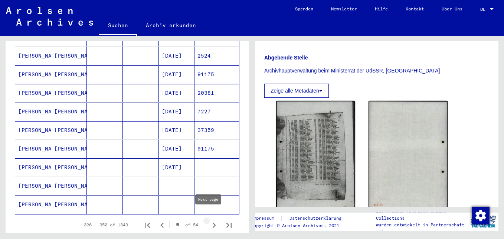
click at [209, 220] on icon "Next page" at bounding box center [214, 225] width 10 height 10
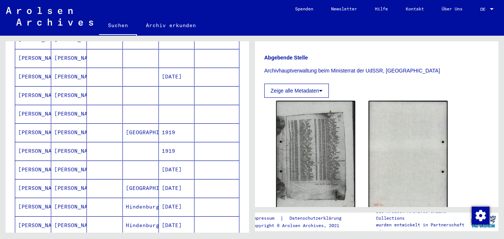
scroll to position [186, 0]
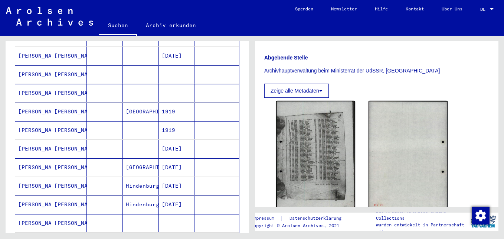
click at [66, 84] on mat-cell "[PERSON_NAME]" at bounding box center [69, 93] width 36 height 18
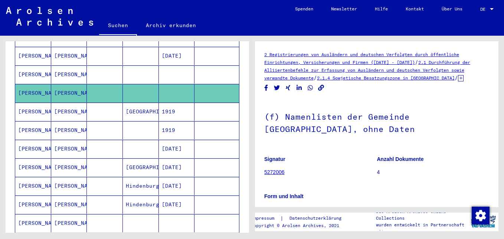
scroll to position [223, 0]
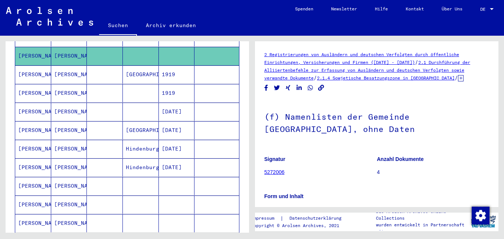
click at [63, 178] on mat-cell "[PERSON_NAME]" at bounding box center [69, 186] width 36 height 18
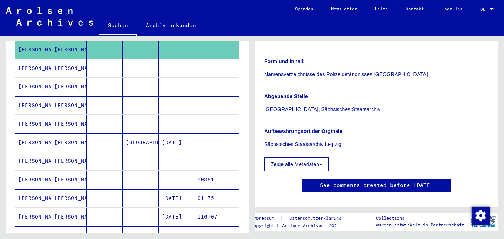
scroll to position [371, 0]
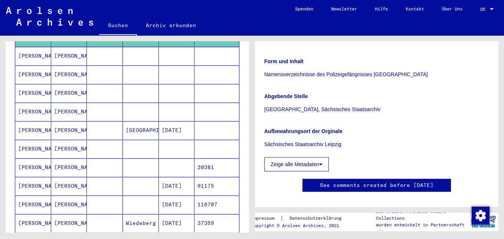
click at [197, 158] on mat-cell "20381" at bounding box center [217, 167] width 45 height 18
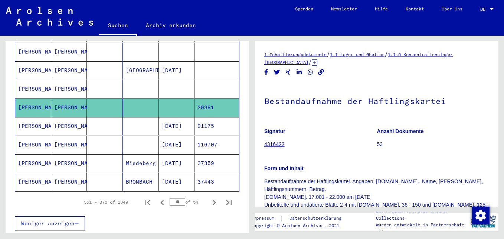
scroll to position [446, 0]
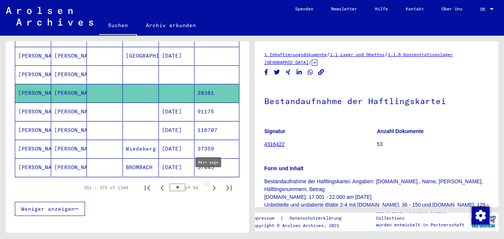
click at [213, 185] on icon "Next page" at bounding box center [214, 187] width 3 height 5
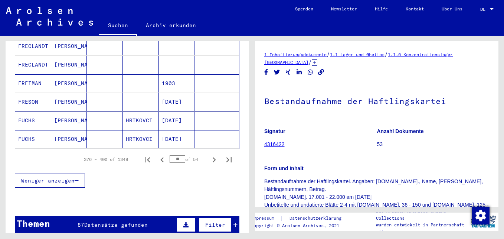
scroll to position [483, 0]
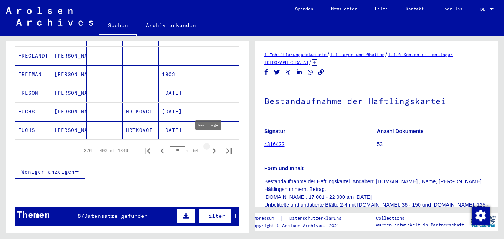
click at [213, 148] on icon "Next page" at bounding box center [214, 150] width 3 height 5
type input "**"
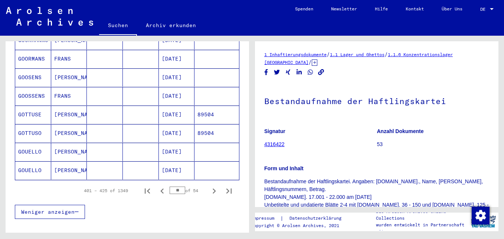
scroll to position [446, 0]
